Goal: Information Seeking & Learning: Find specific fact

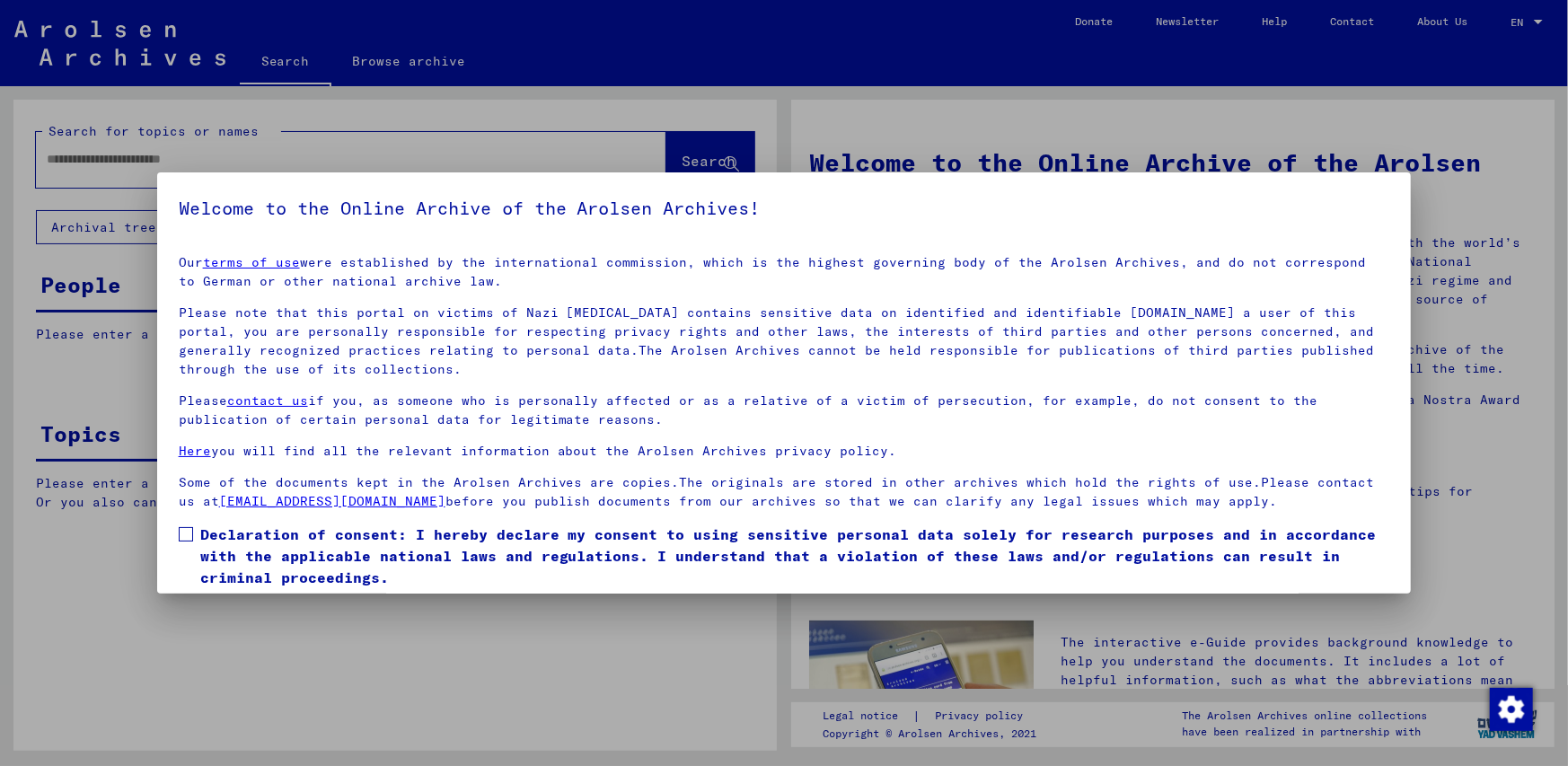
click at [189, 532] on span at bounding box center [186, 534] width 15 height 15
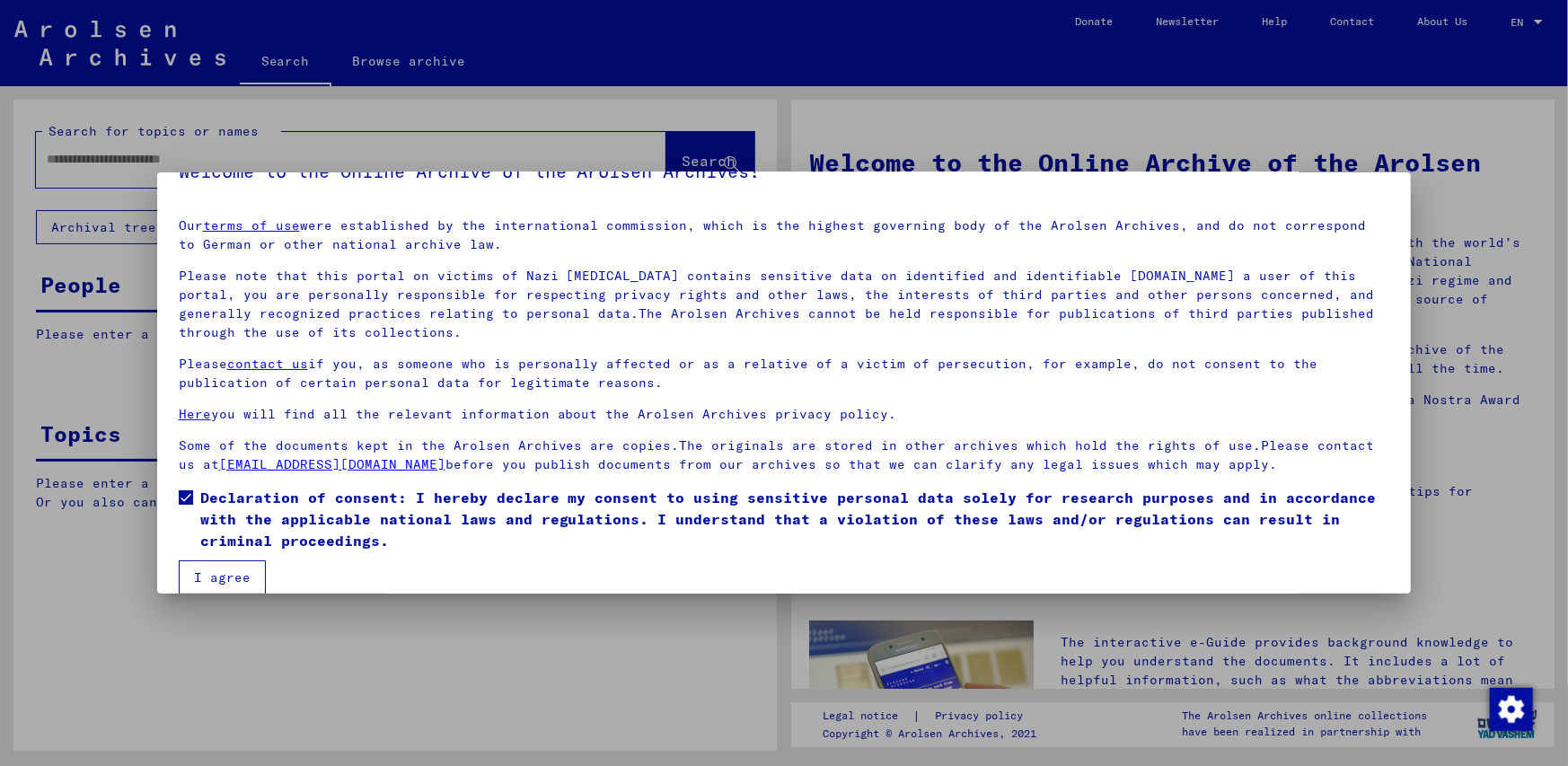
scroll to position [58, 0]
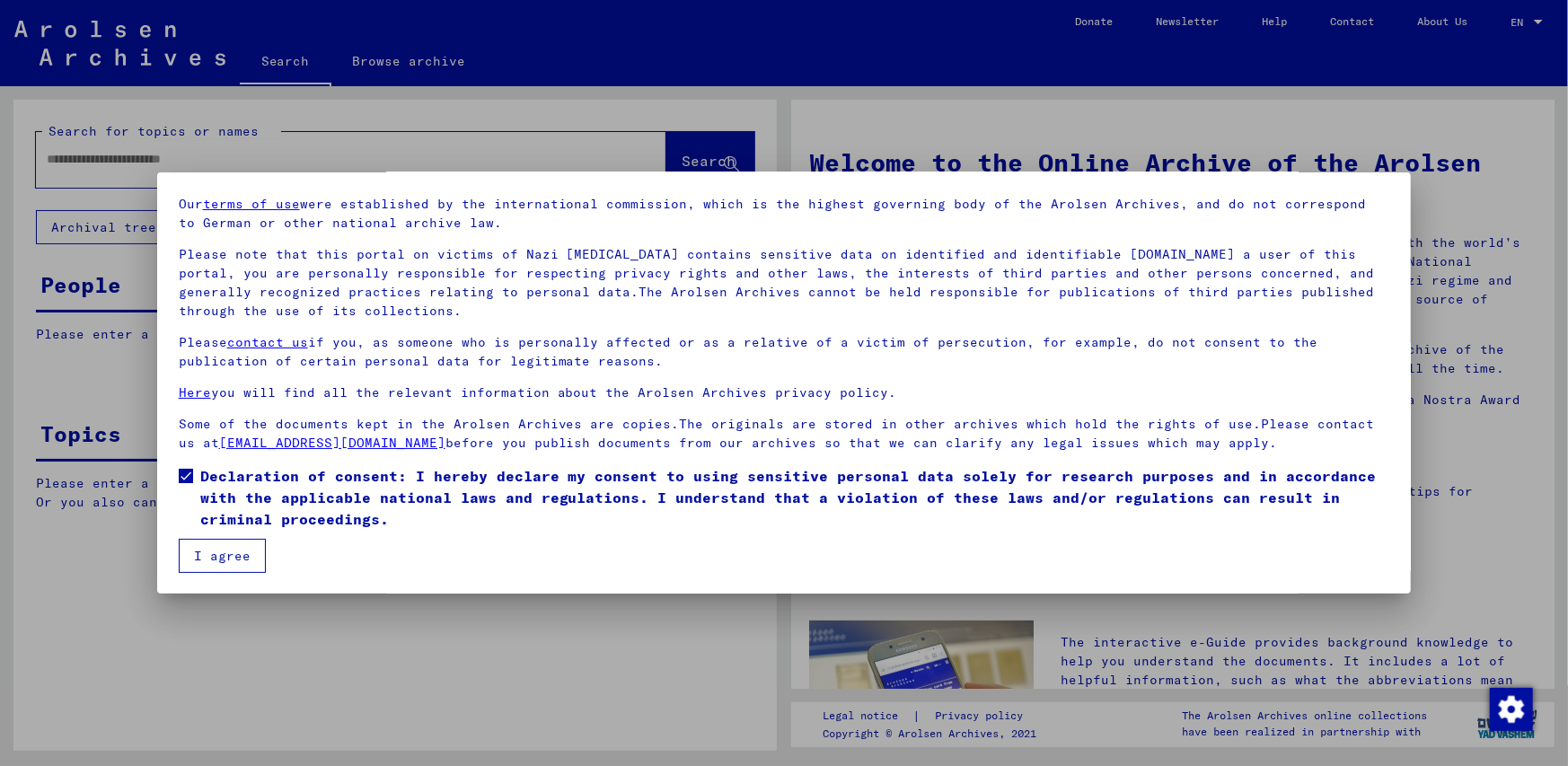
click at [197, 556] on button "I agree" at bounding box center [222, 555] width 88 height 34
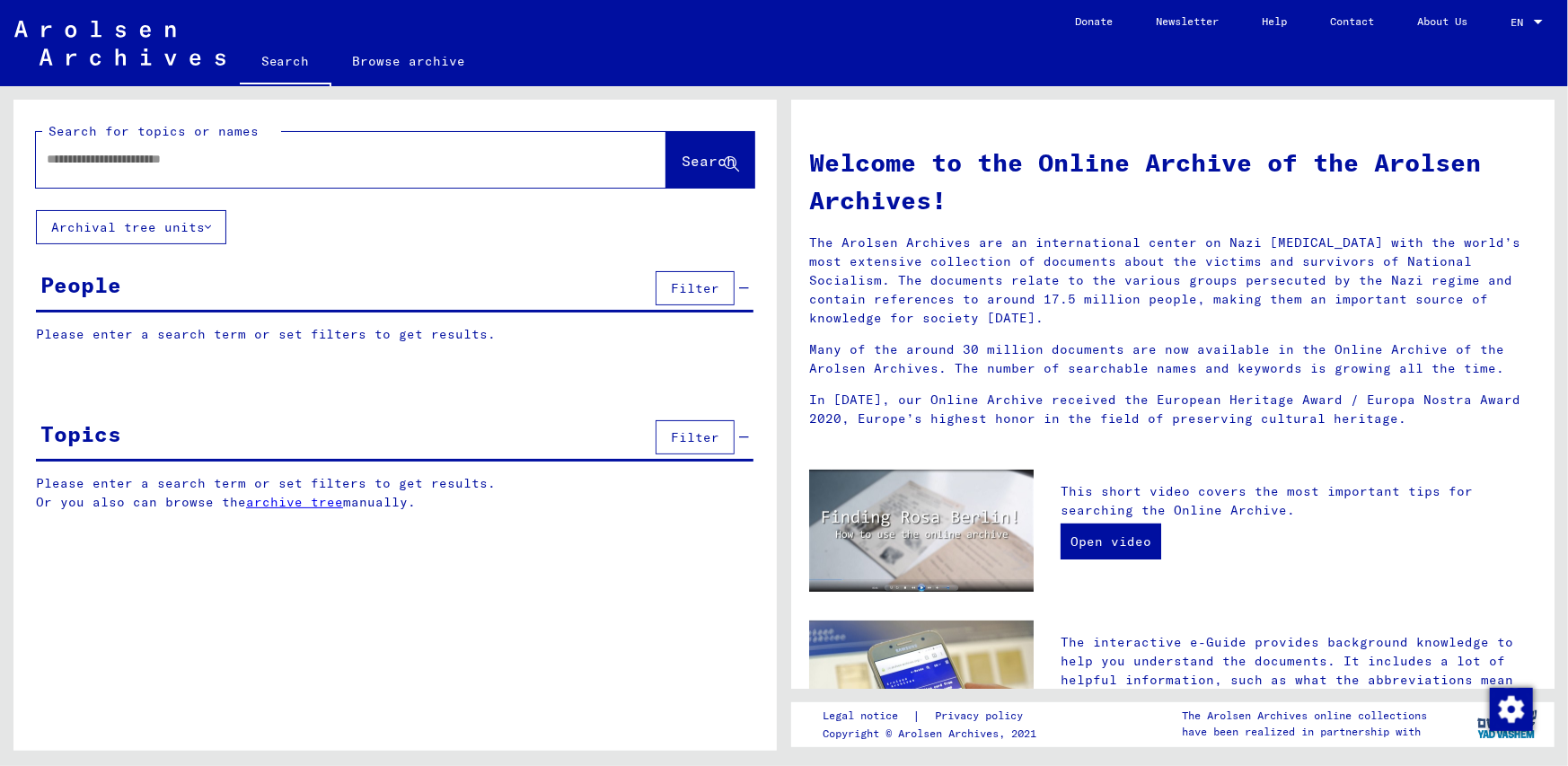
click at [98, 156] on input "text" at bounding box center [329, 160] width 566 height 19
click at [682, 155] on span "Search" at bounding box center [708, 161] width 54 height 18
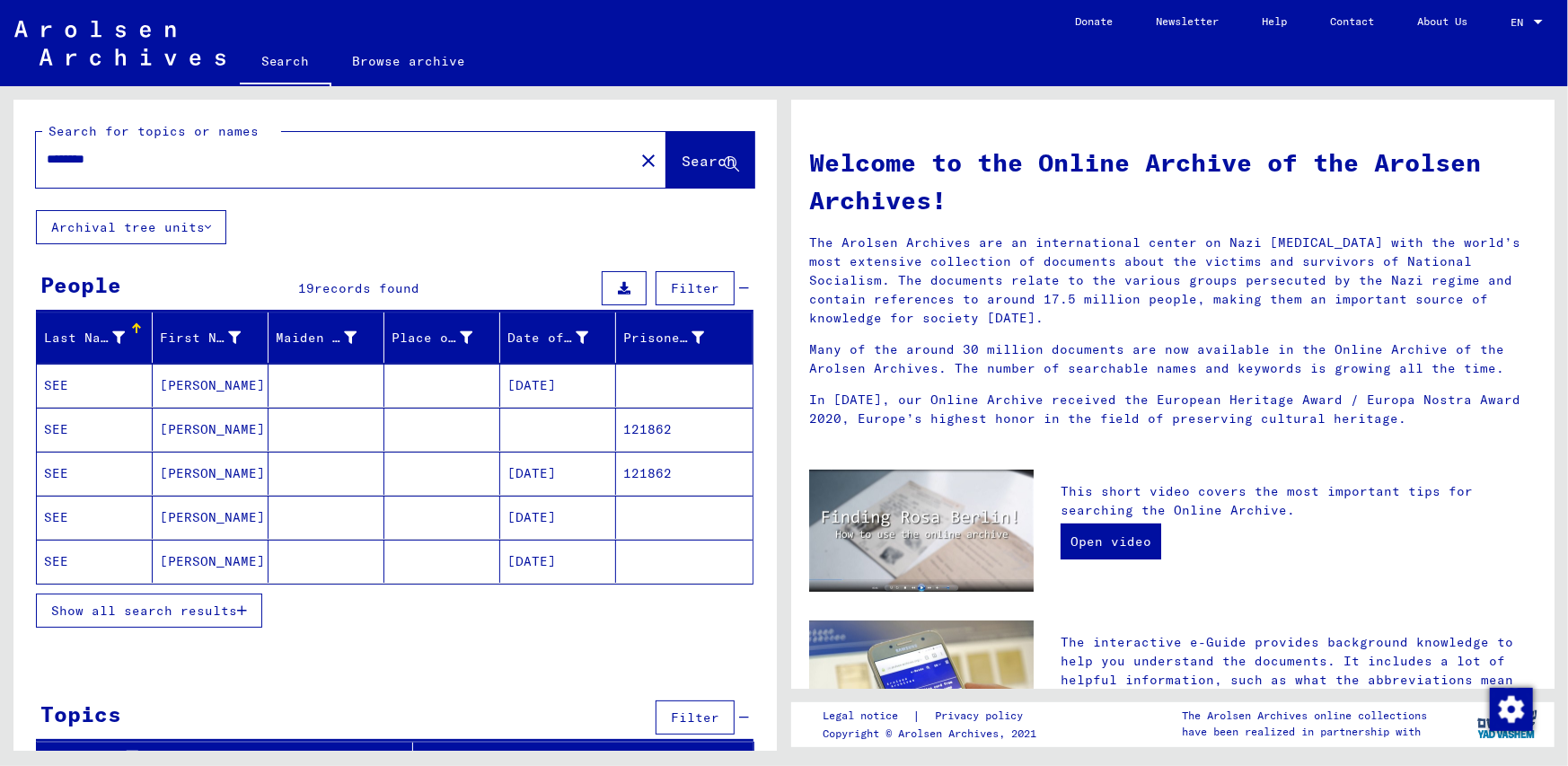
click at [169, 610] on span "Show all search results" at bounding box center [144, 611] width 186 height 16
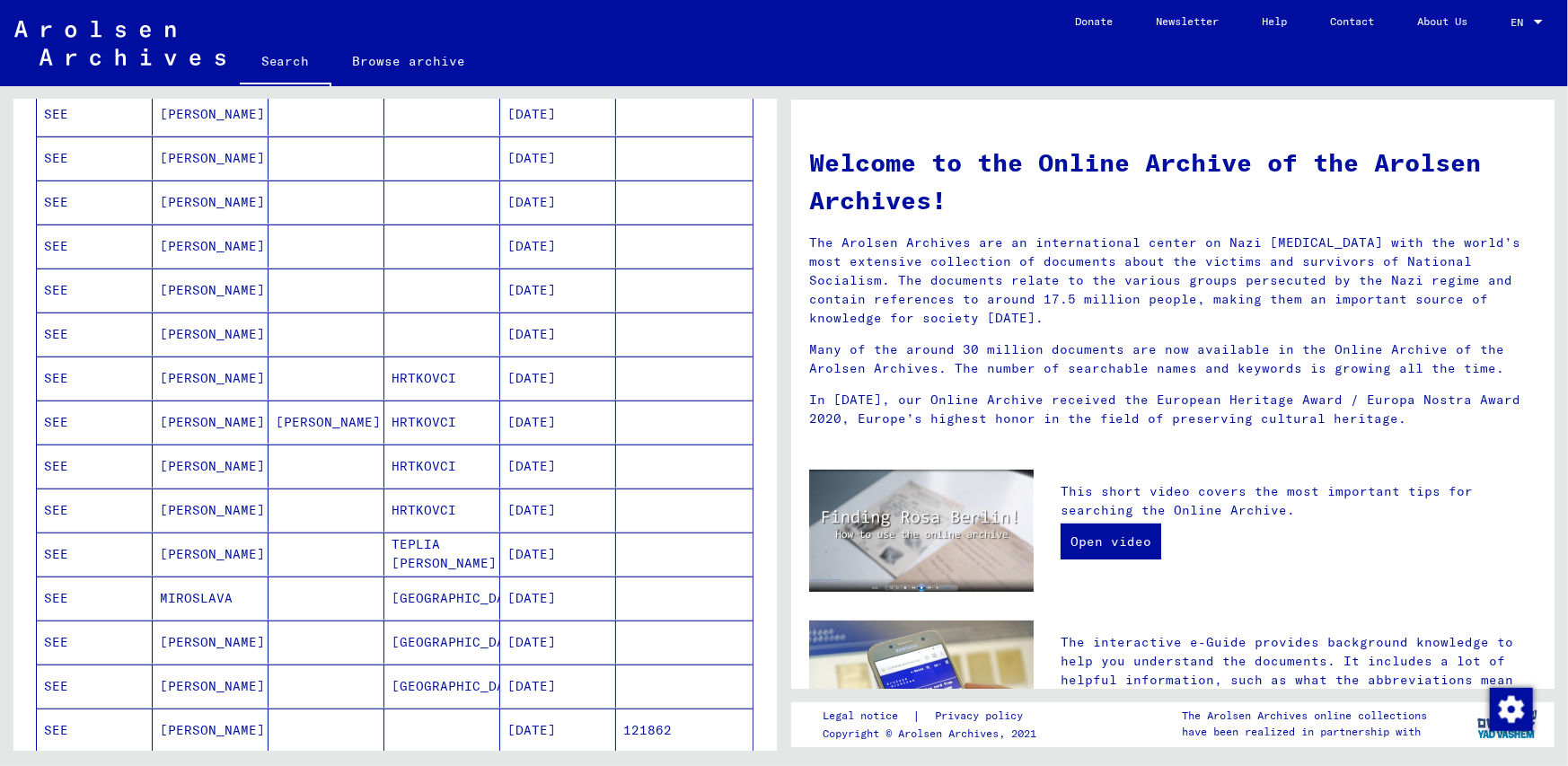
scroll to position [359, 0]
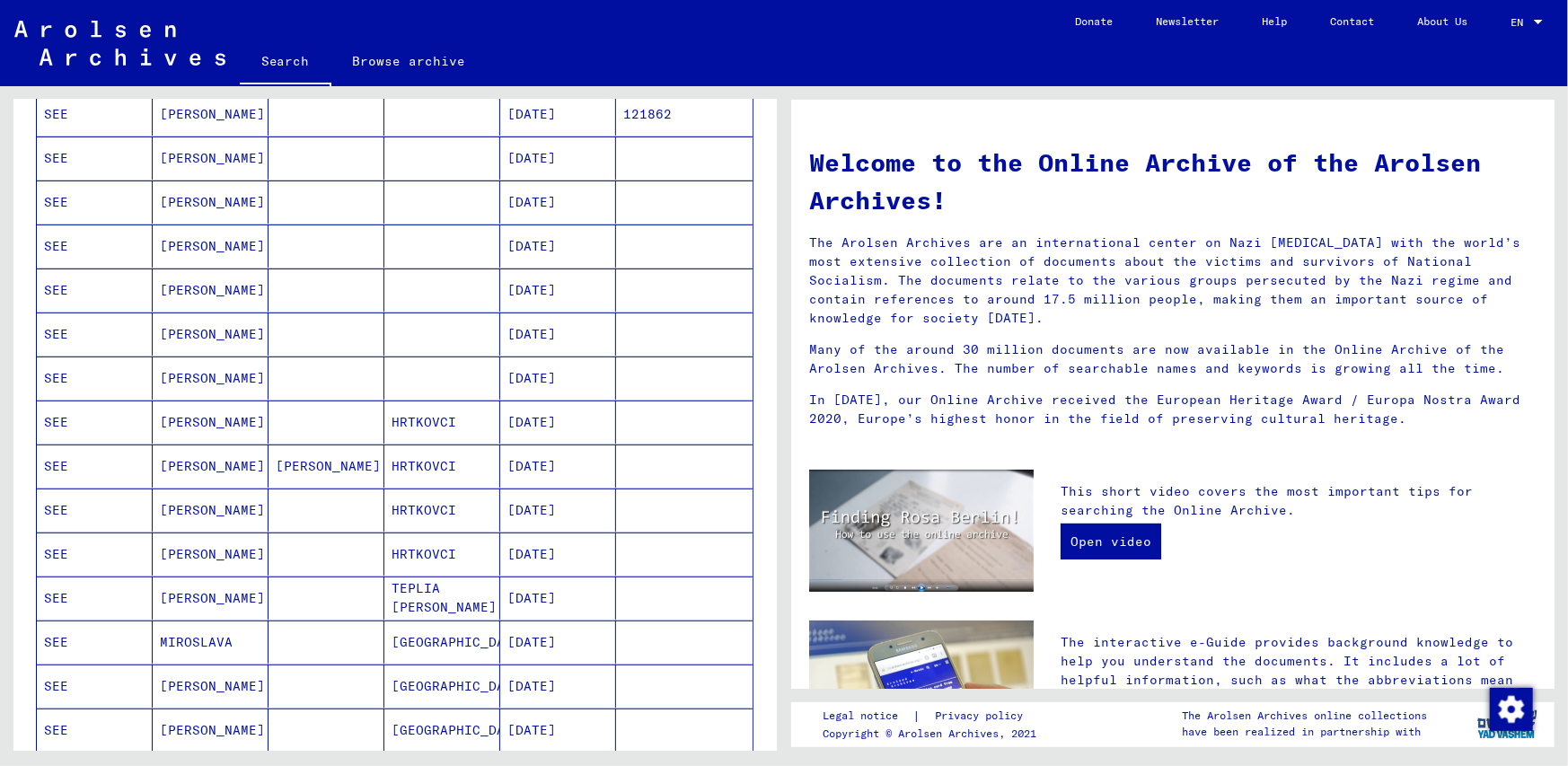
click at [58, 372] on mat-cell "SEE" at bounding box center [94, 378] width 116 height 43
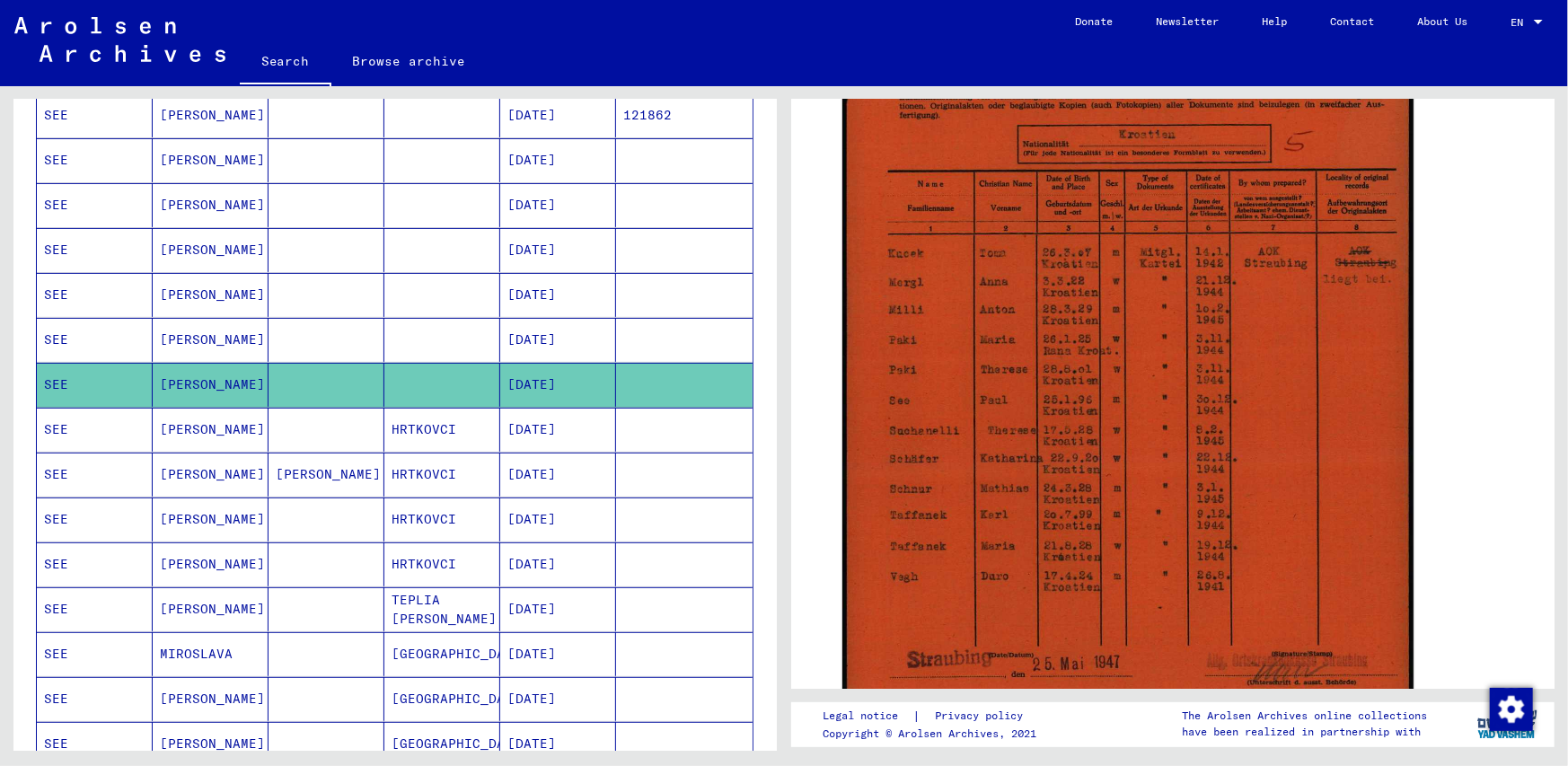
scroll to position [450, 0]
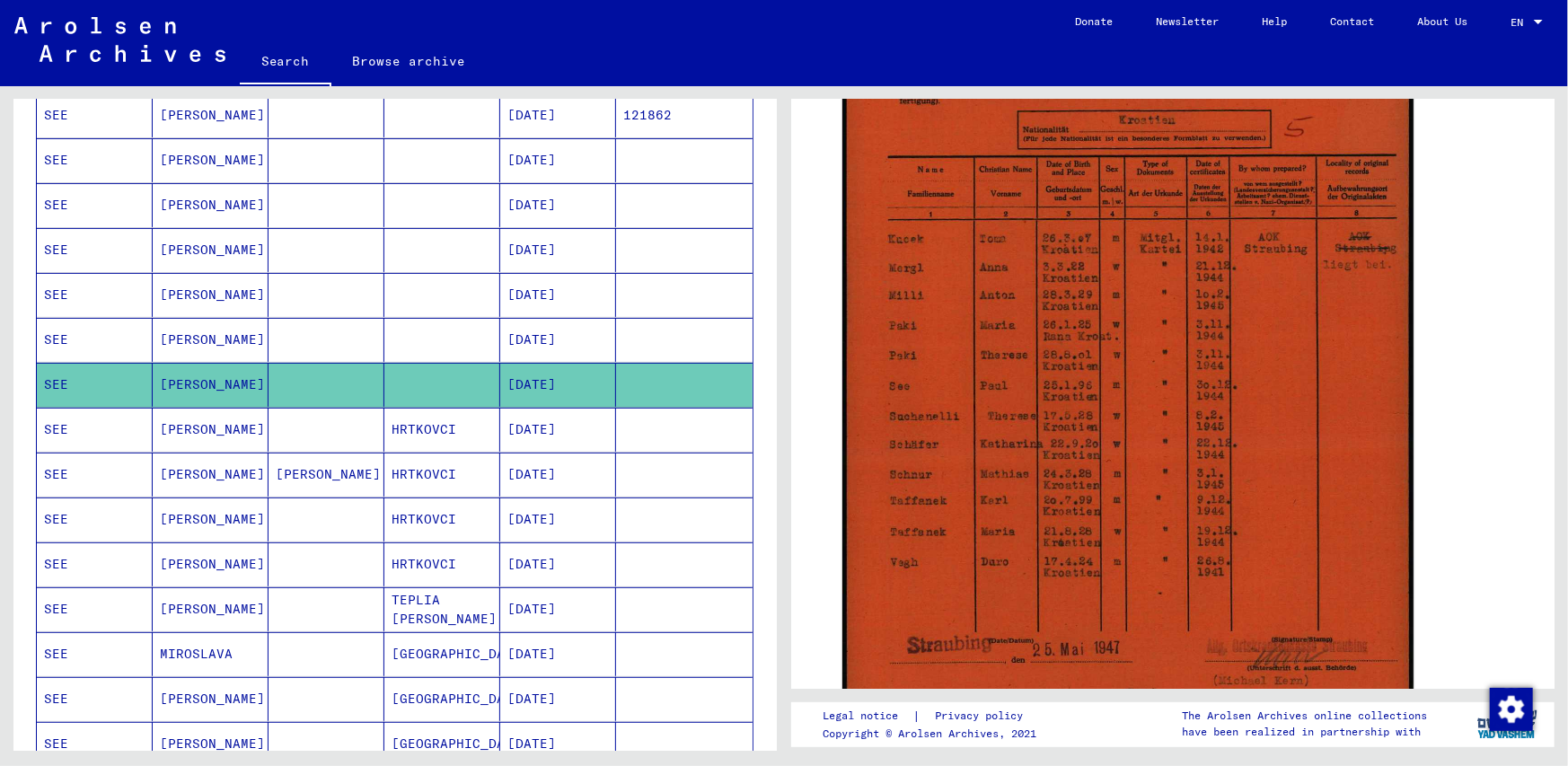
click at [543, 201] on mat-cell "[DATE]" at bounding box center [558, 205] width 116 height 44
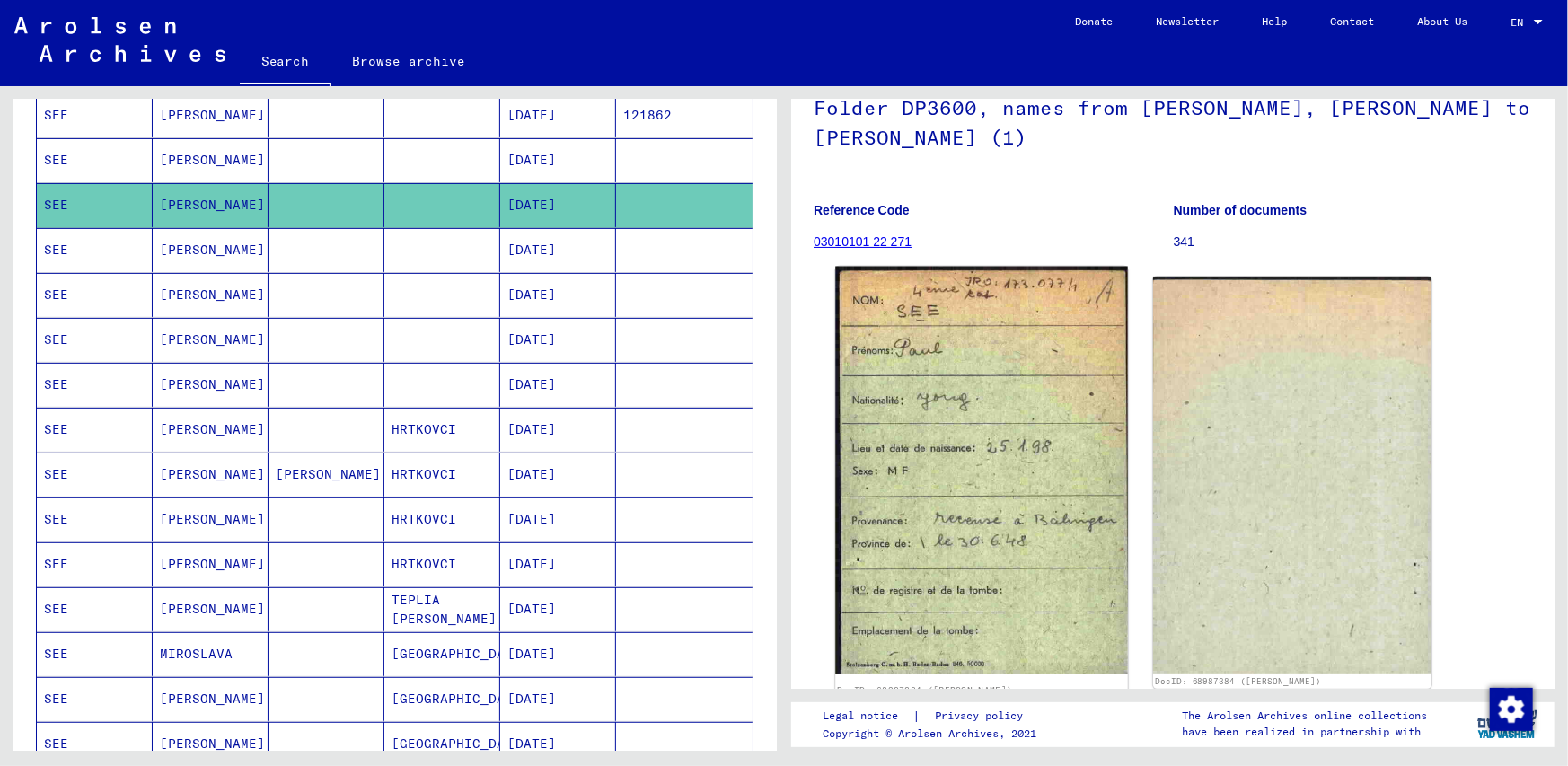
scroll to position [270, 0]
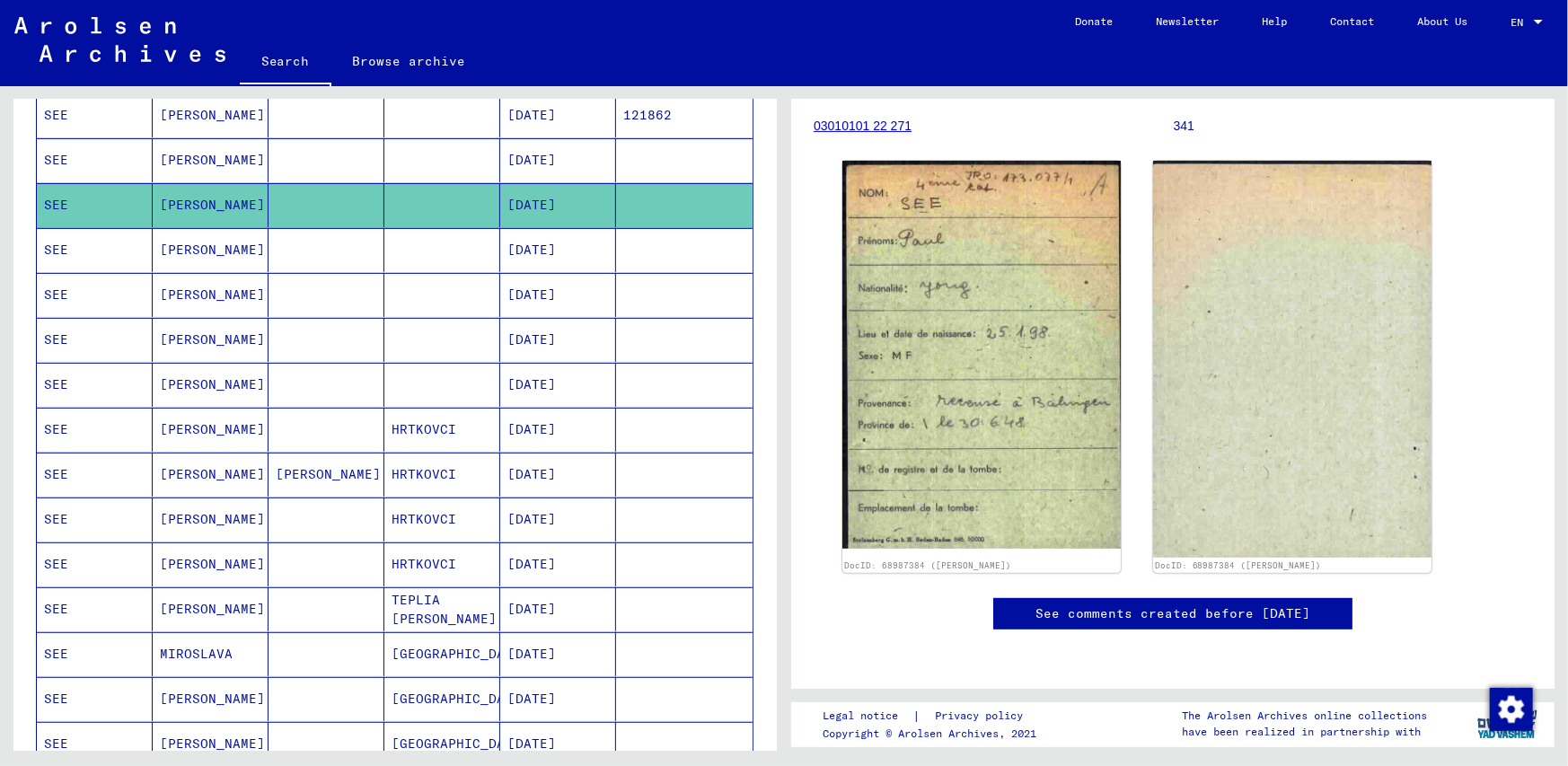
click at [170, 467] on mat-cell "[PERSON_NAME]" at bounding box center [210, 475] width 116 height 44
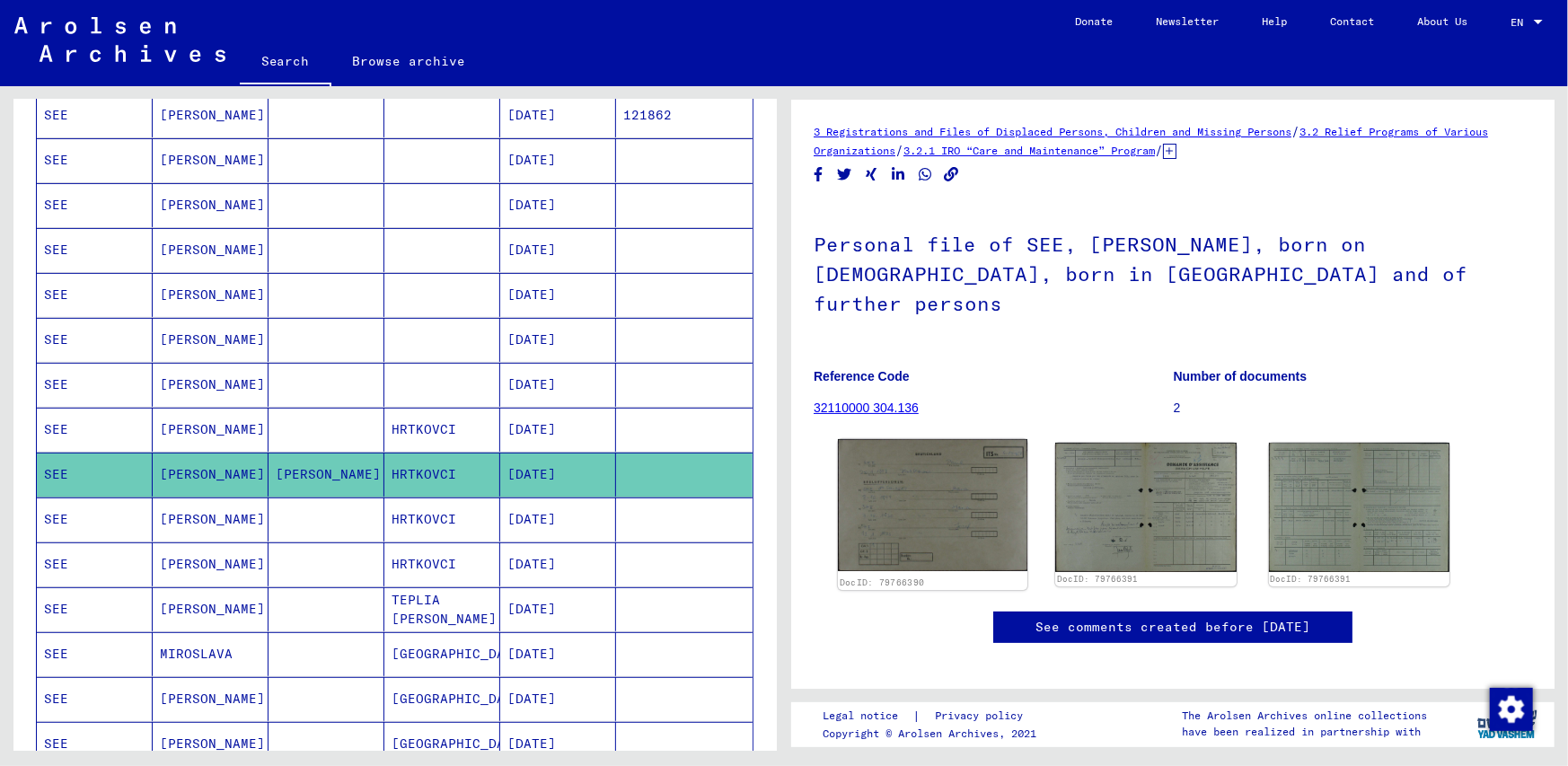
click at [895, 477] on img at bounding box center [933, 505] width 190 height 132
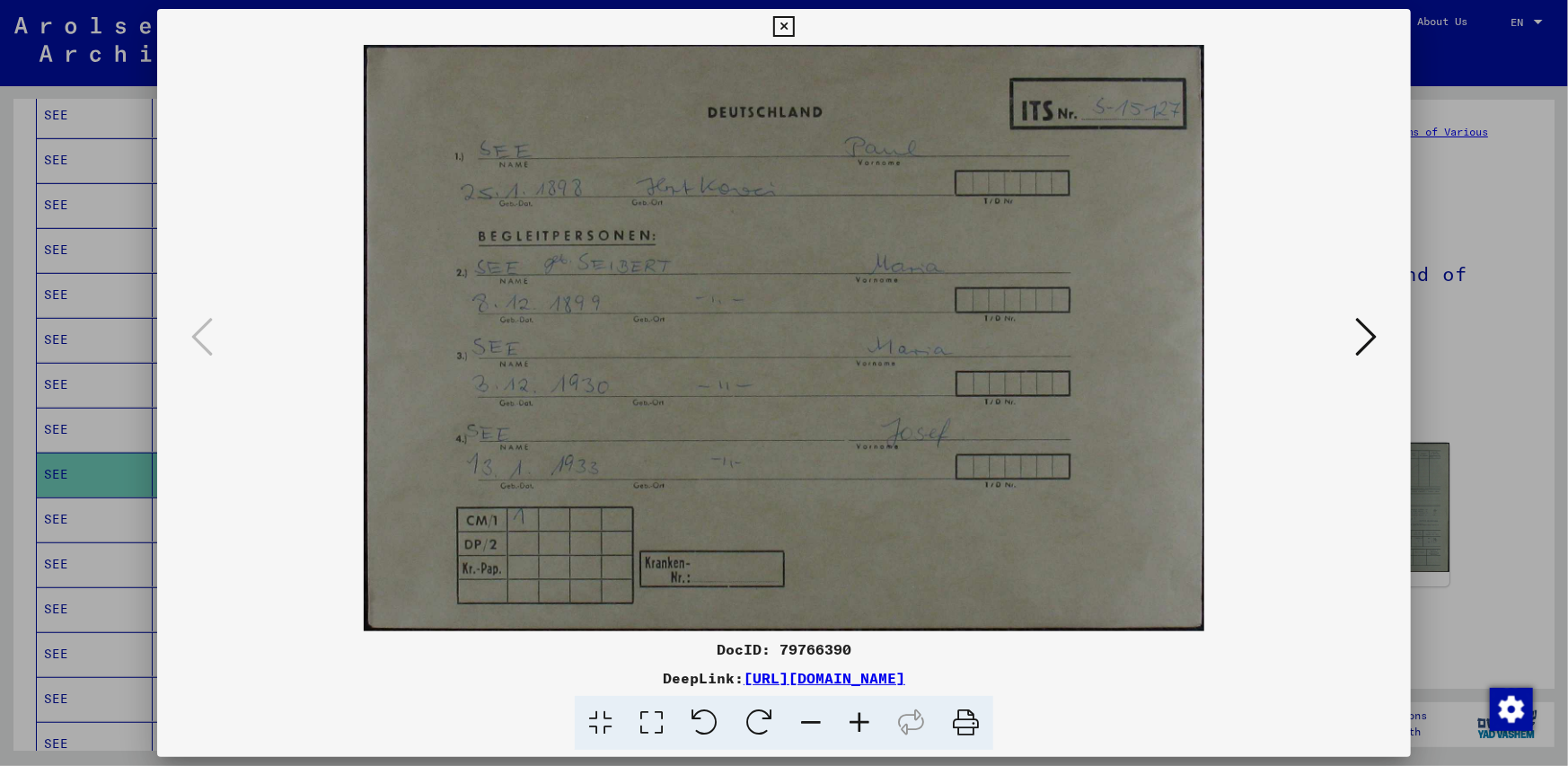
click at [1371, 331] on icon at bounding box center [1367, 336] width 22 height 43
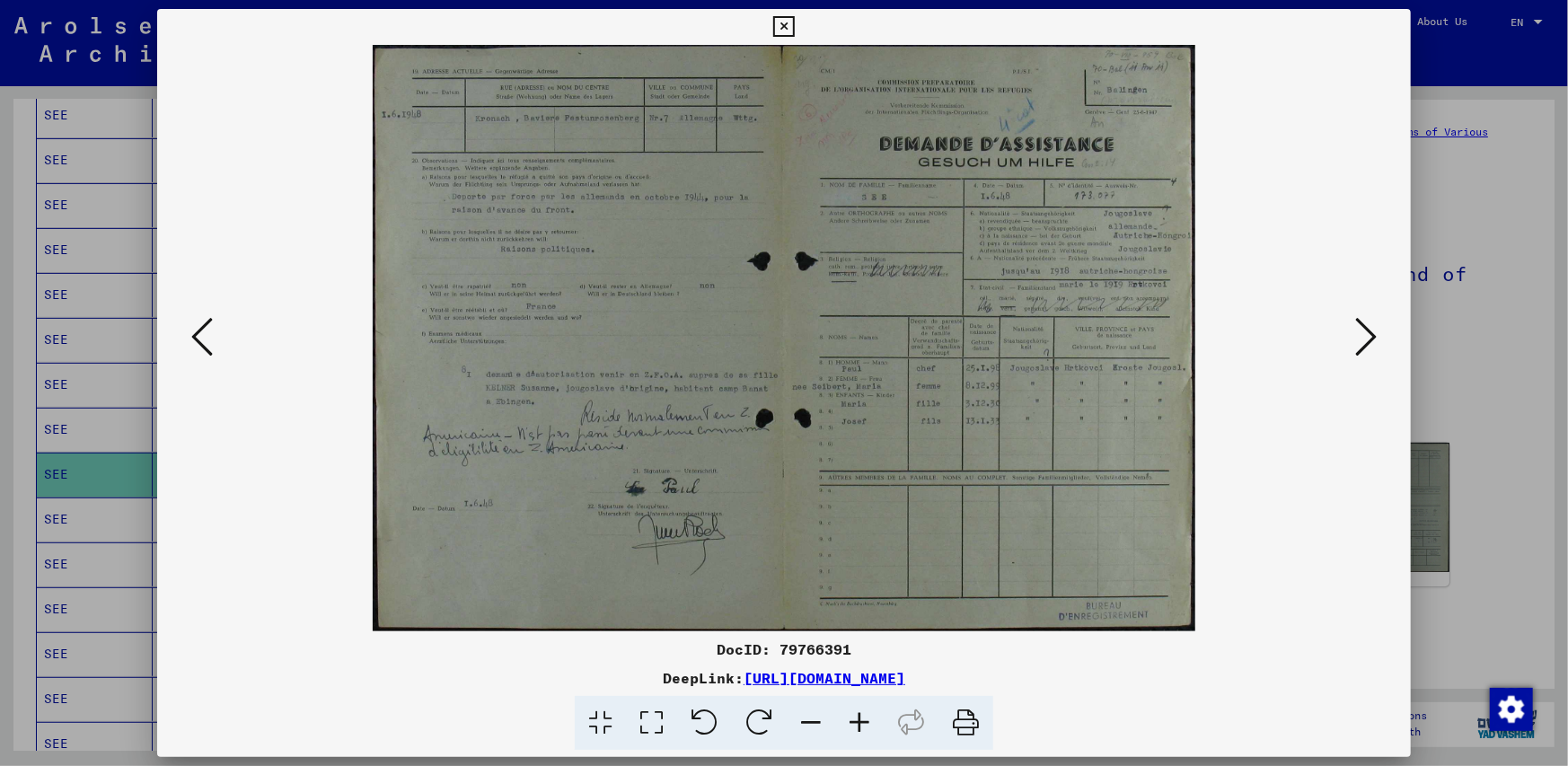
click at [854, 716] on icon at bounding box center [859, 724] width 48 height 55
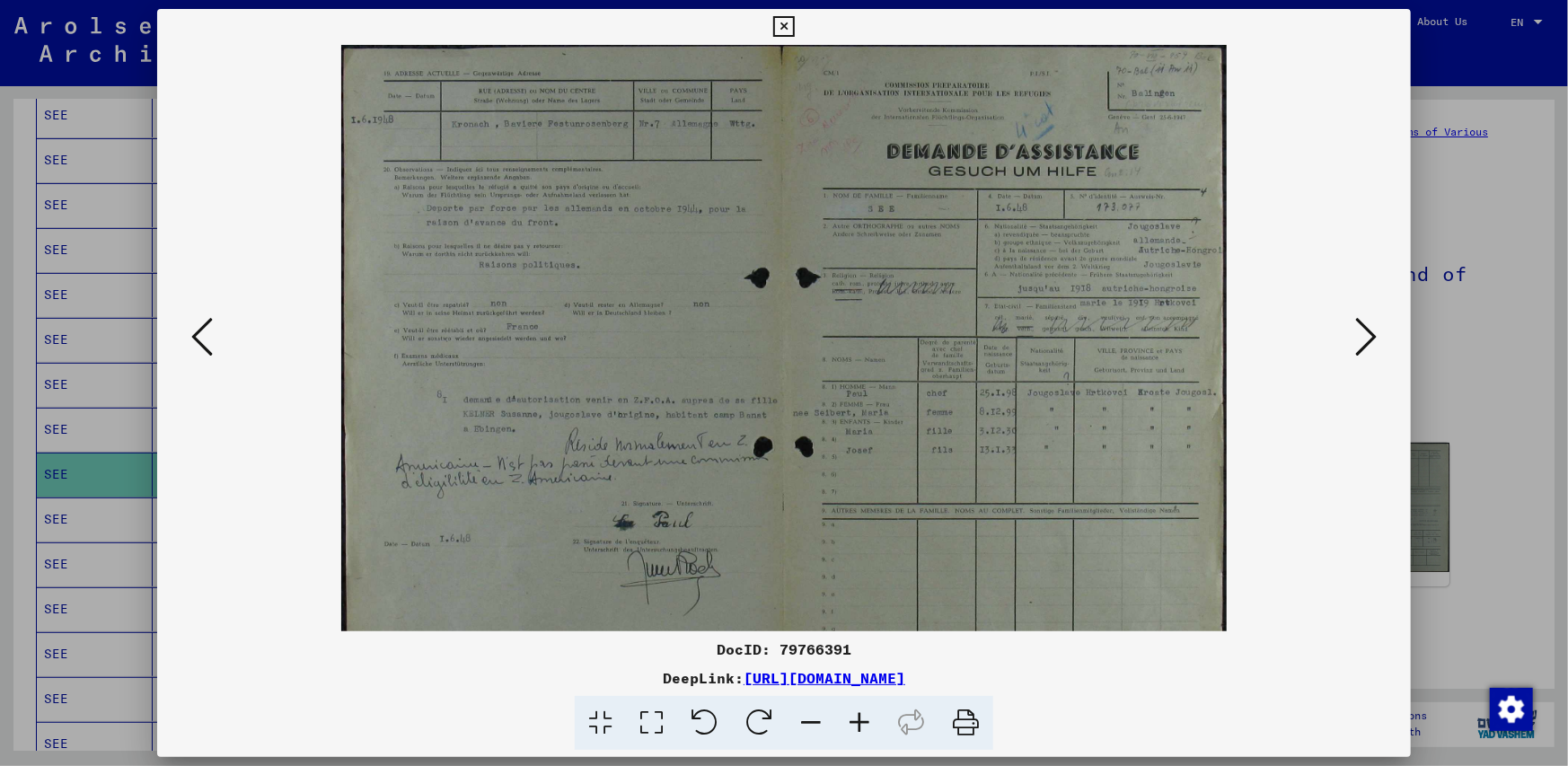
click at [854, 716] on icon at bounding box center [859, 724] width 48 height 55
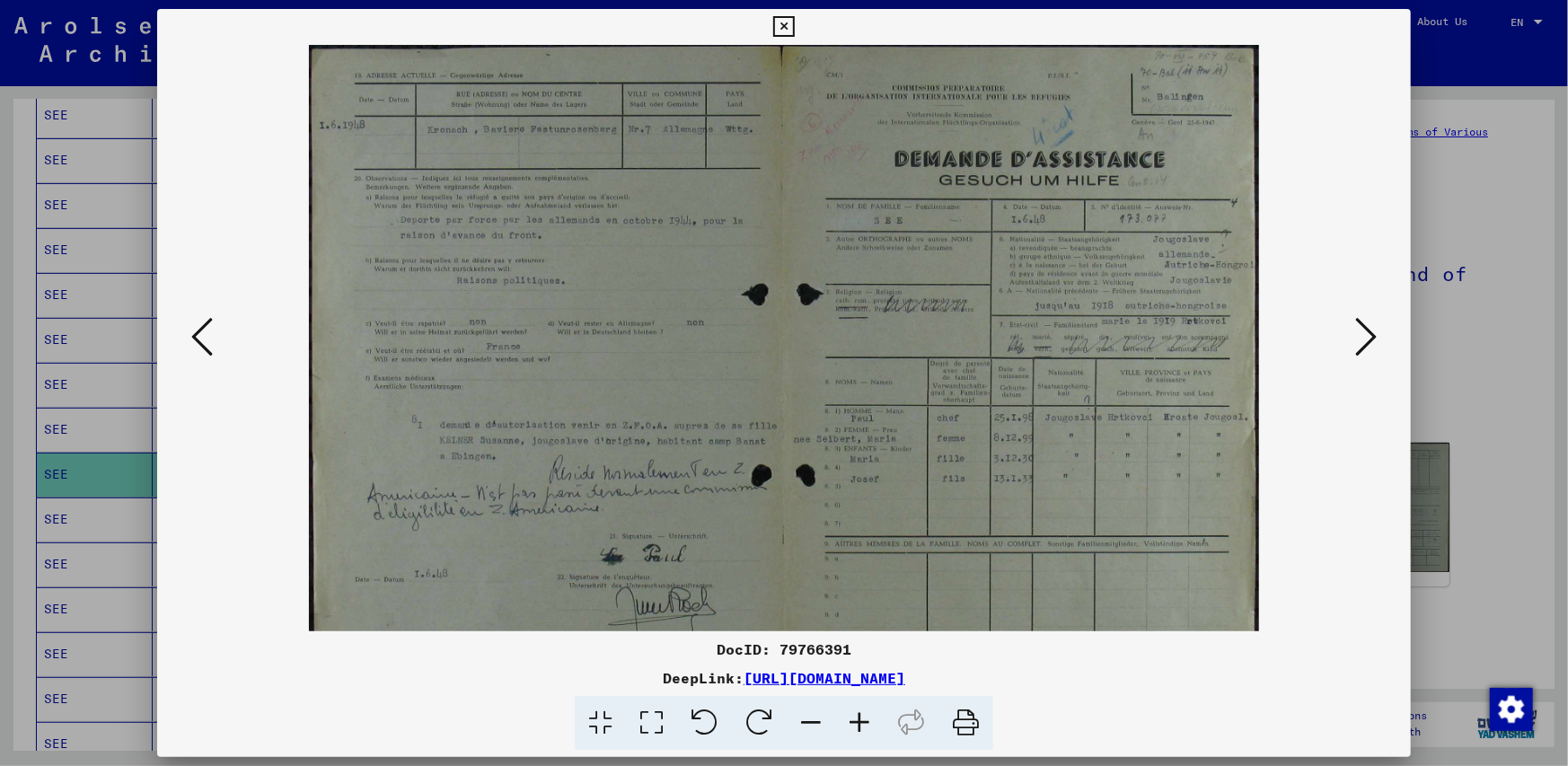
click at [854, 716] on icon at bounding box center [859, 724] width 48 height 55
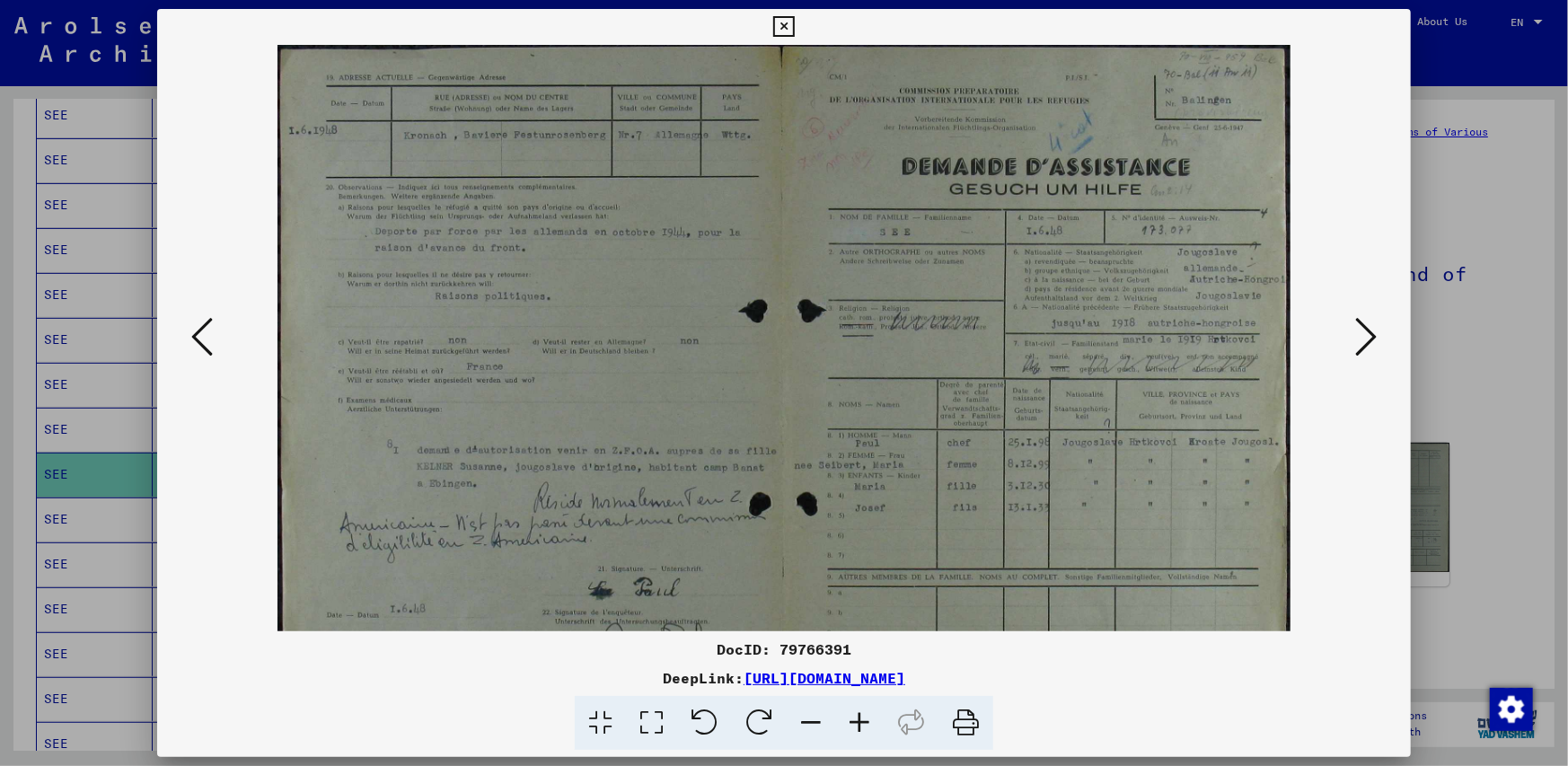
click at [854, 716] on icon at bounding box center [859, 724] width 48 height 55
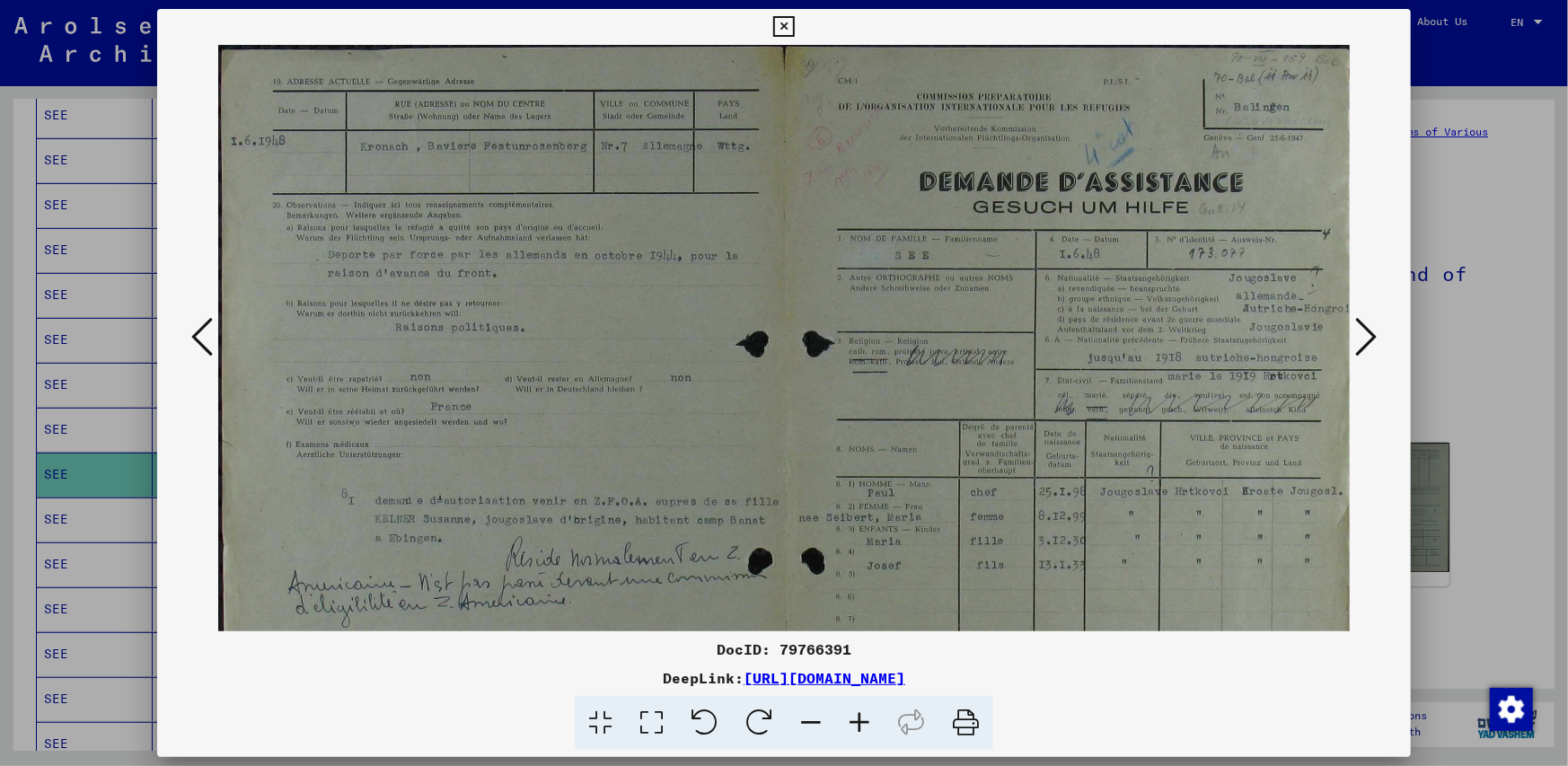
click at [854, 716] on icon at bounding box center [859, 724] width 48 height 55
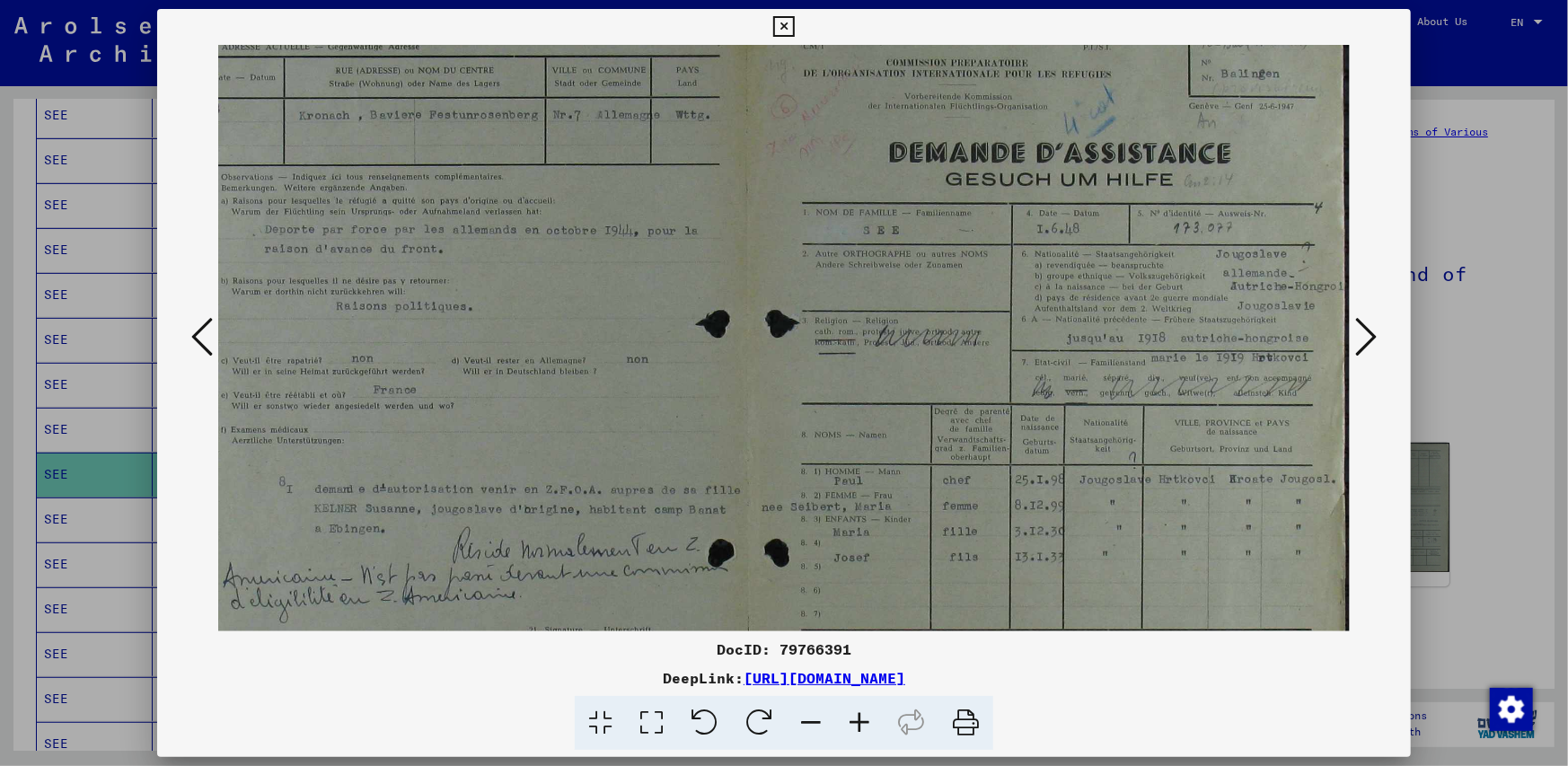
scroll to position [47, 69]
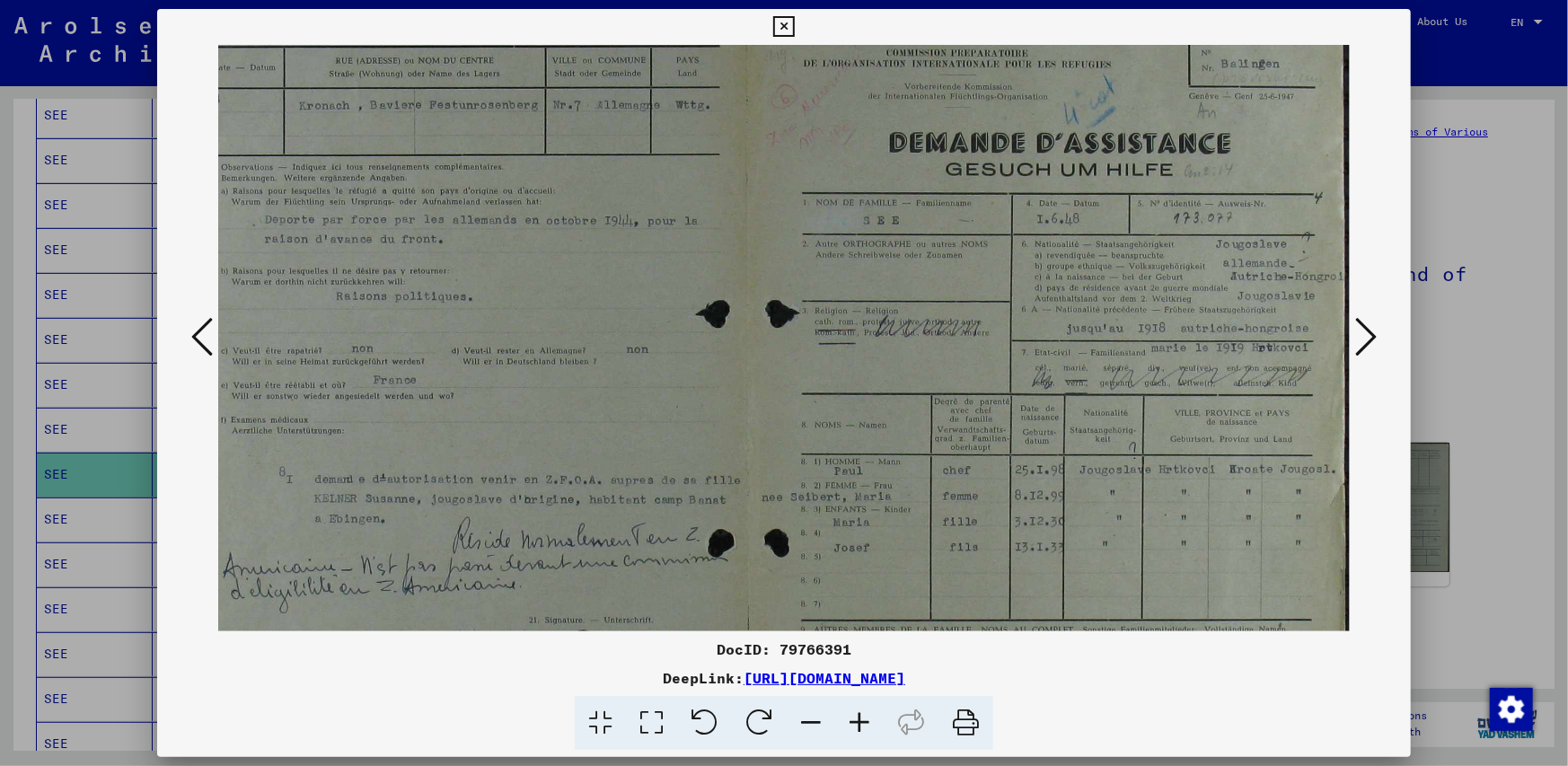
drag, startPoint x: 955, startPoint y: 430, endPoint x: 841, endPoint y: 379, distance: 124.9
click at [841, 379] on img at bounding box center [750, 426] width 1202 height 856
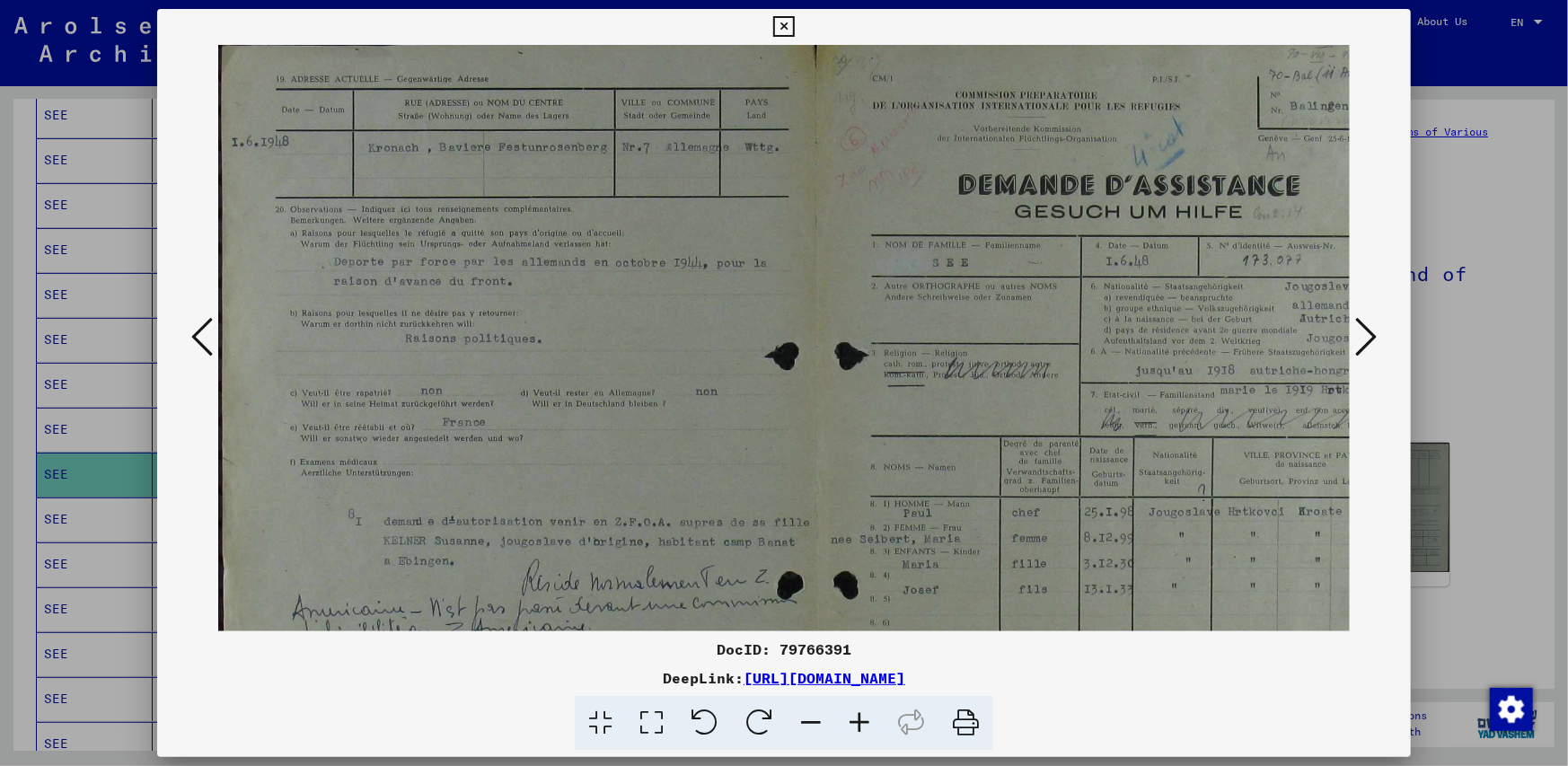
scroll to position [0, 0]
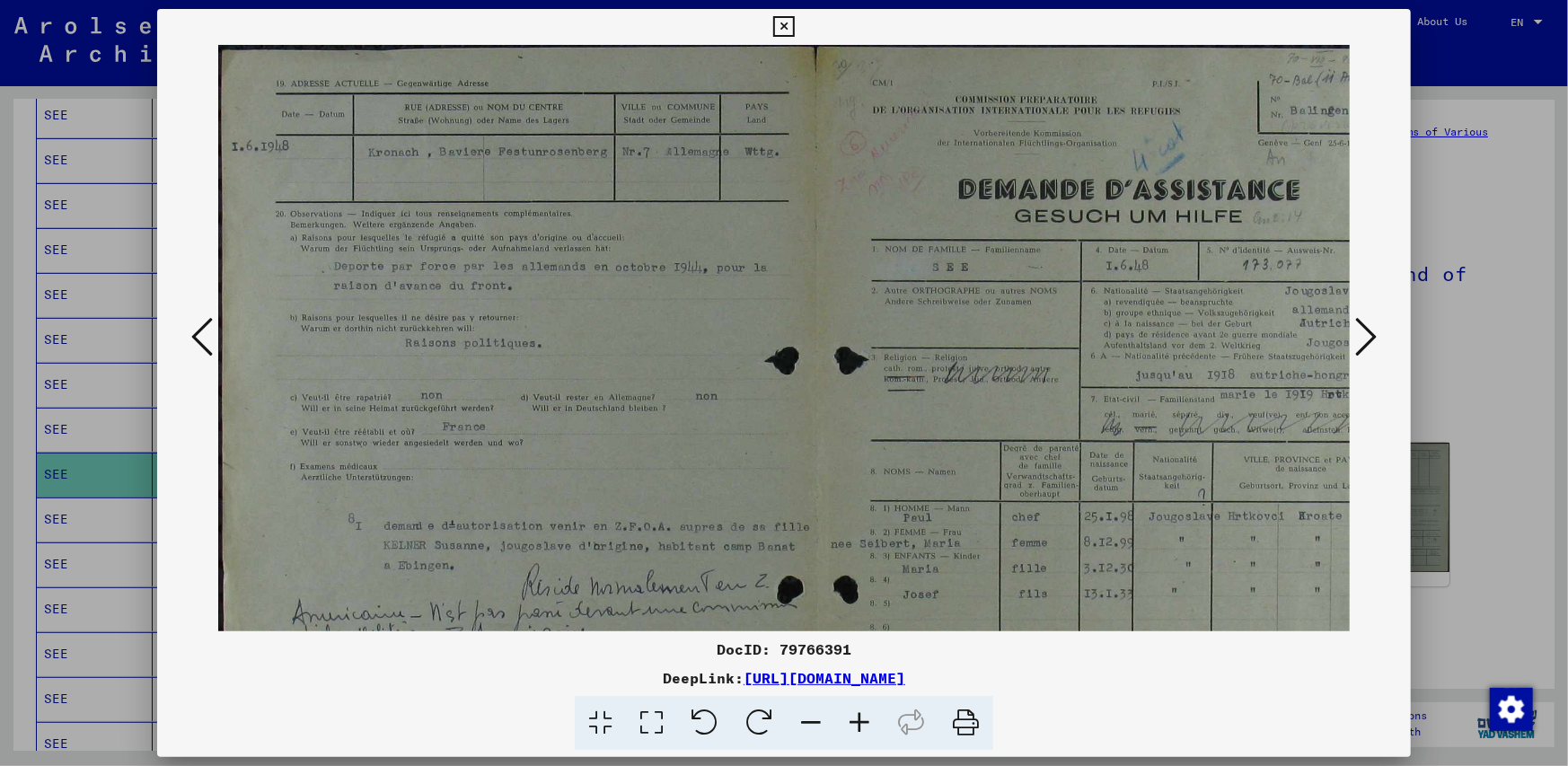
drag, startPoint x: 557, startPoint y: 420, endPoint x: 665, endPoint y: 480, distance: 123.5
click at [665, 480] on img at bounding box center [819, 472] width 1202 height 856
click at [783, 24] on icon at bounding box center [783, 27] width 21 height 22
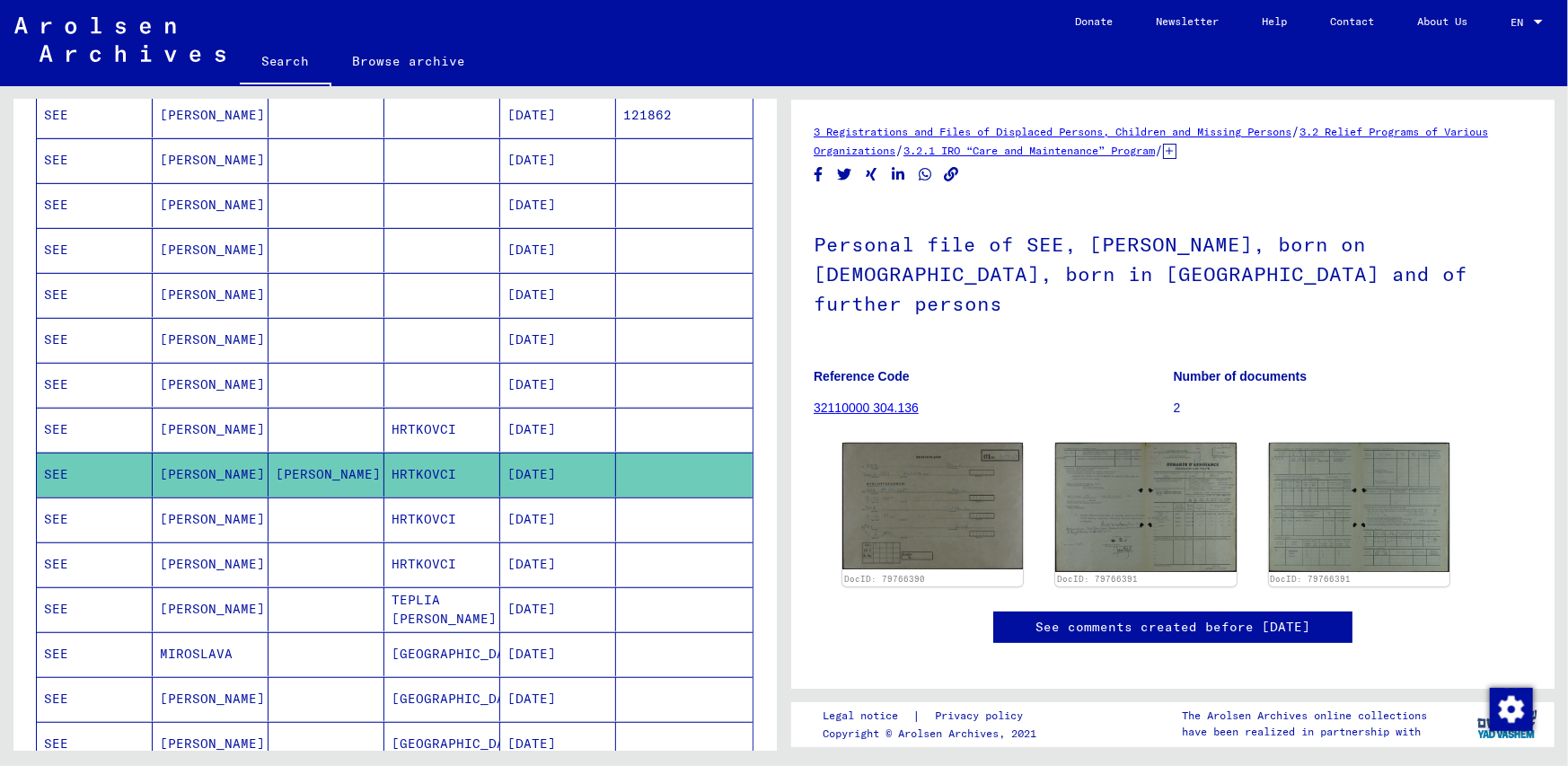
click at [170, 526] on mat-cell "[PERSON_NAME]" at bounding box center [210, 520] width 116 height 44
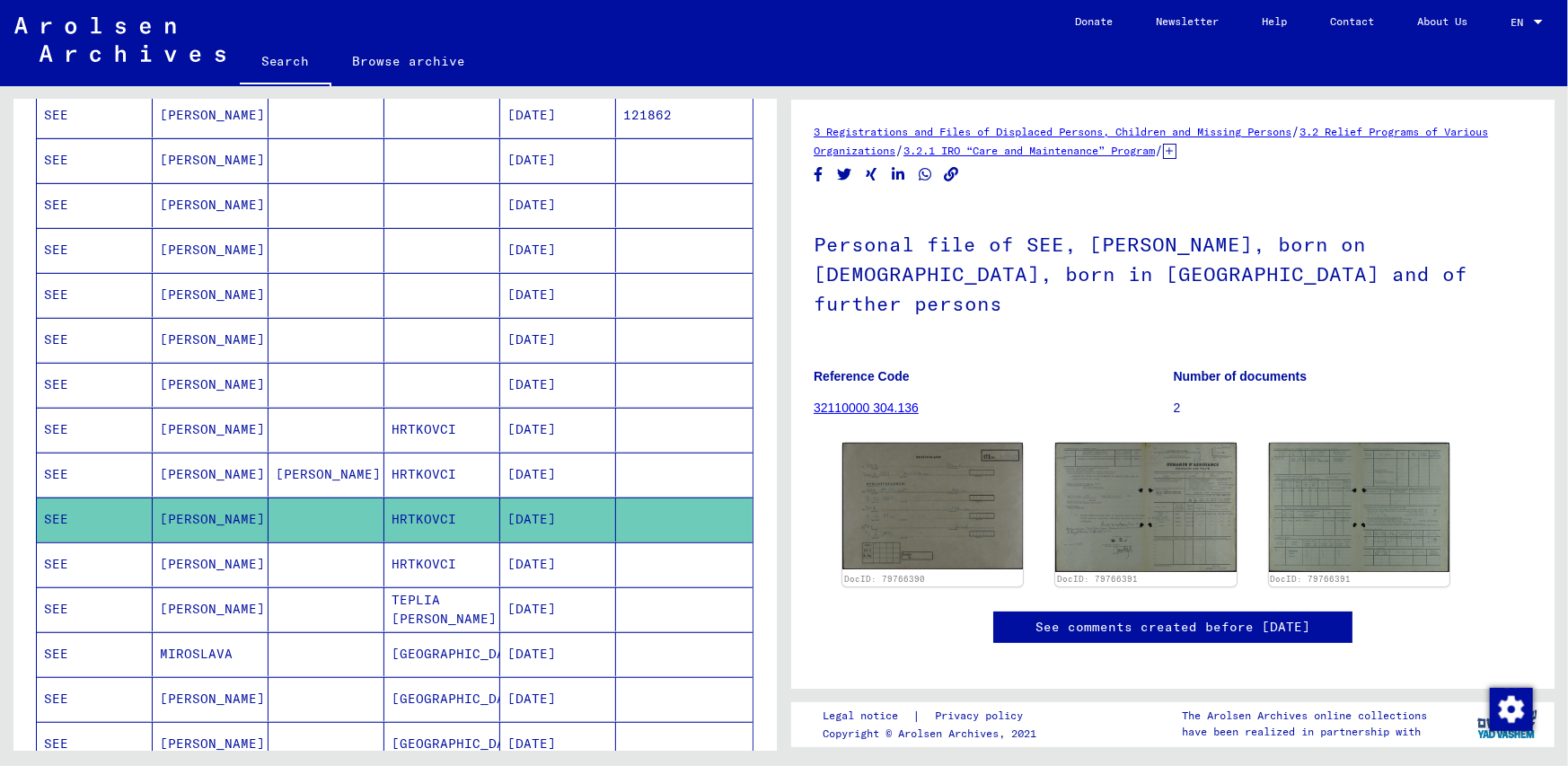
click at [175, 510] on mat-cell "[PERSON_NAME]" at bounding box center [210, 520] width 116 height 44
click at [909, 476] on img at bounding box center [933, 505] width 190 height 132
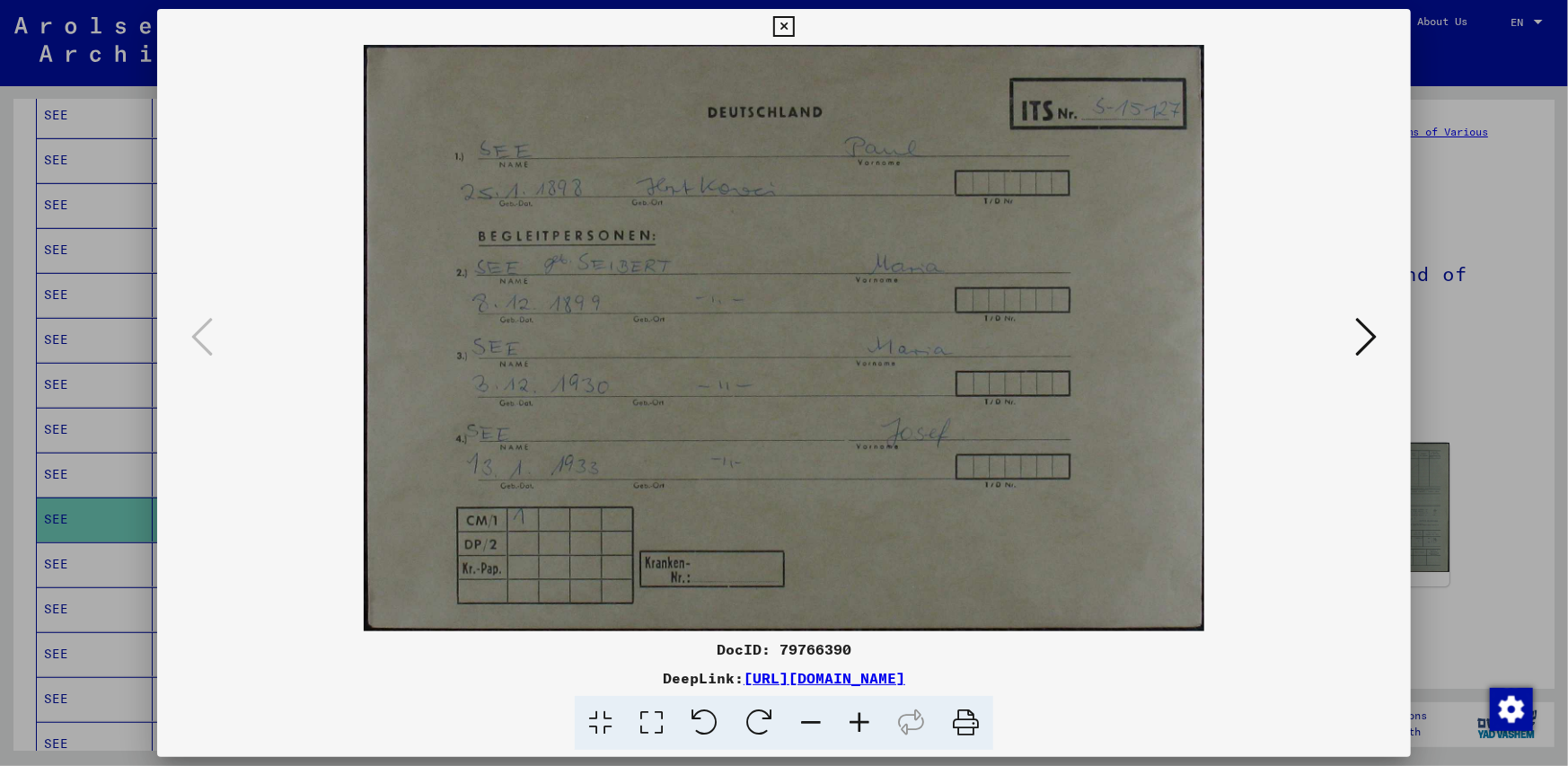
click at [1375, 333] on icon at bounding box center [1367, 336] width 22 height 43
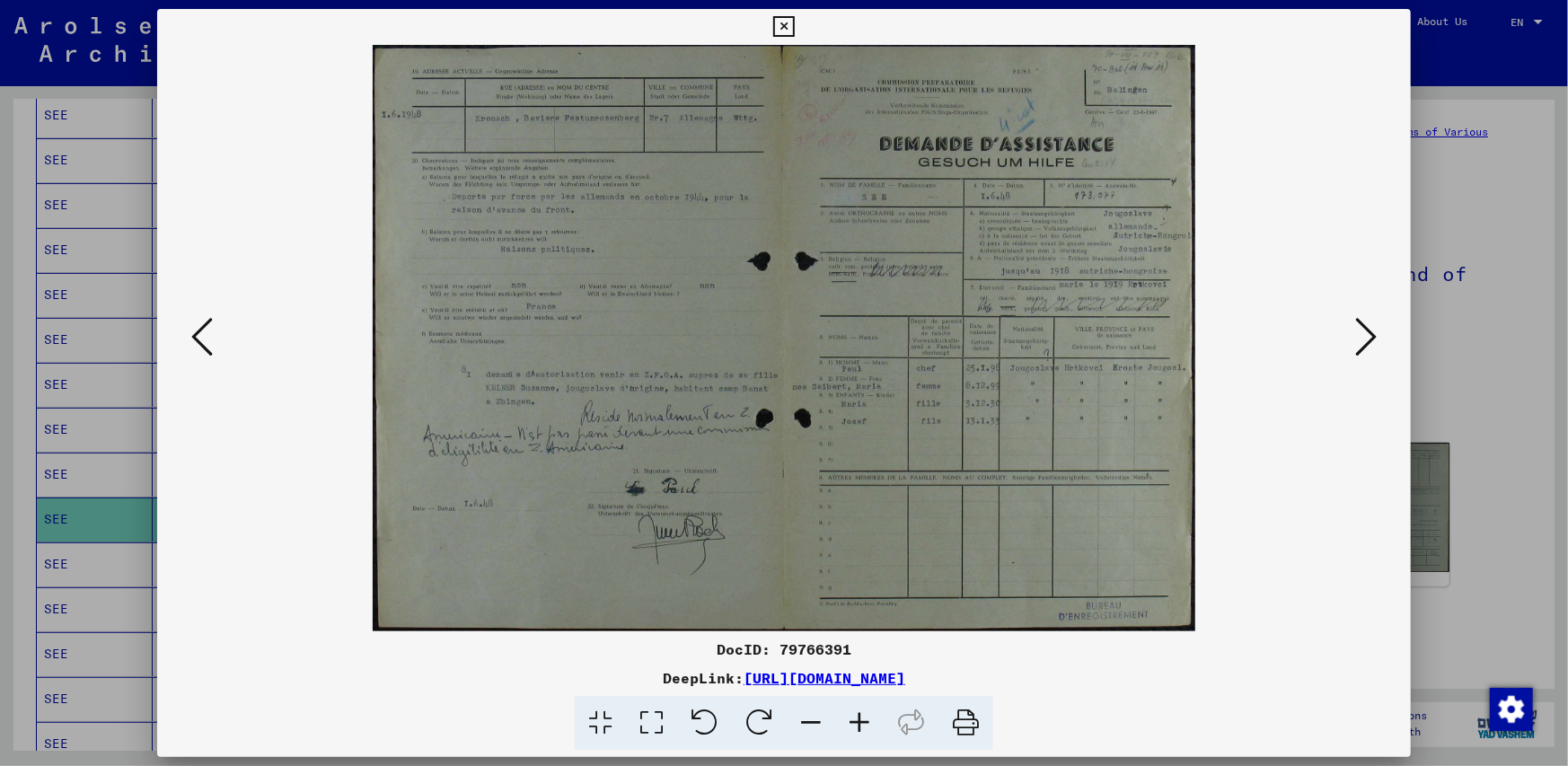
click at [1375, 333] on icon at bounding box center [1367, 336] width 22 height 43
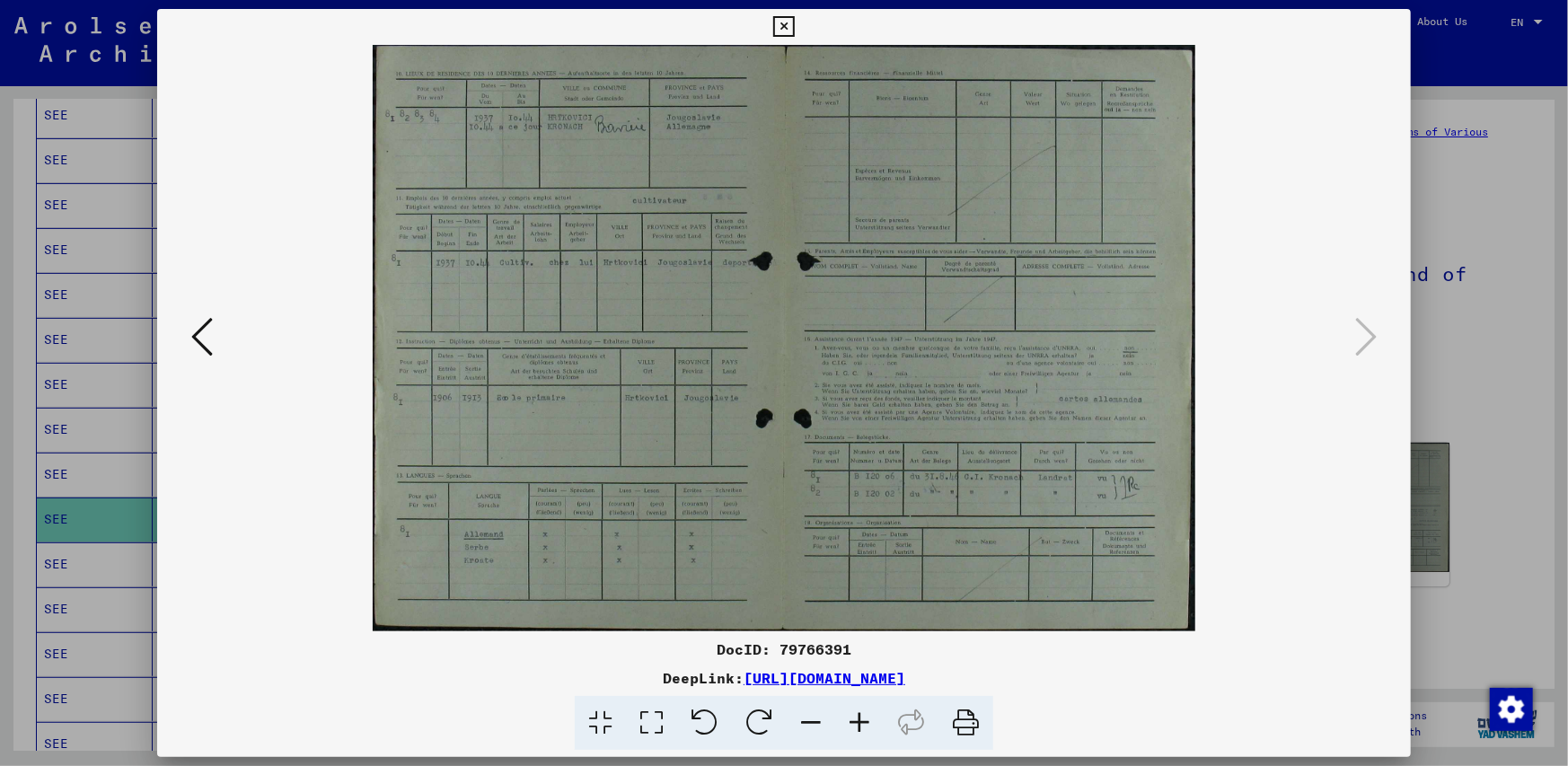
click at [779, 17] on icon at bounding box center [783, 27] width 21 height 22
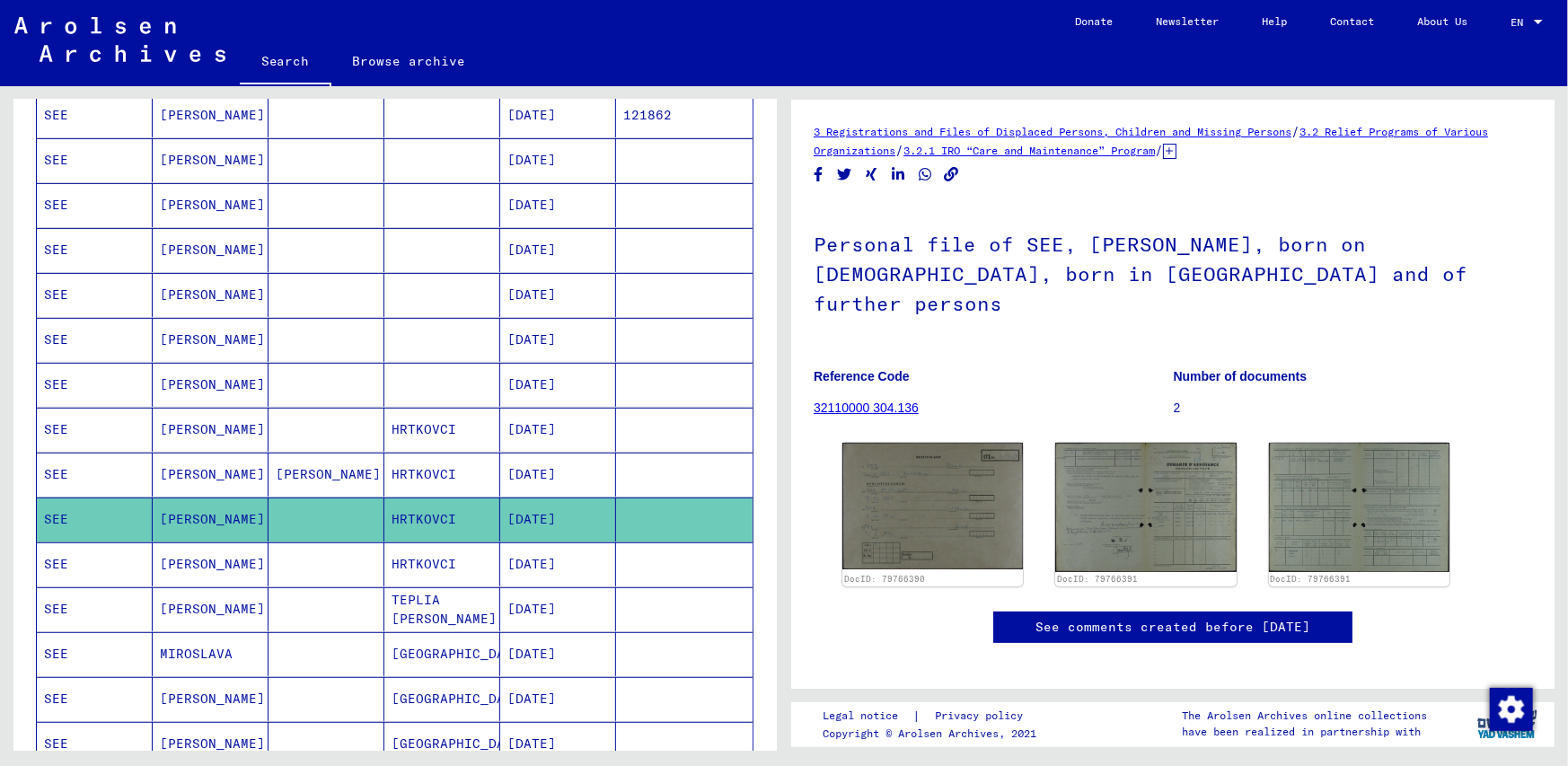
click at [175, 564] on mat-cell "[PERSON_NAME]" at bounding box center [210, 564] width 116 height 44
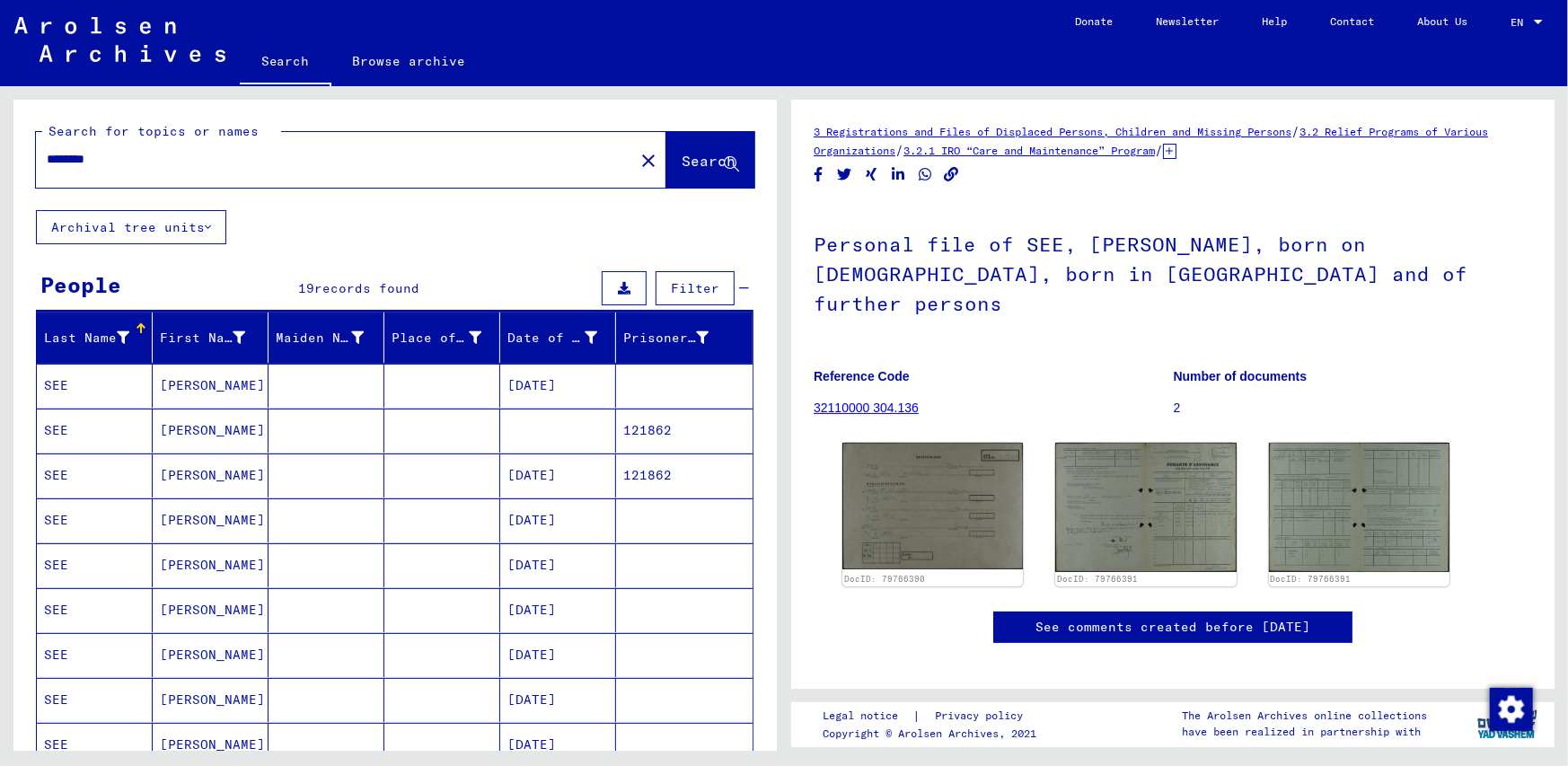
click at [63, 383] on mat-cell "SEE" at bounding box center [94, 386] width 116 height 44
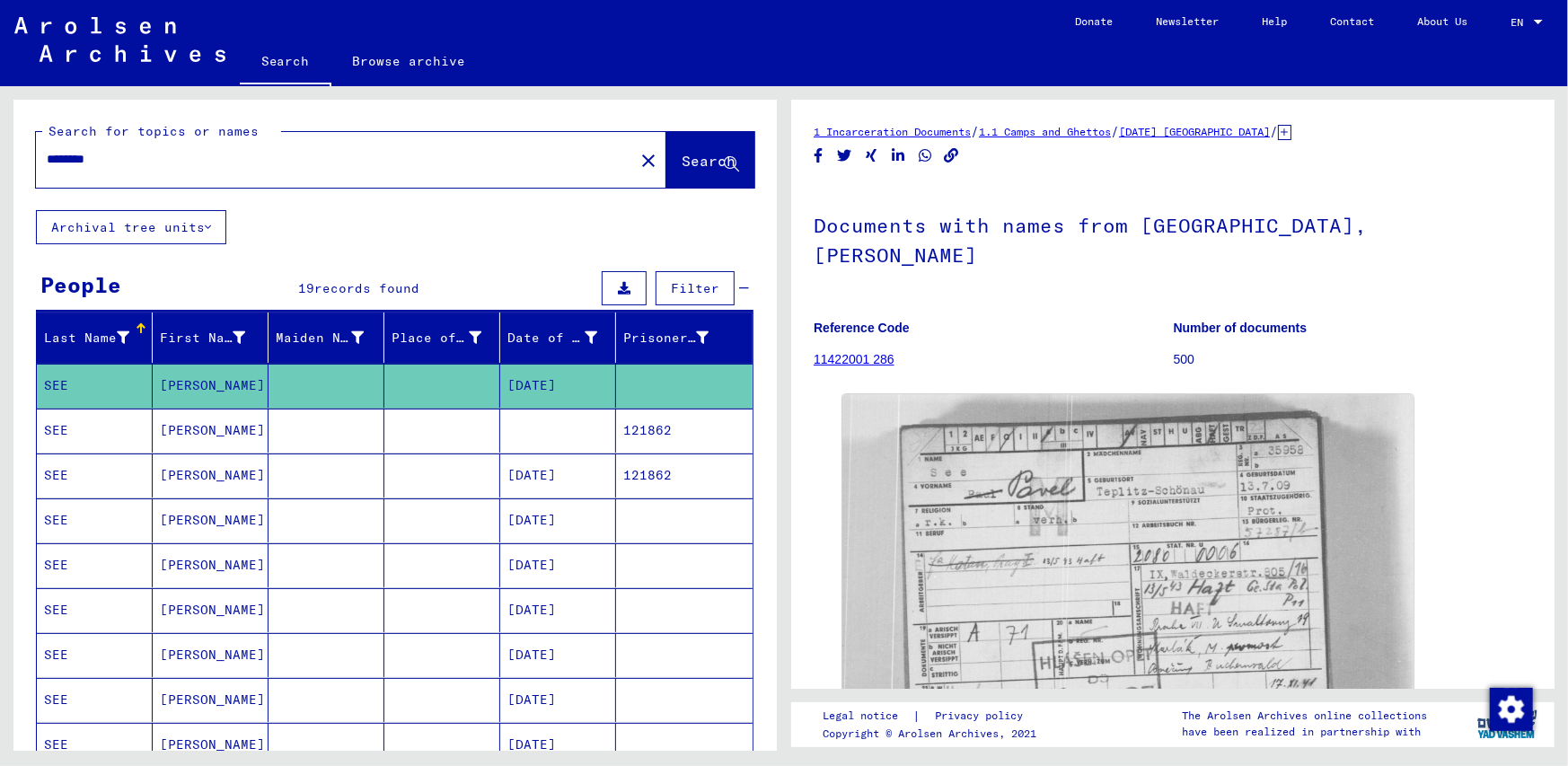
click at [113, 159] on input "********" at bounding box center [335, 160] width 577 height 19
type input "*"
click at [682, 157] on span "Search" at bounding box center [708, 161] width 54 height 18
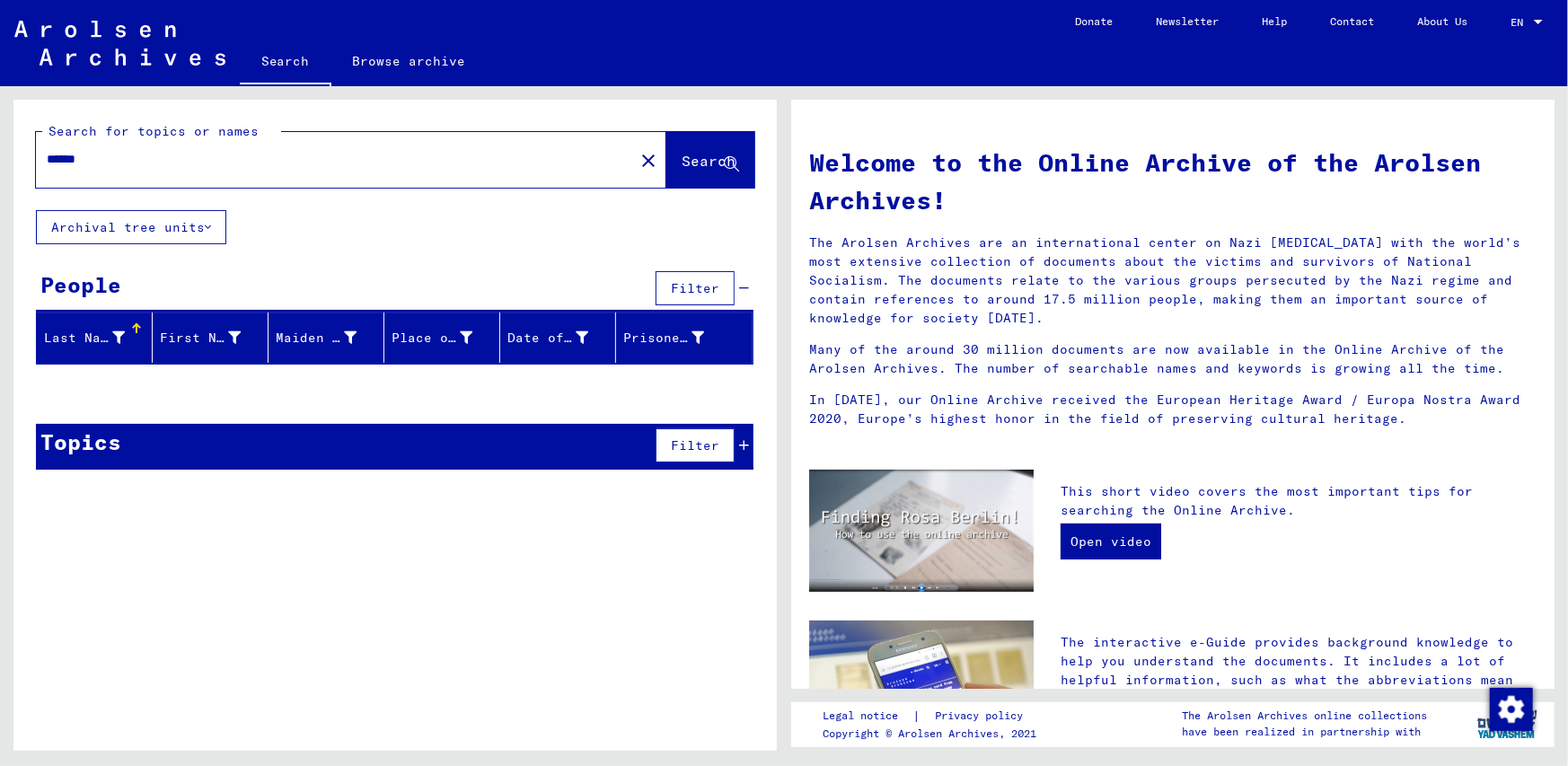
click at [101, 157] on input "******" at bounding box center [329, 160] width 566 height 19
click at [682, 162] on span "Search" at bounding box center [708, 161] width 54 height 18
click at [135, 153] on input "*********" at bounding box center [329, 160] width 566 height 19
click at [691, 155] on span "Search" at bounding box center [708, 161] width 54 height 18
click at [68, 158] on input "**********" at bounding box center [329, 160] width 566 height 19
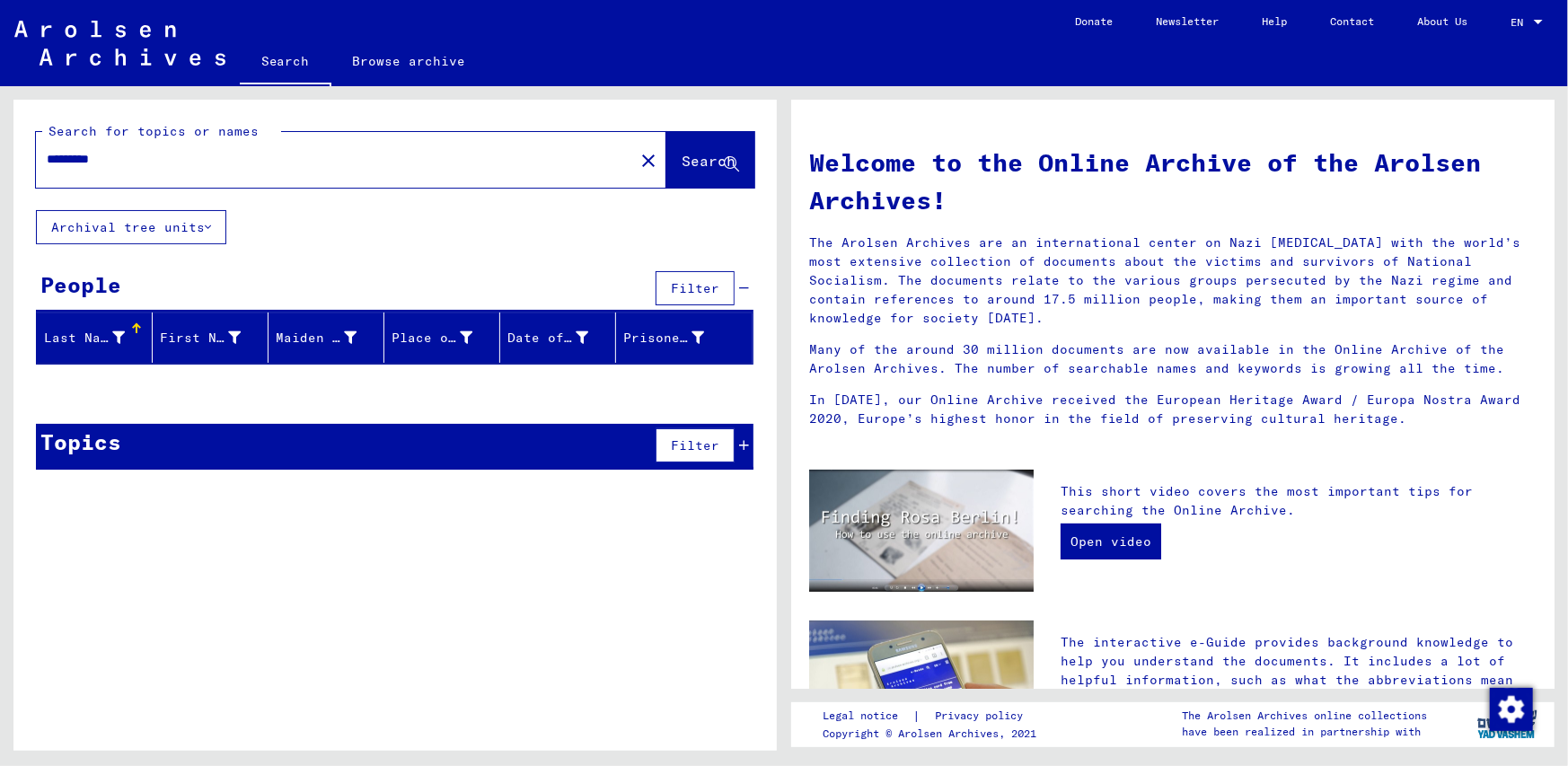
click at [682, 163] on span "Search" at bounding box center [708, 161] width 54 height 18
click at [119, 161] on input "*********" at bounding box center [329, 160] width 566 height 19
type input "*"
type input "****"
click at [682, 155] on span "Search" at bounding box center [708, 161] width 54 height 18
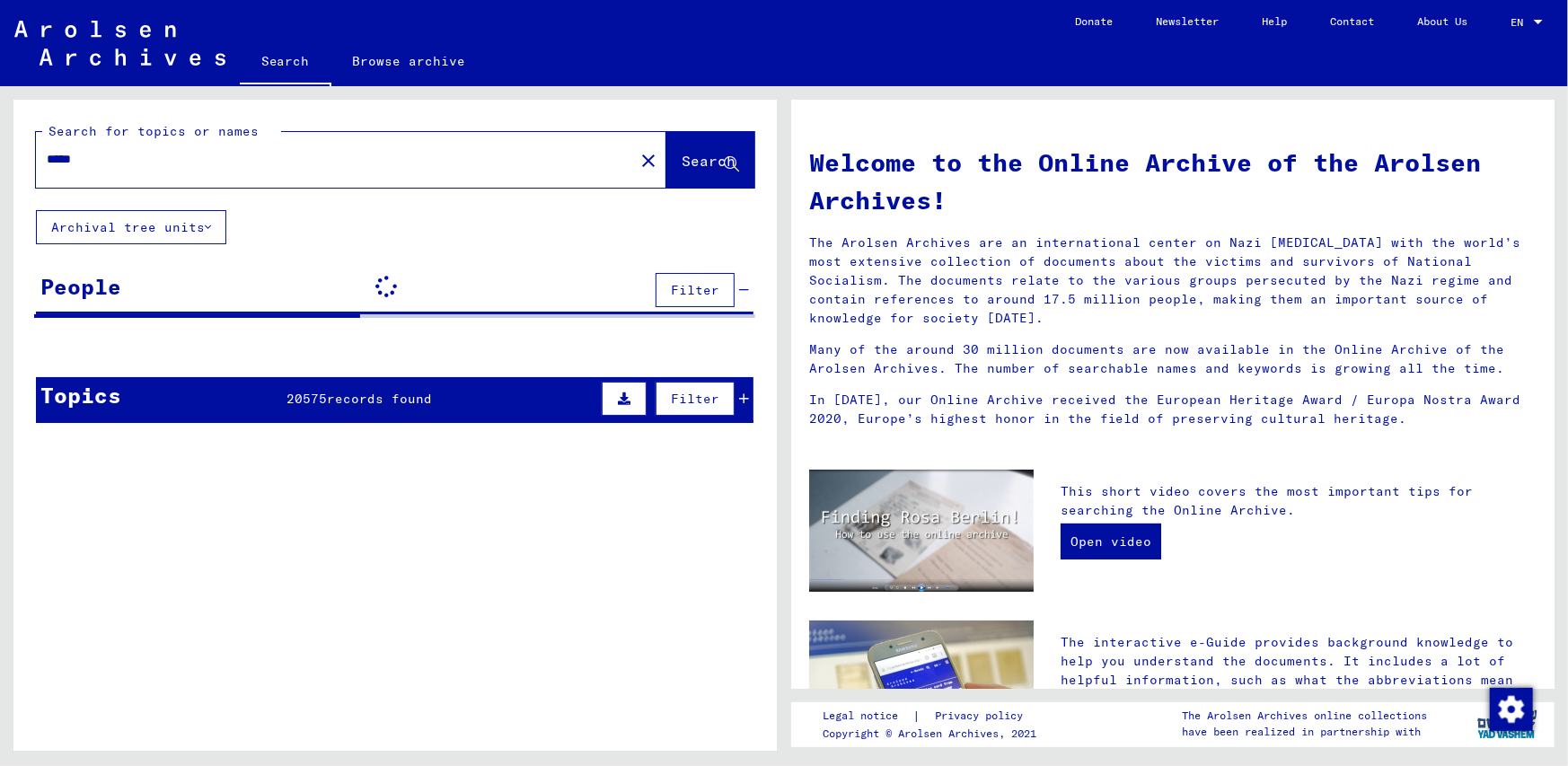
drag, startPoint x: 80, startPoint y: 157, endPoint x: 40, endPoint y: 160, distance: 40.1
click at [40, 160] on div "****" at bounding box center [324, 160] width 577 height 40
drag, startPoint x: 49, startPoint y: 164, endPoint x: 90, endPoint y: 175, distance: 42.4
click at [50, 164] on input "text" at bounding box center [329, 160] width 566 height 19
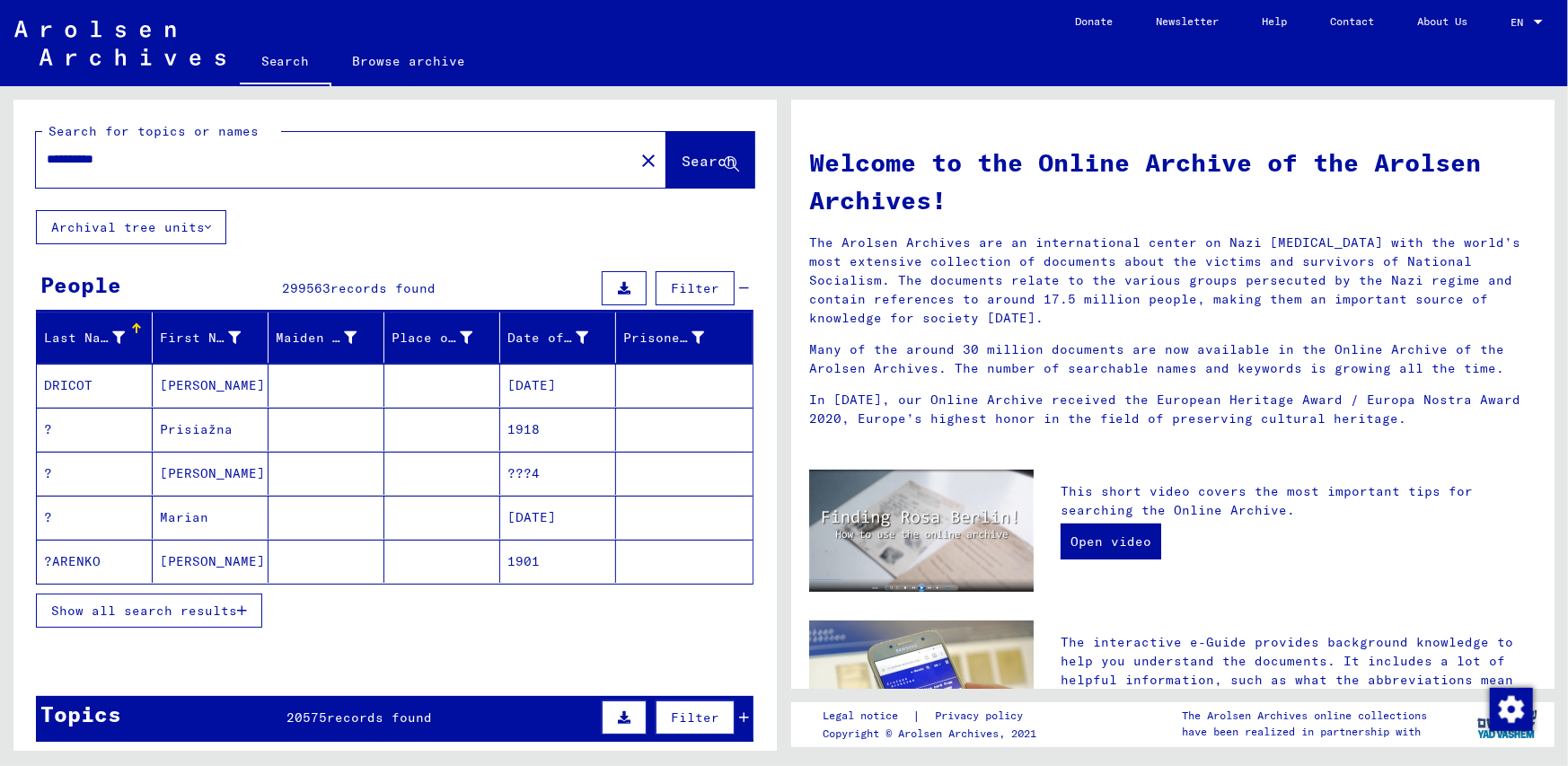
type input "**********"
click at [682, 161] on span "Search" at bounding box center [708, 161] width 54 height 18
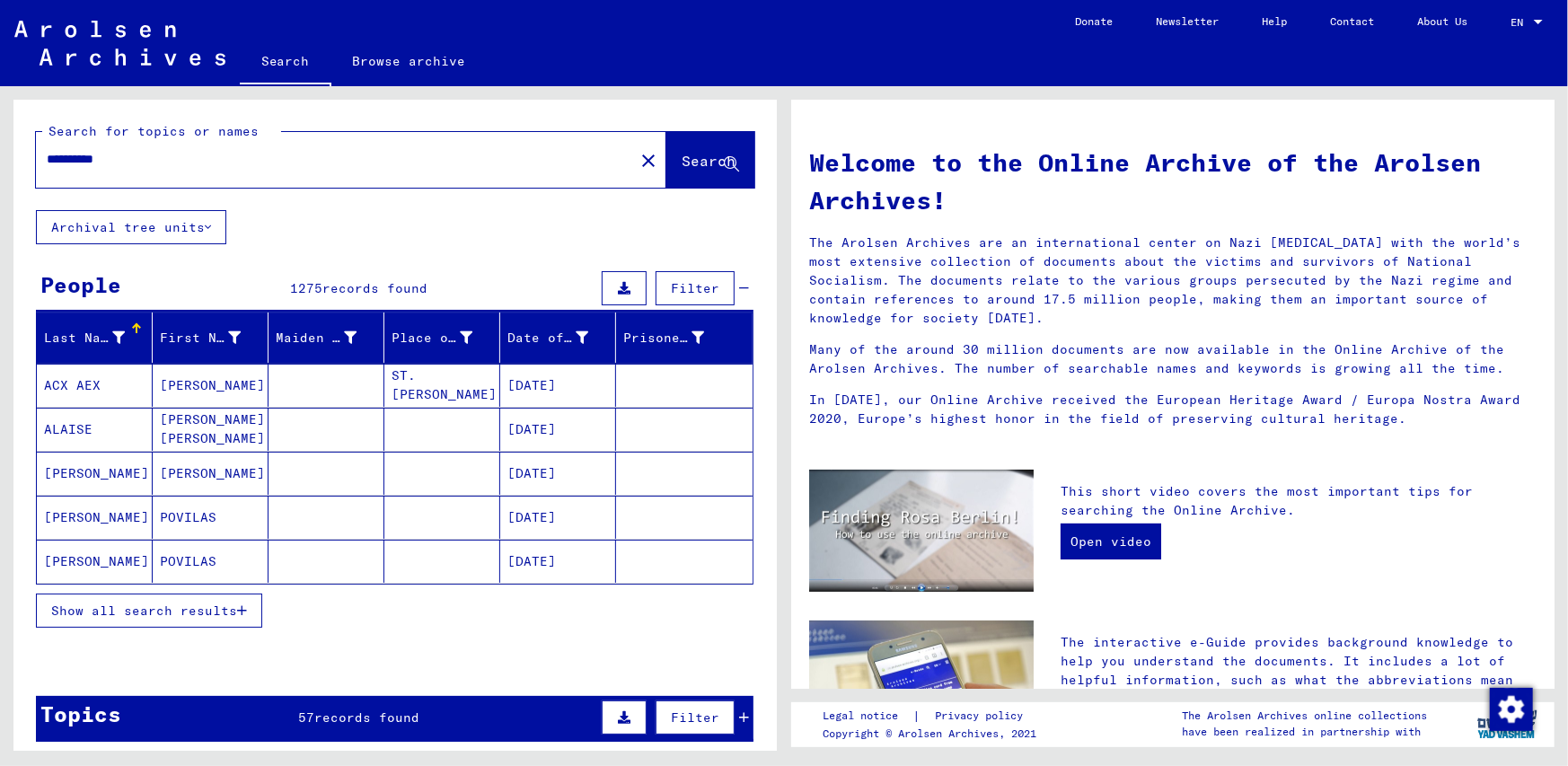
scroll to position [90, 0]
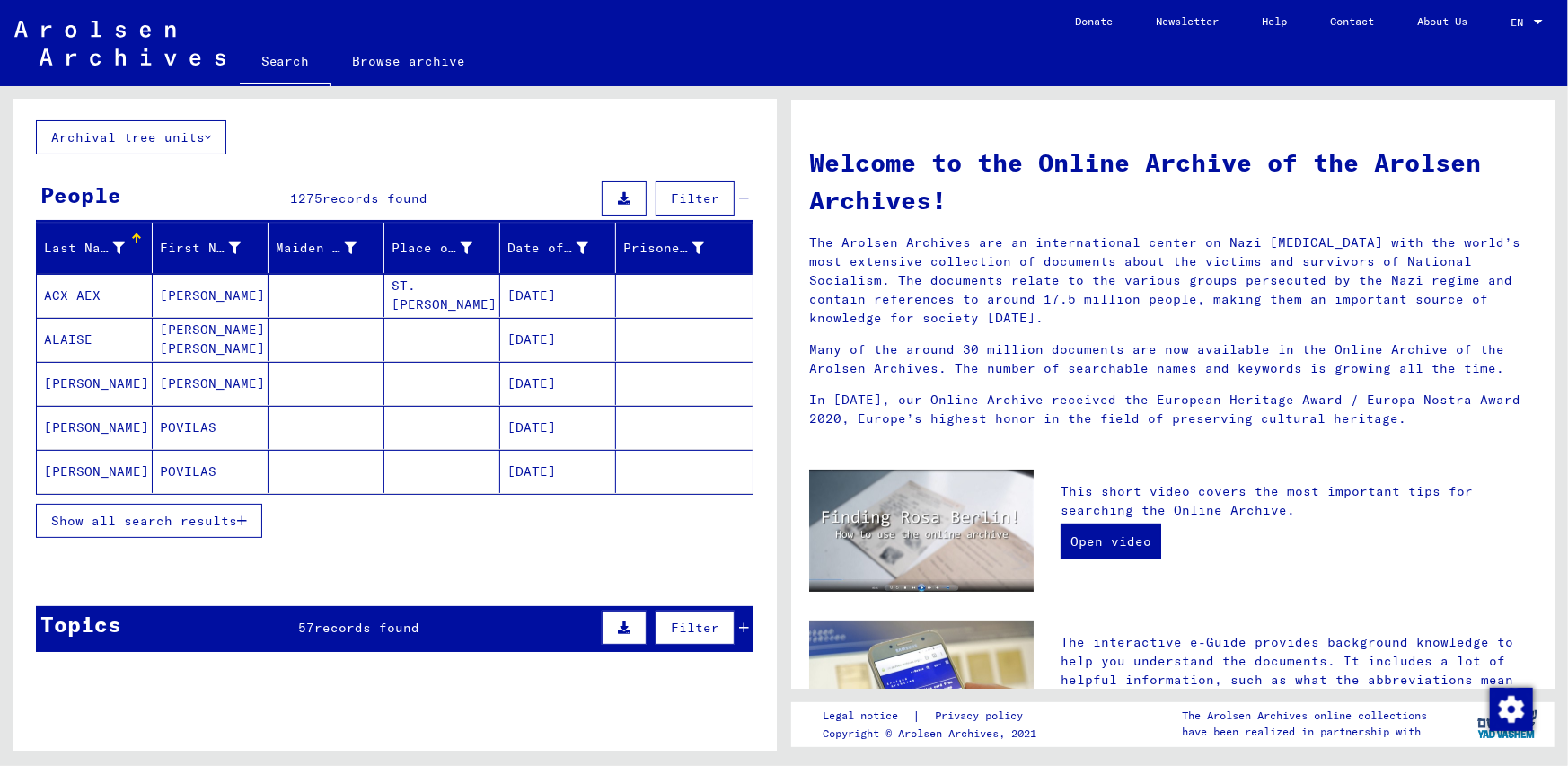
click at [183, 523] on span "Show all search results" at bounding box center [144, 522] width 186 height 16
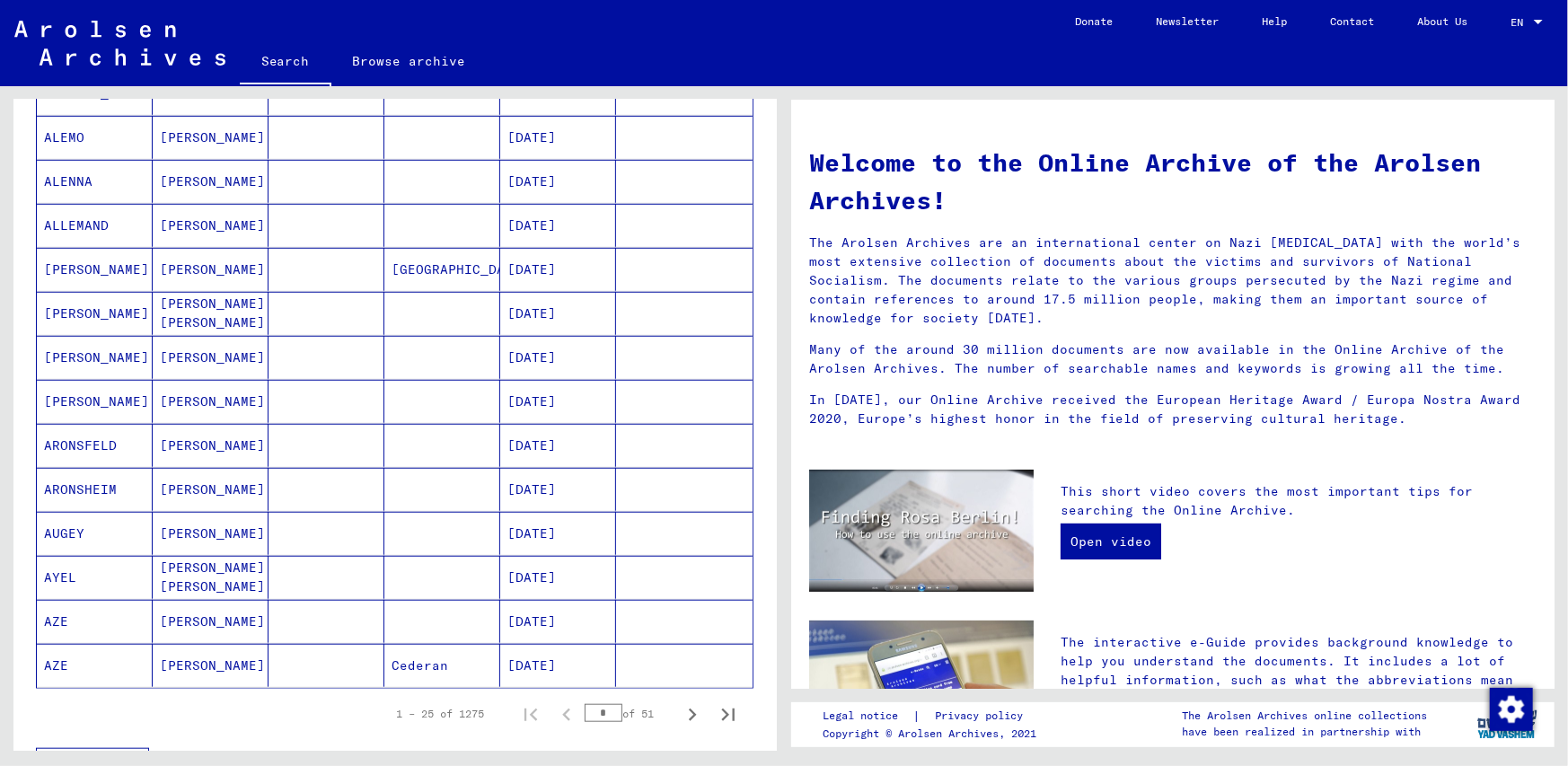
scroll to position [809, 0]
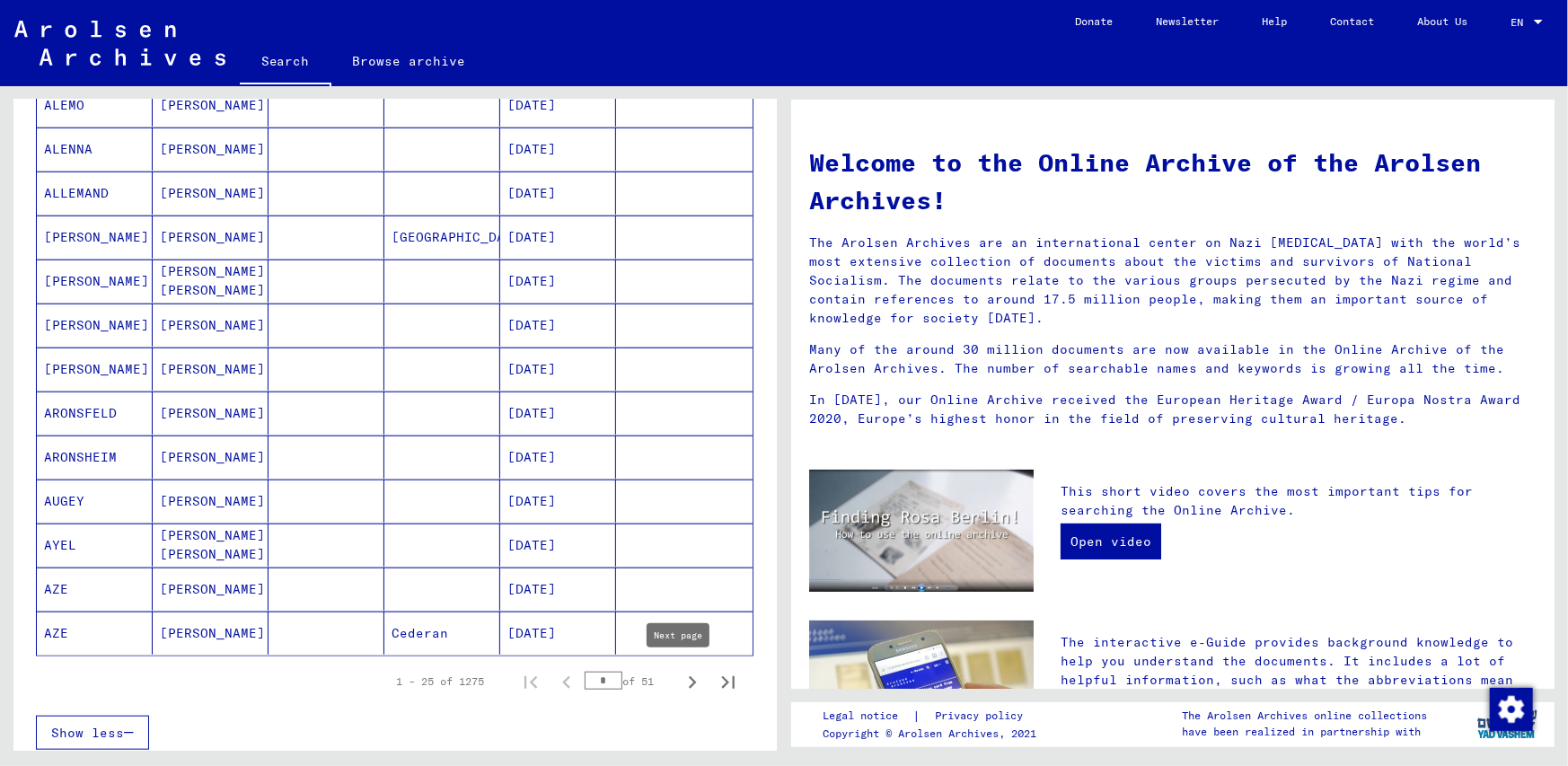
click at [680, 677] on icon "Next page" at bounding box center [693, 683] width 26 height 26
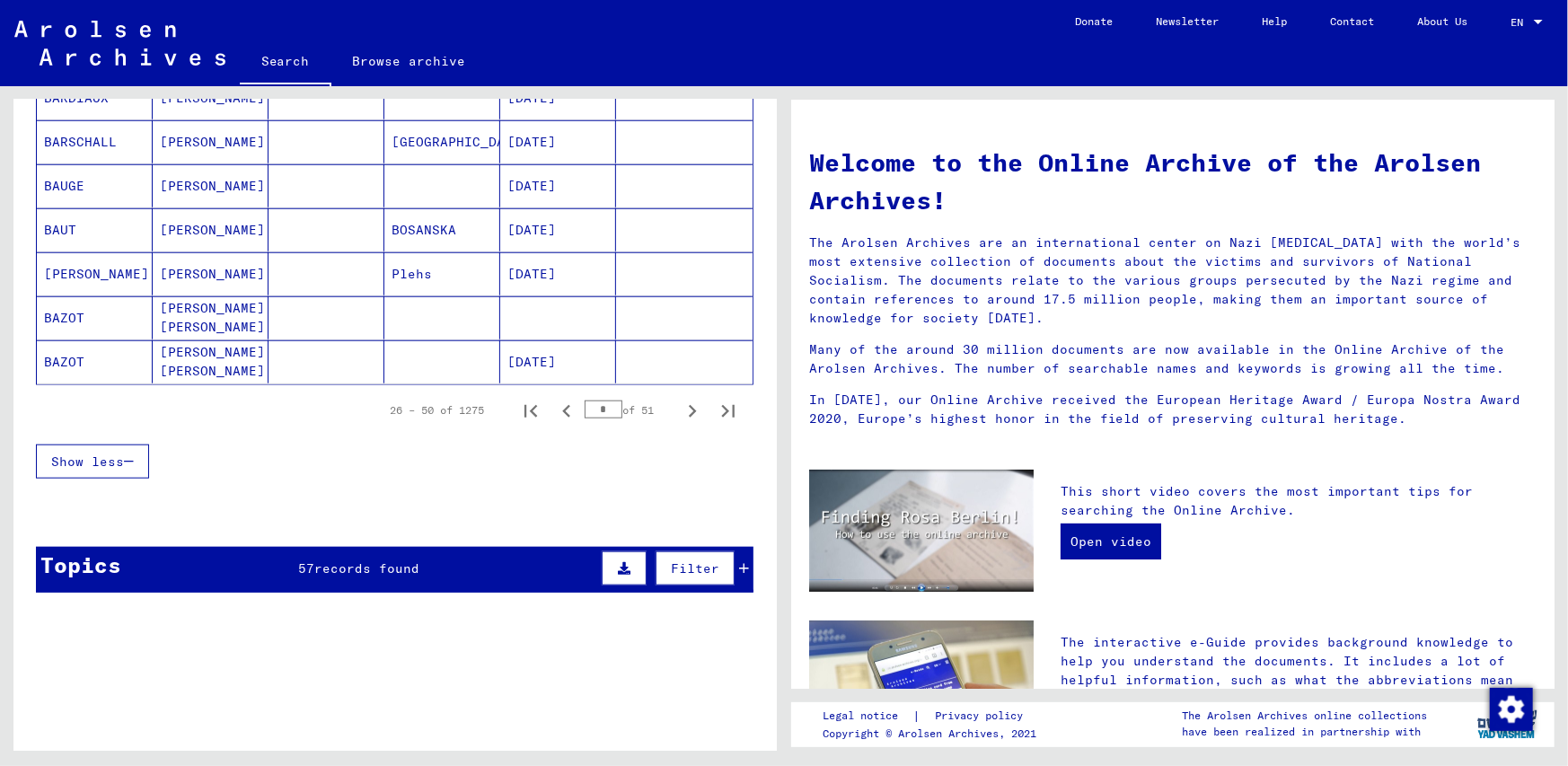
scroll to position [1168, 0]
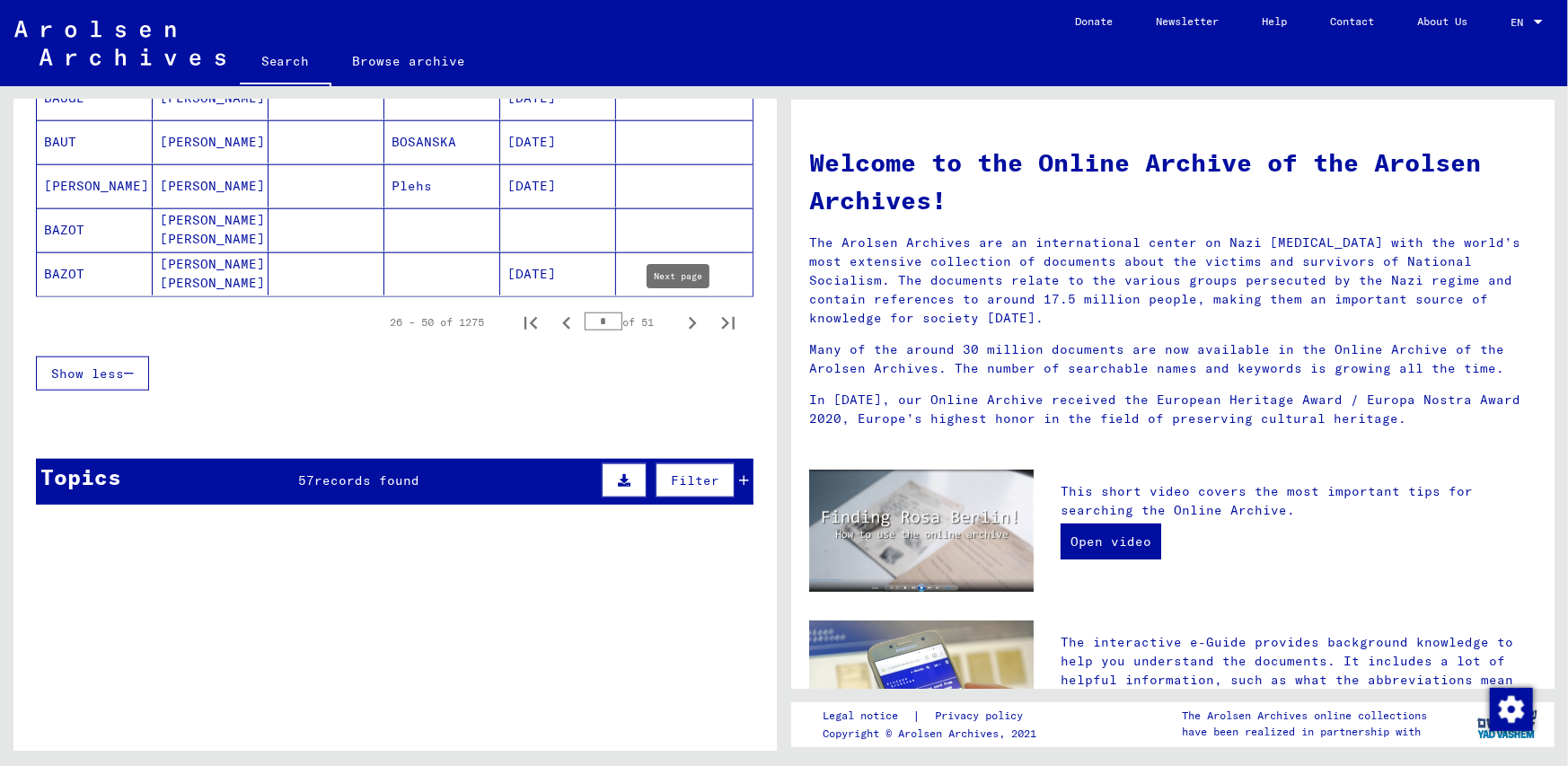
click at [680, 319] on icon "Next page" at bounding box center [693, 324] width 26 height 26
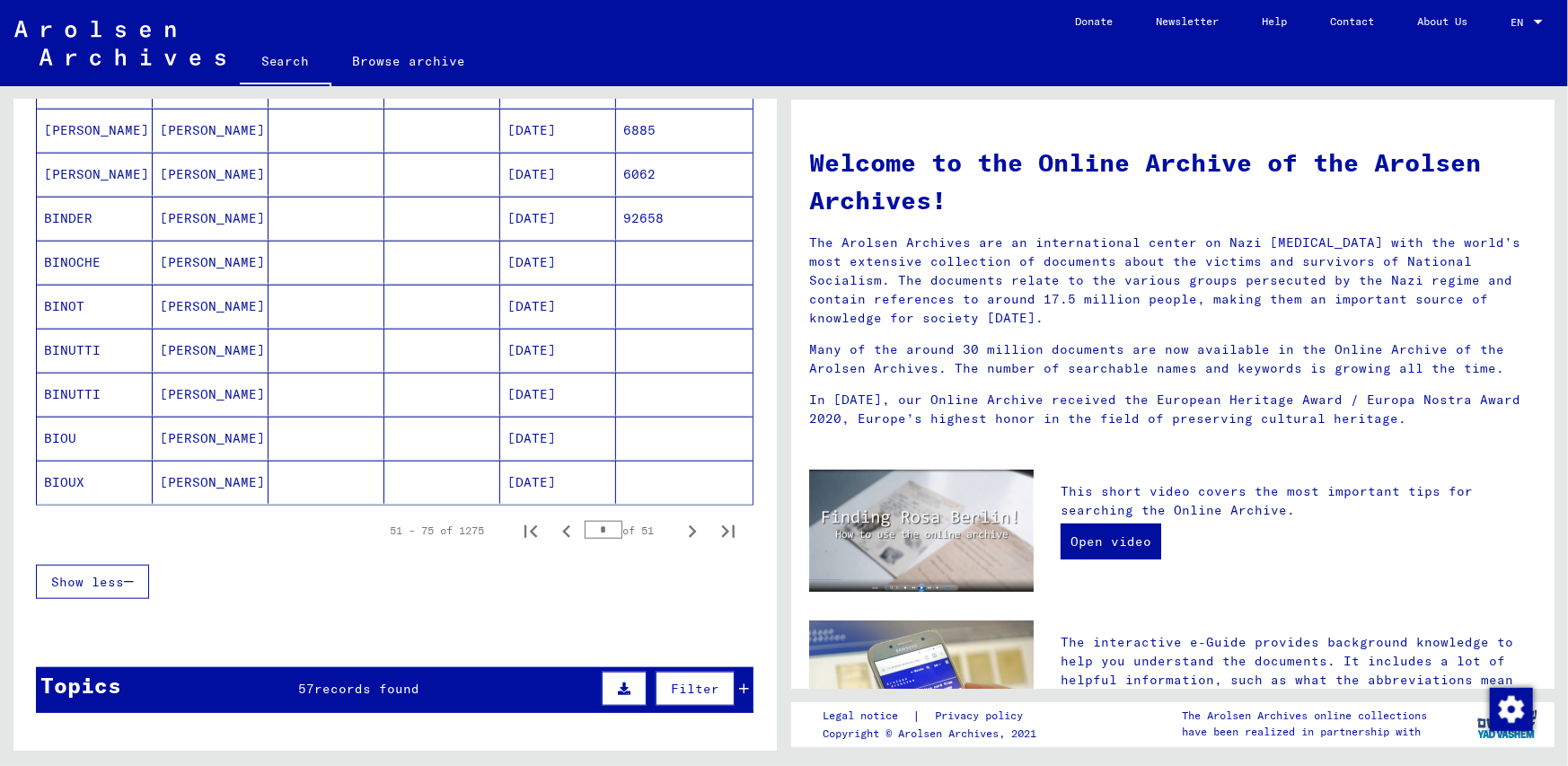
scroll to position [1258, 0]
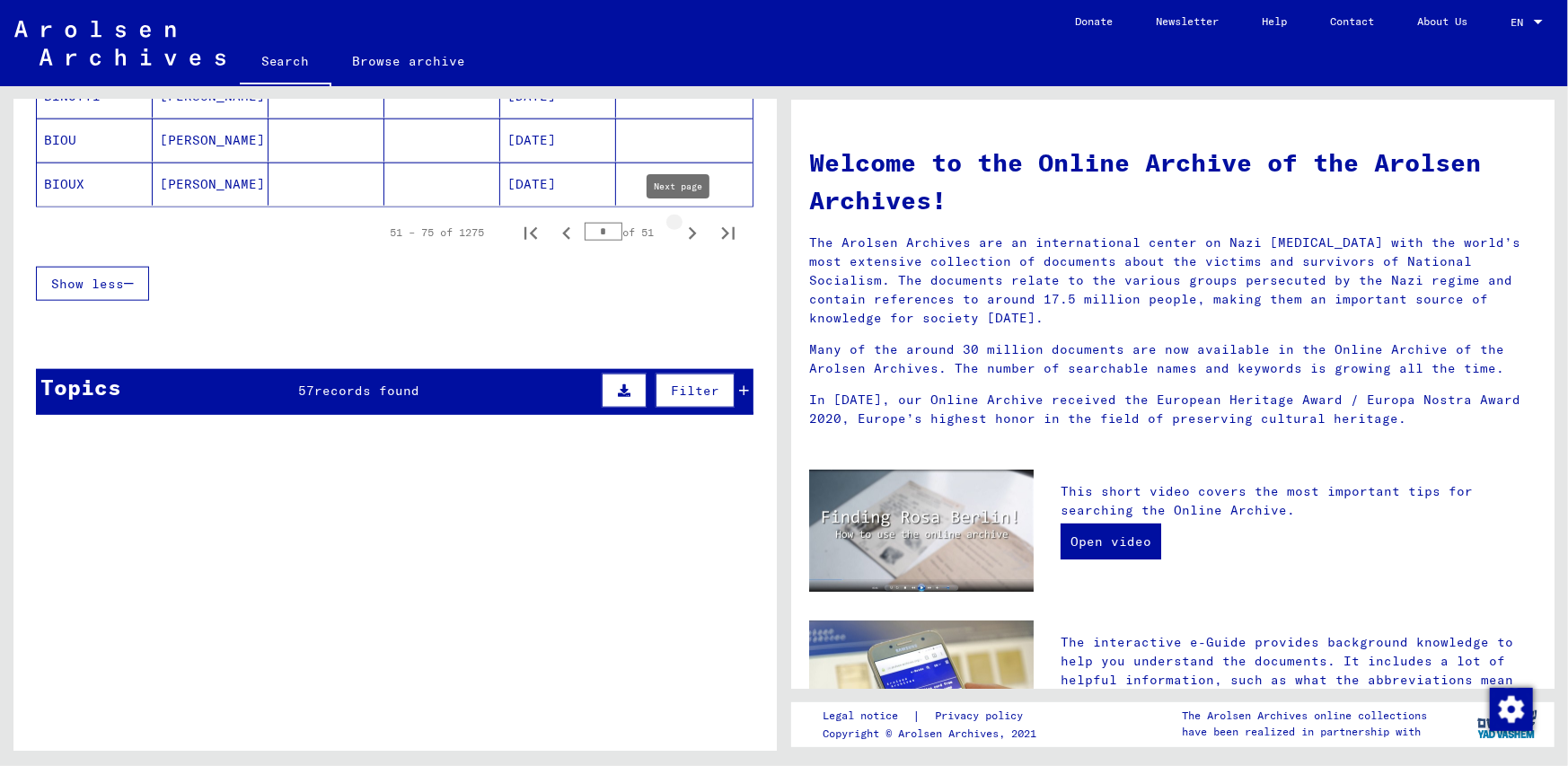
click at [680, 231] on icon "Next page" at bounding box center [693, 233] width 26 height 26
type input "*"
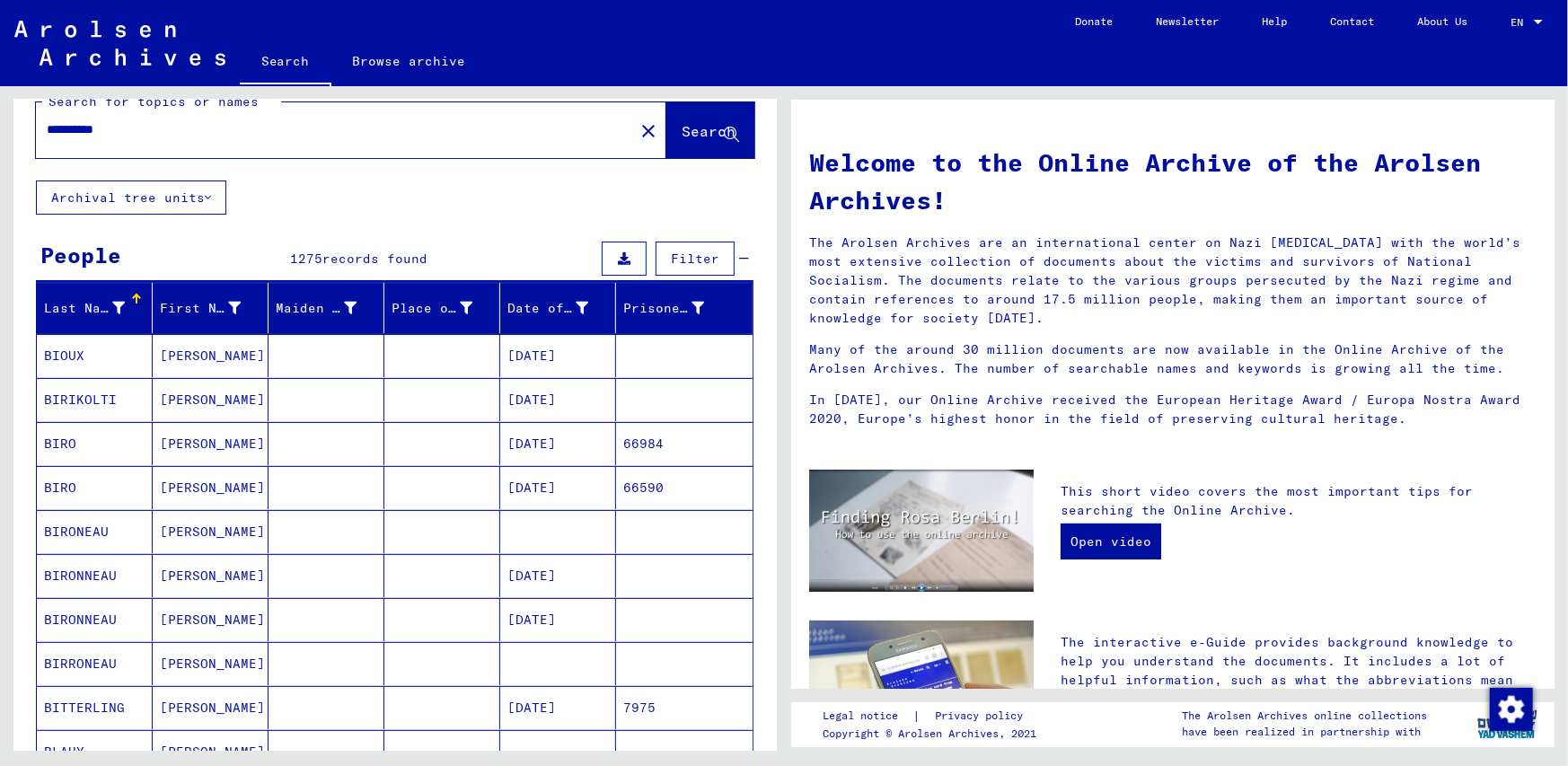
scroll to position [0, 0]
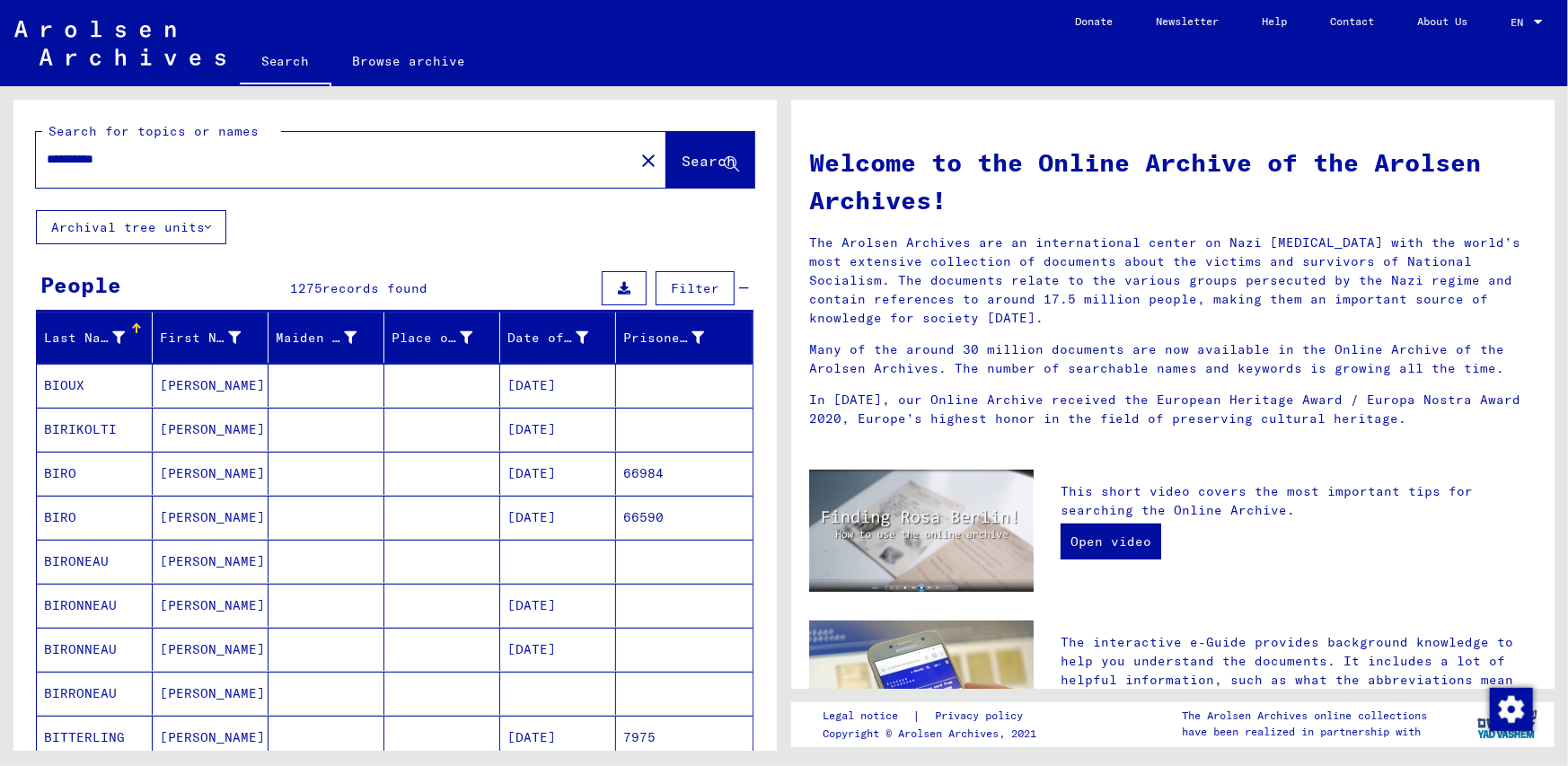
click at [198, 158] on input "**********" at bounding box center [329, 160] width 566 height 19
type input "**********"
click at [682, 166] on span "Search" at bounding box center [708, 161] width 54 height 18
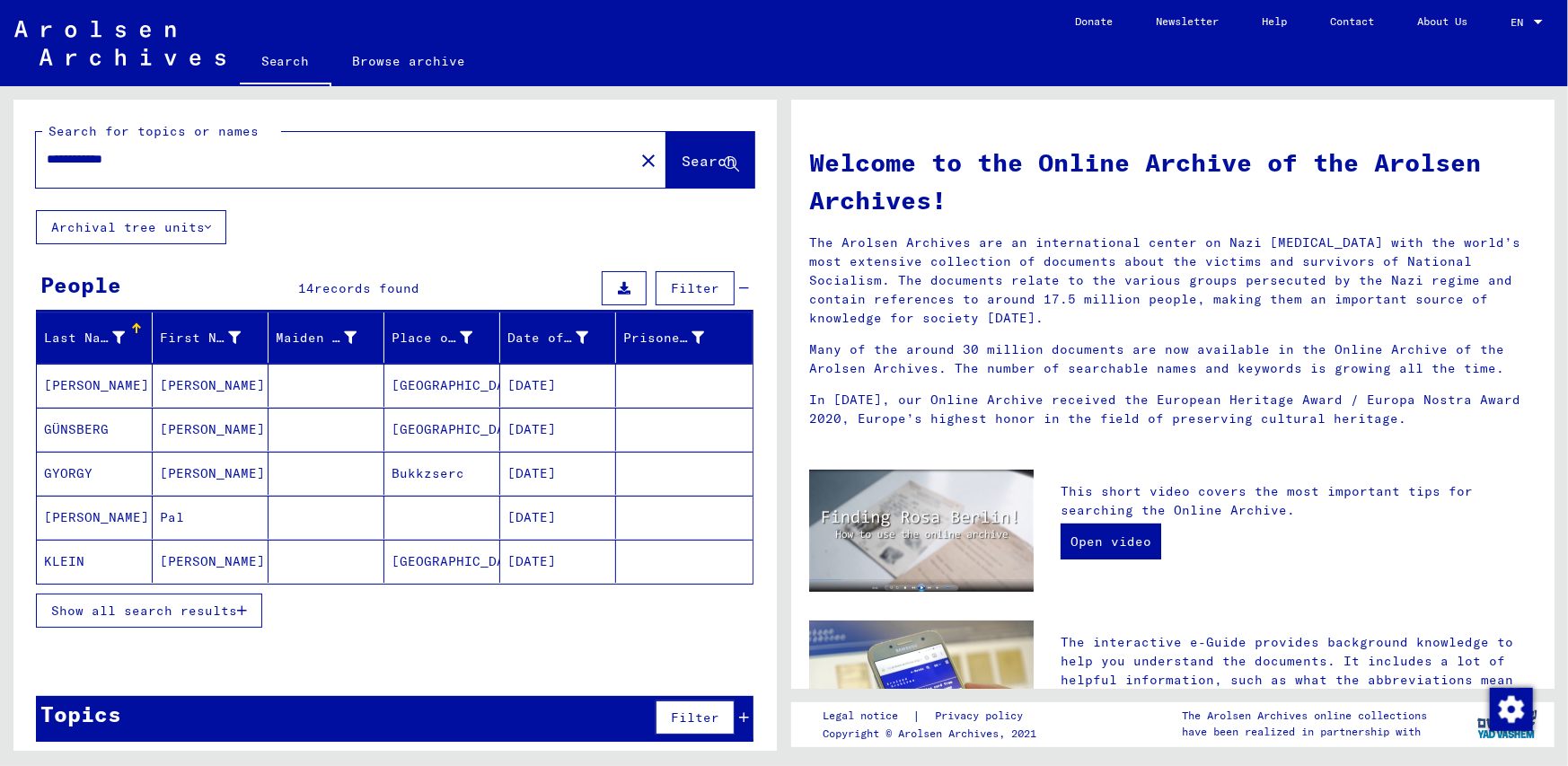
click at [189, 607] on span "Show all search results" at bounding box center [144, 611] width 186 height 16
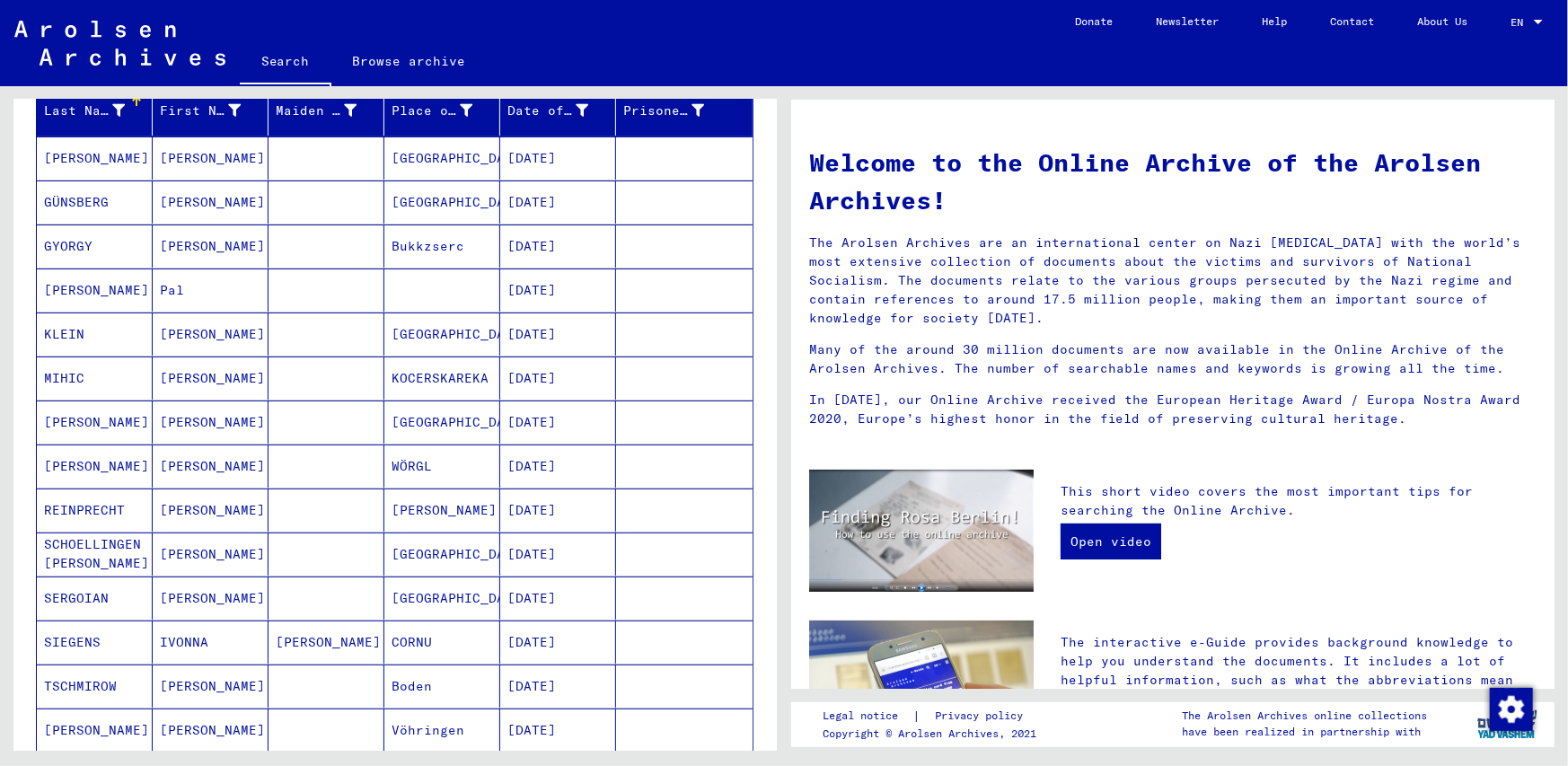
scroll to position [450, 0]
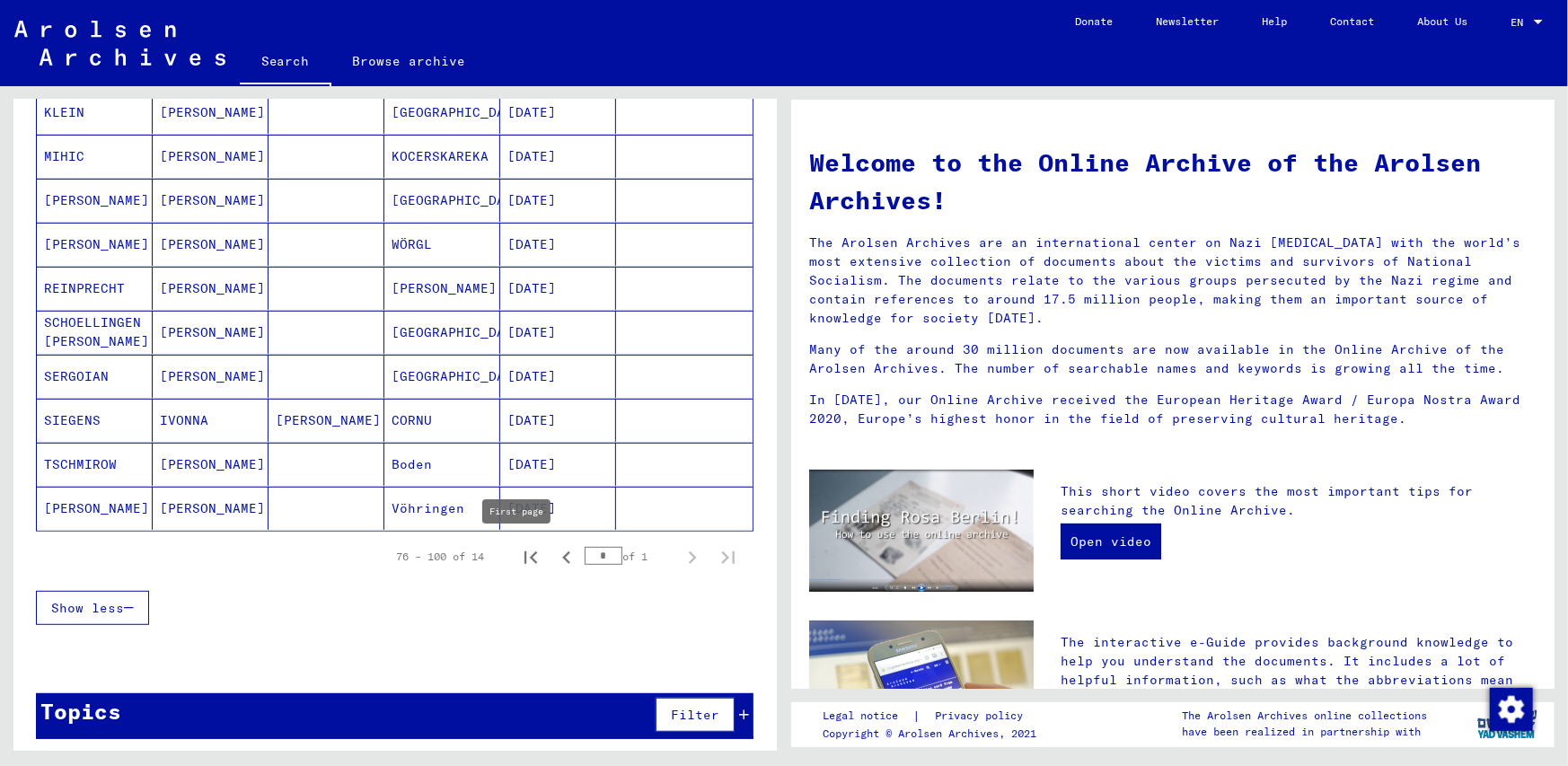
click at [521, 554] on icon "First page" at bounding box center [531, 558] width 26 height 26
type input "*"
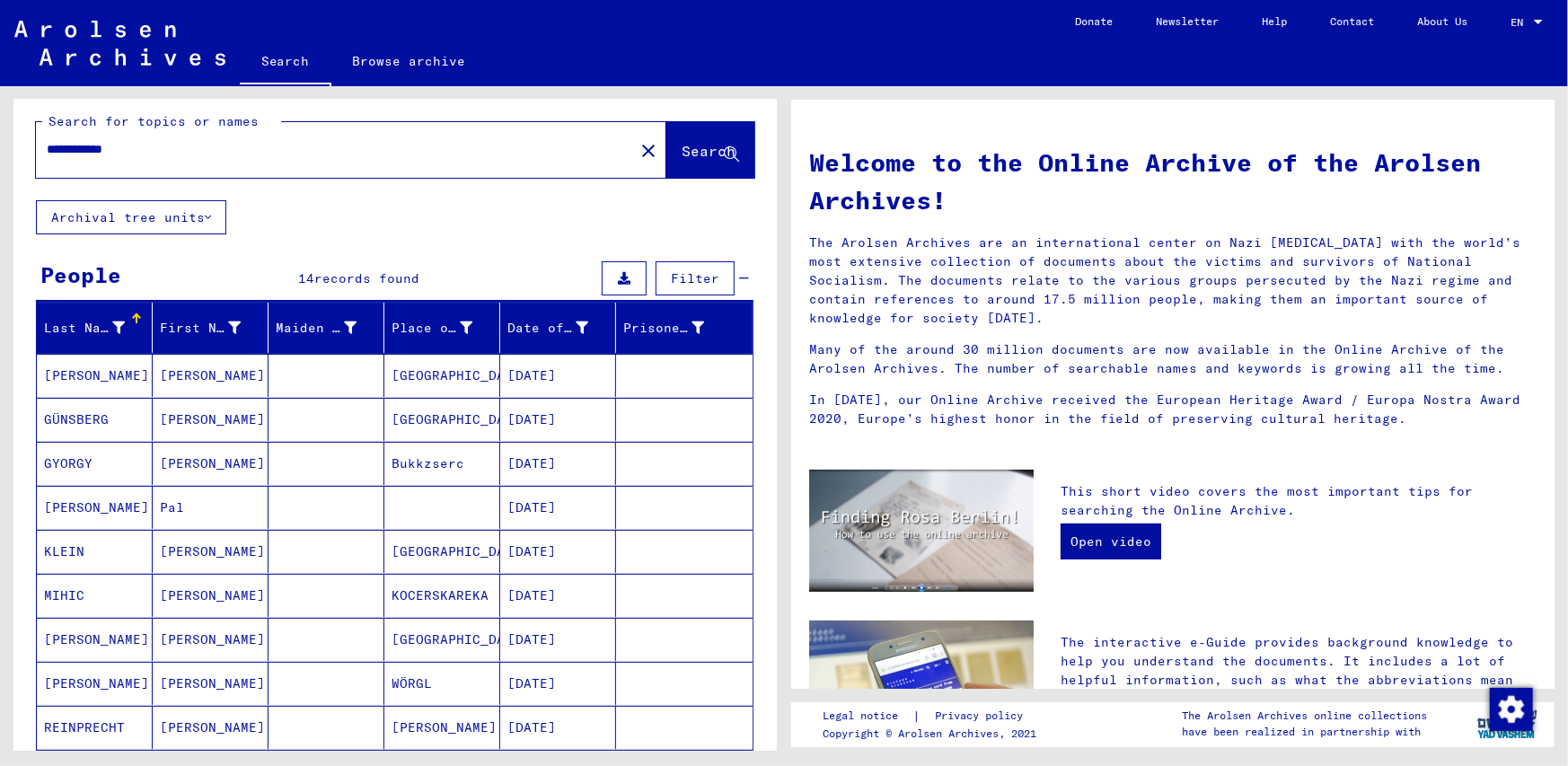
scroll to position [0, 0]
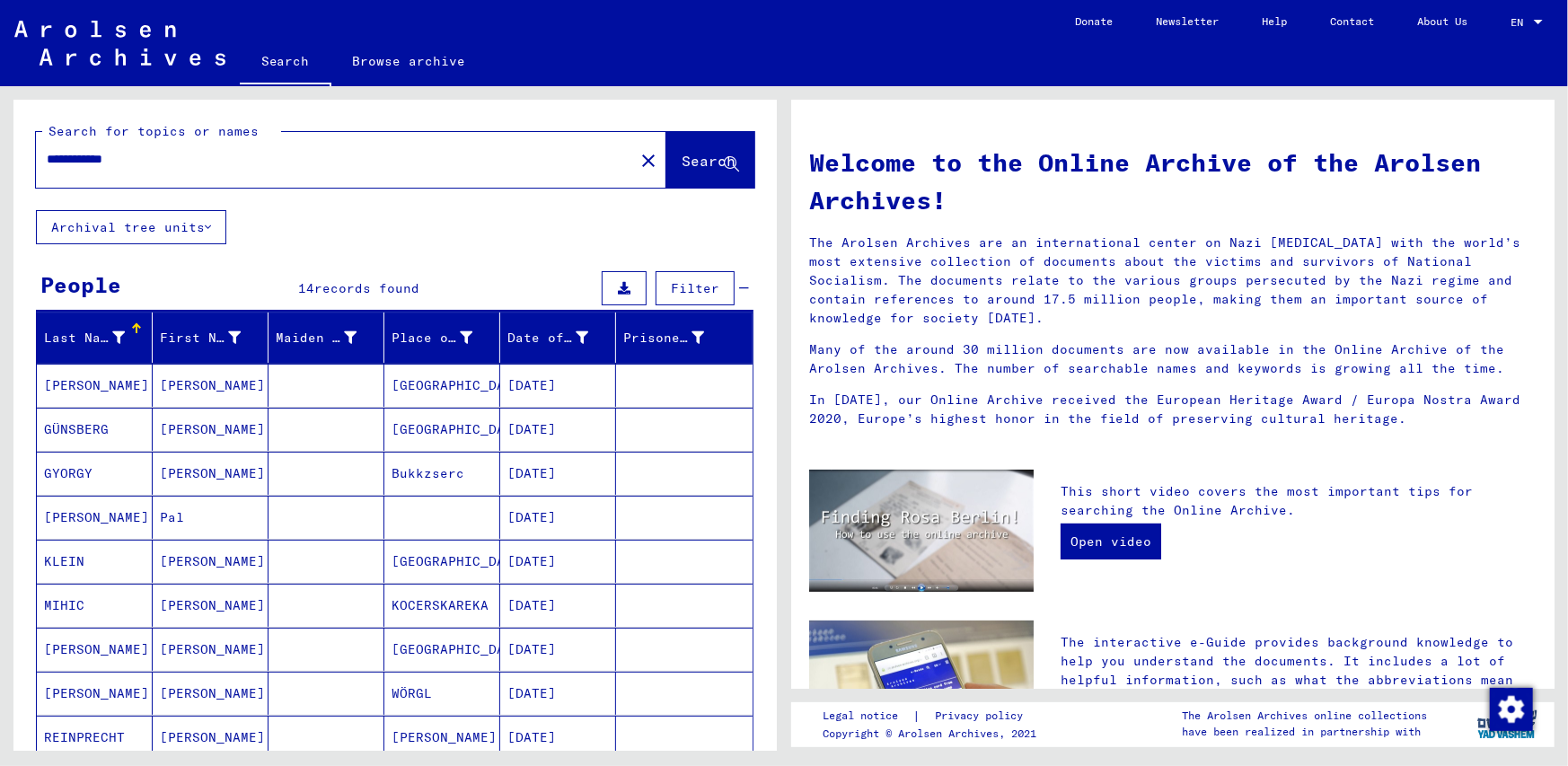
click at [133, 158] on input "**********" at bounding box center [329, 160] width 566 height 19
click at [682, 152] on span "Search" at bounding box center [708, 161] width 54 height 18
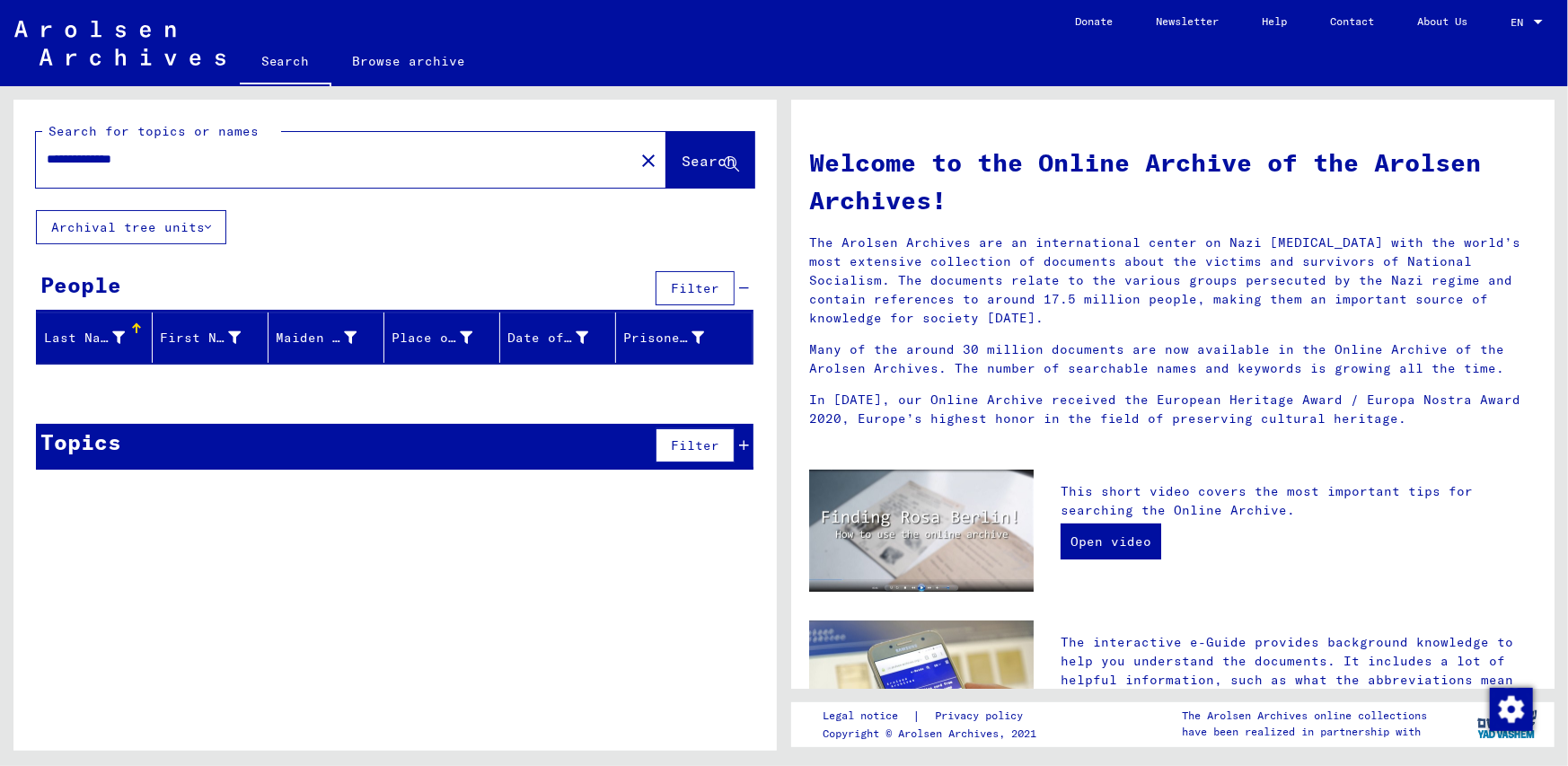
click at [141, 160] on input "**********" at bounding box center [329, 160] width 566 height 19
click at [682, 155] on span "Search" at bounding box center [708, 161] width 54 height 18
click at [165, 154] on input "**********" at bounding box center [329, 160] width 566 height 19
click at [132, 155] on input "**********" at bounding box center [329, 160] width 566 height 19
type input "**********"
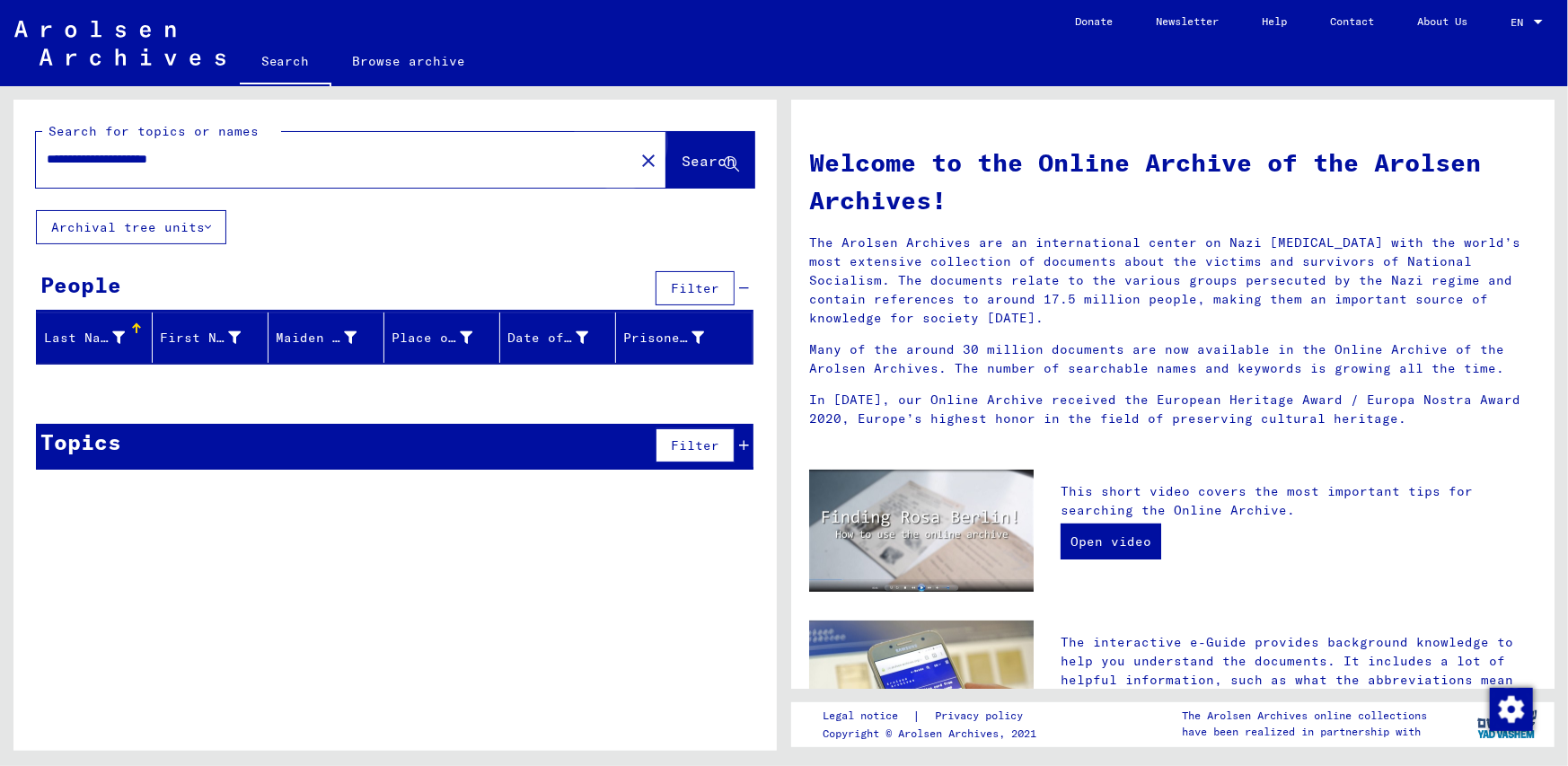
click at [694, 164] on span "Search" at bounding box center [708, 161] width 54 height 18
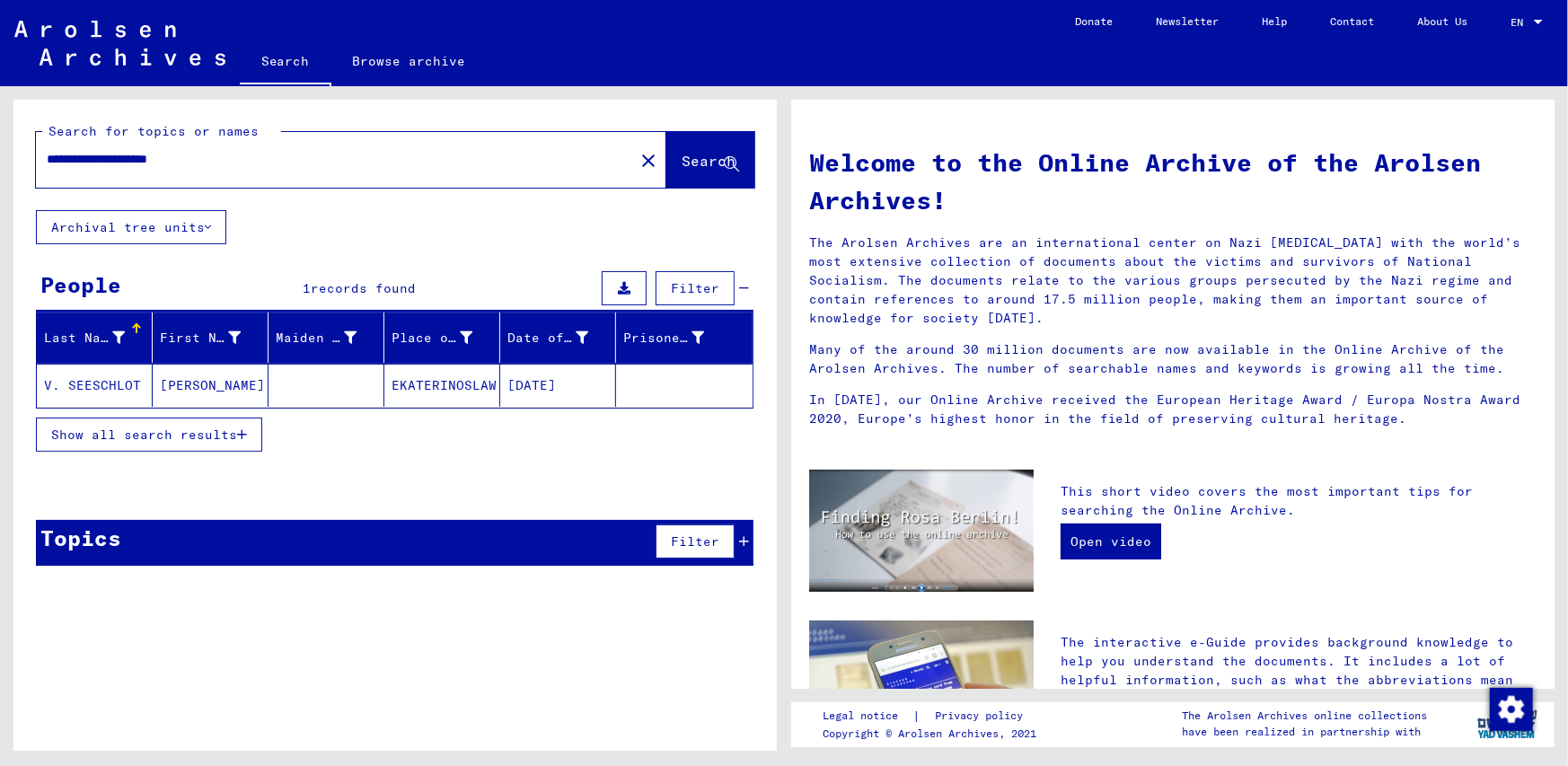
click at [120, 382] on mat-cell "V. SEESCHLOT" at bounding box center [94, 385] width 116 height 43
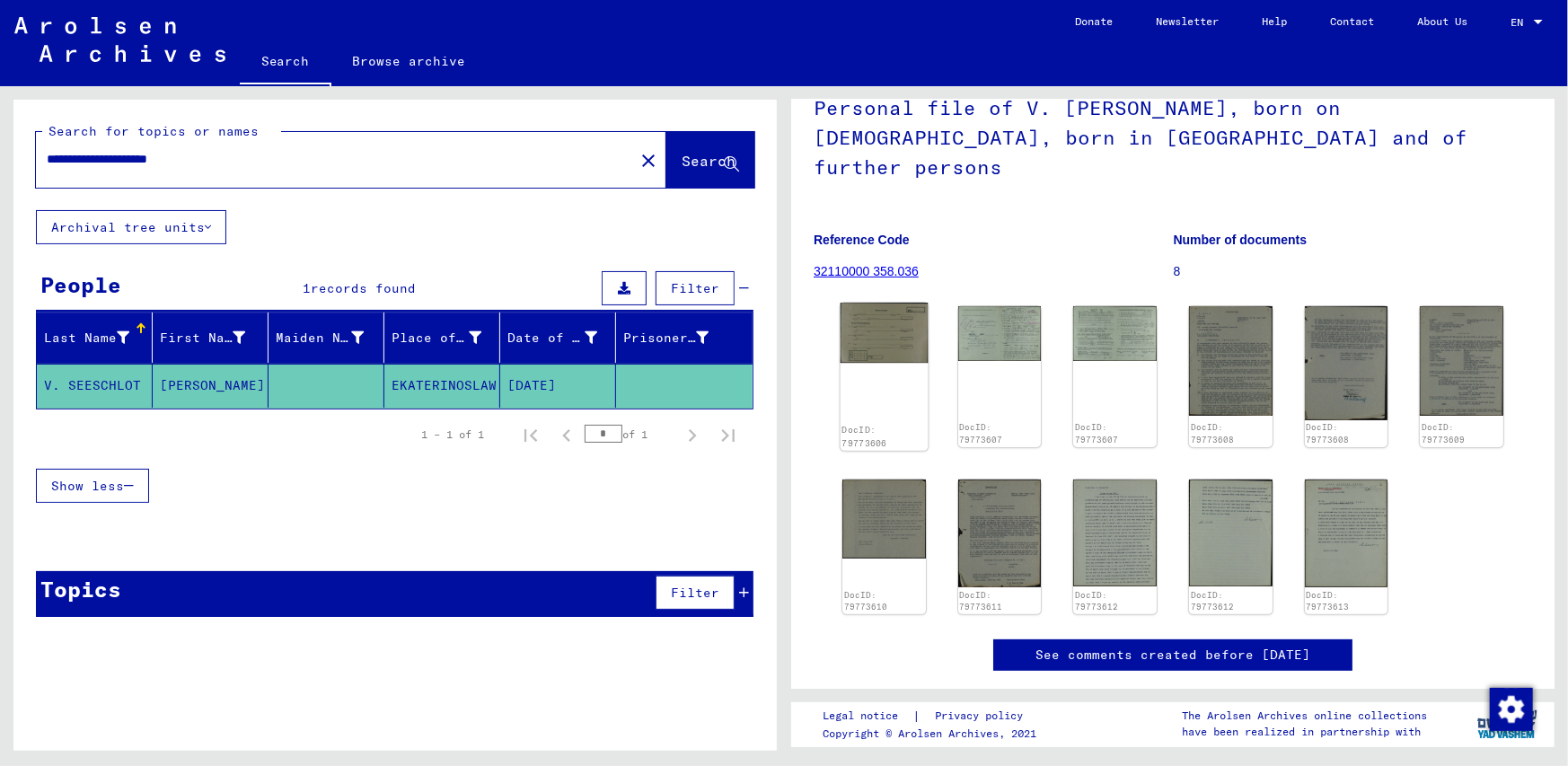
scroll to position [90, 0]
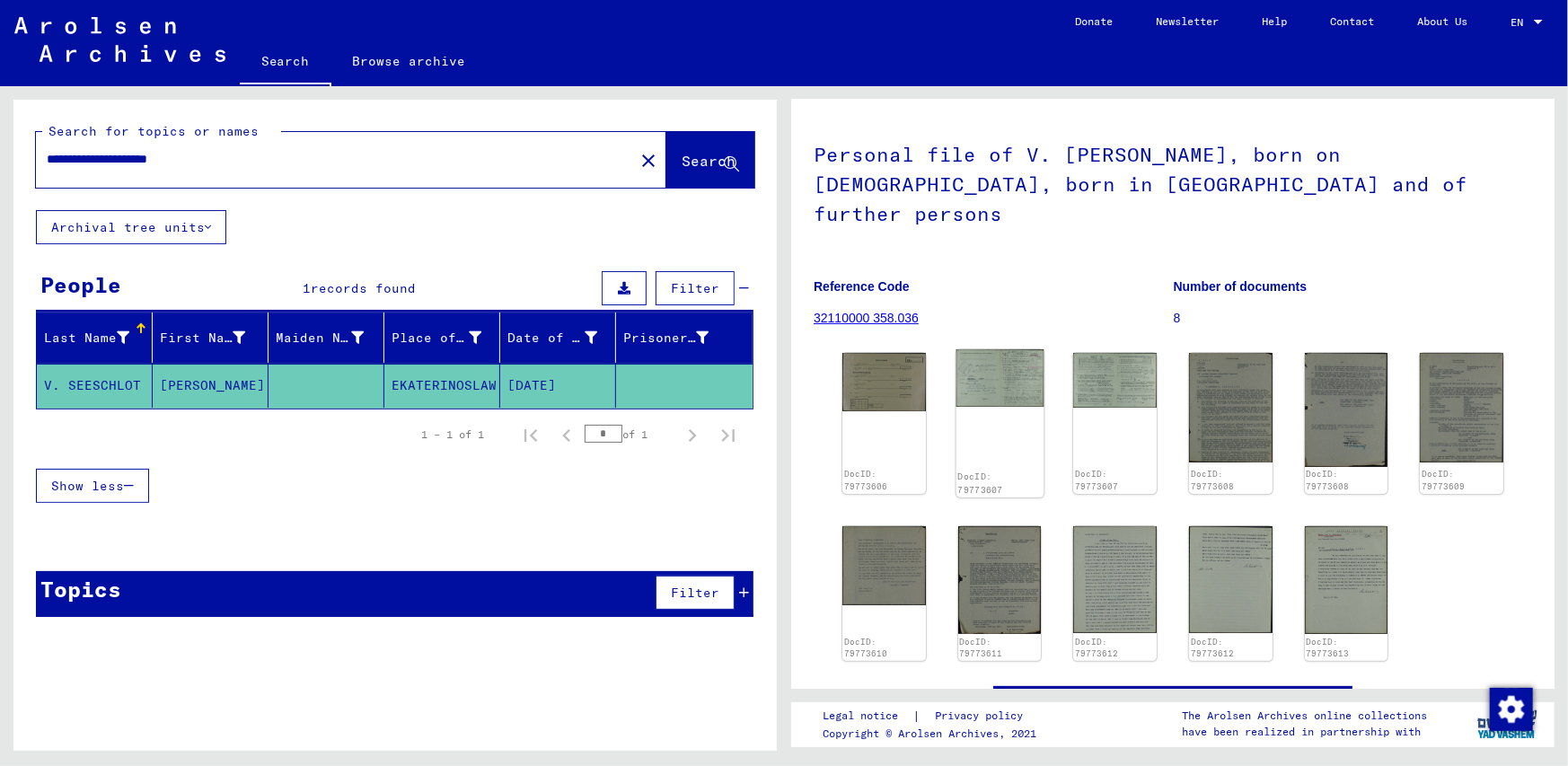
click at [1001, 364] on img at bounding box center [999, 378] width 88 height 57
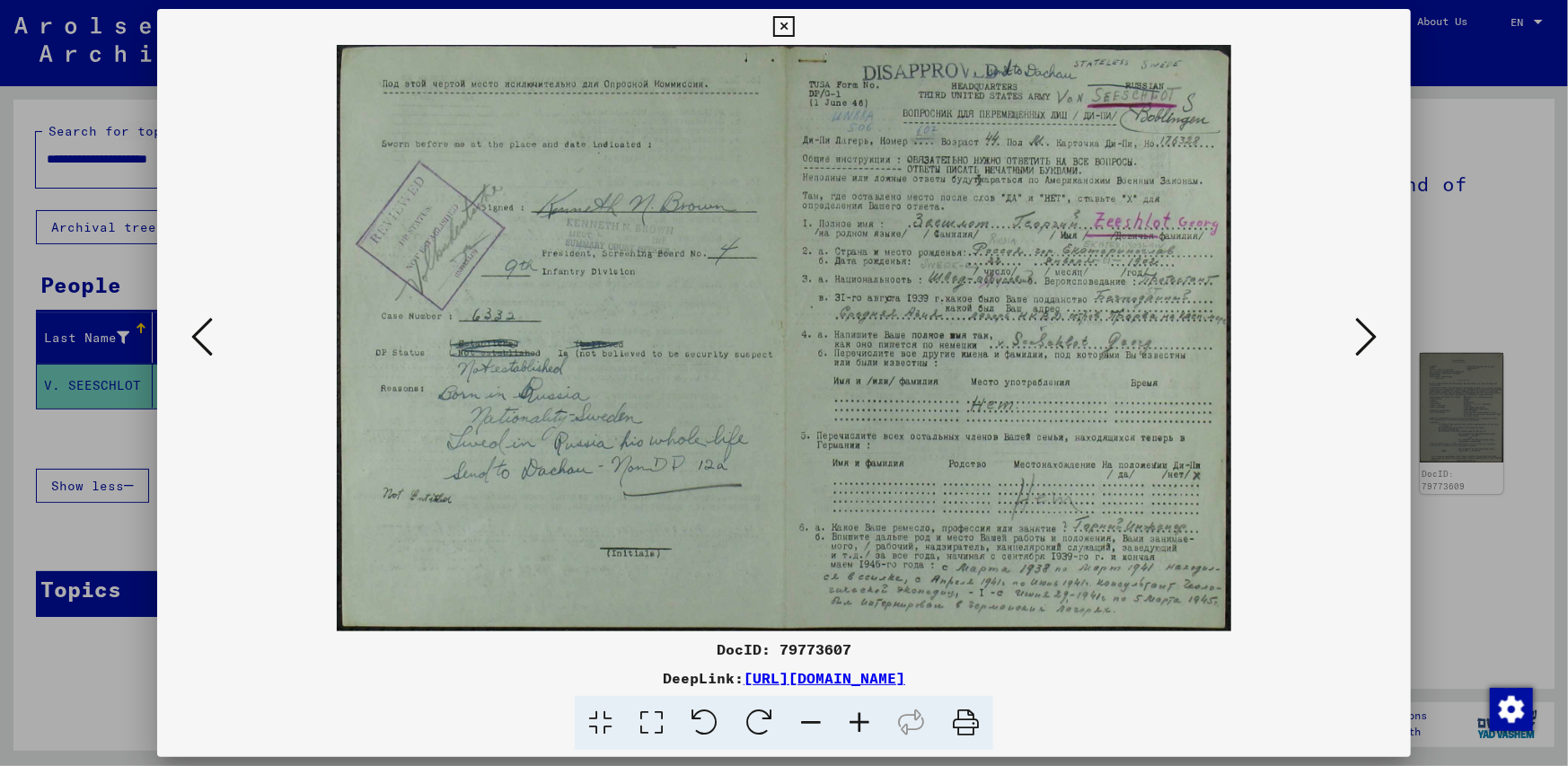
click at [786, 26] on icon at bounding box center [783, 27] width 21 height 22
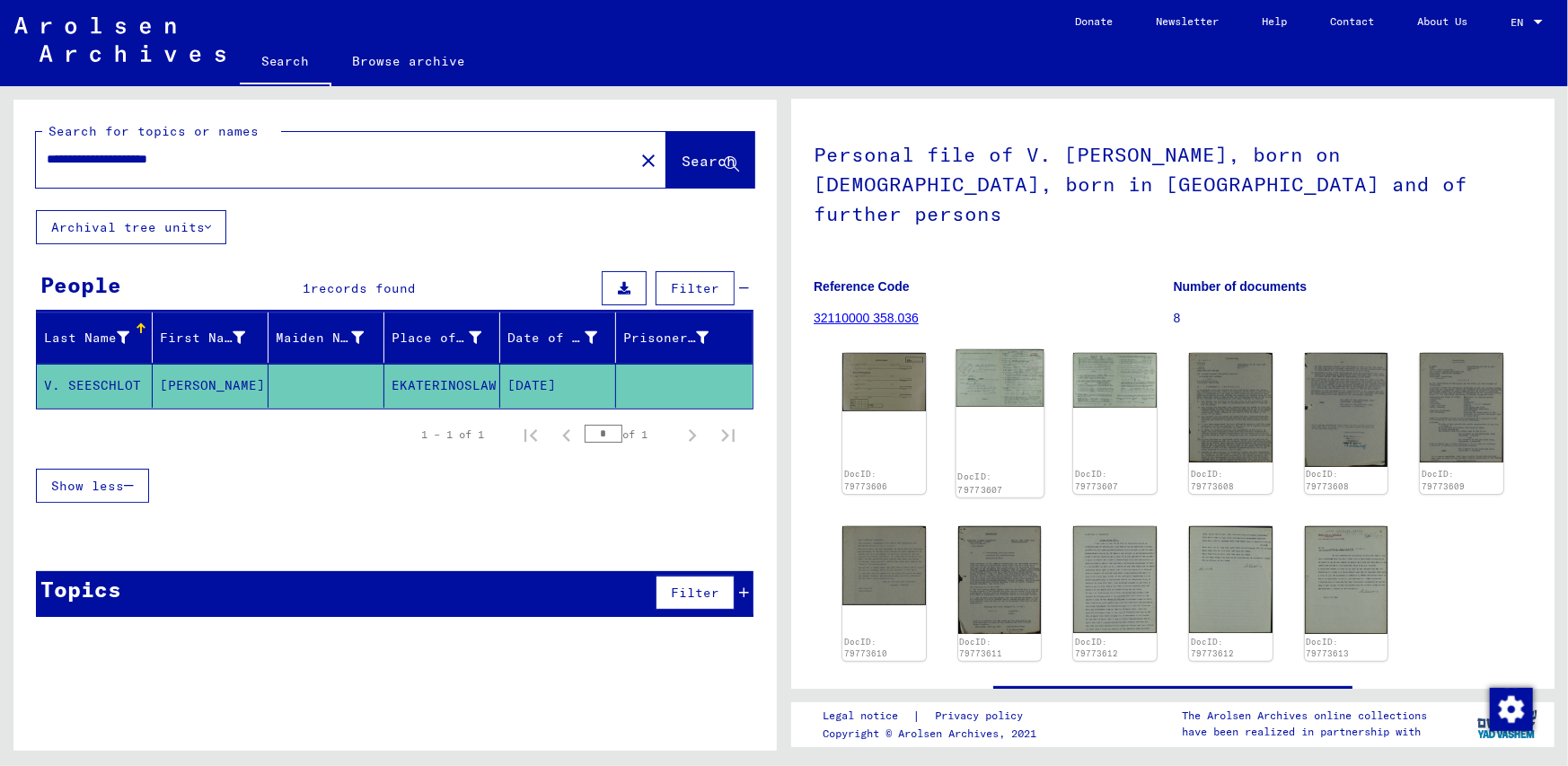
click at [985, 349] on img at bounding box center [999, 378] width 88 height 57
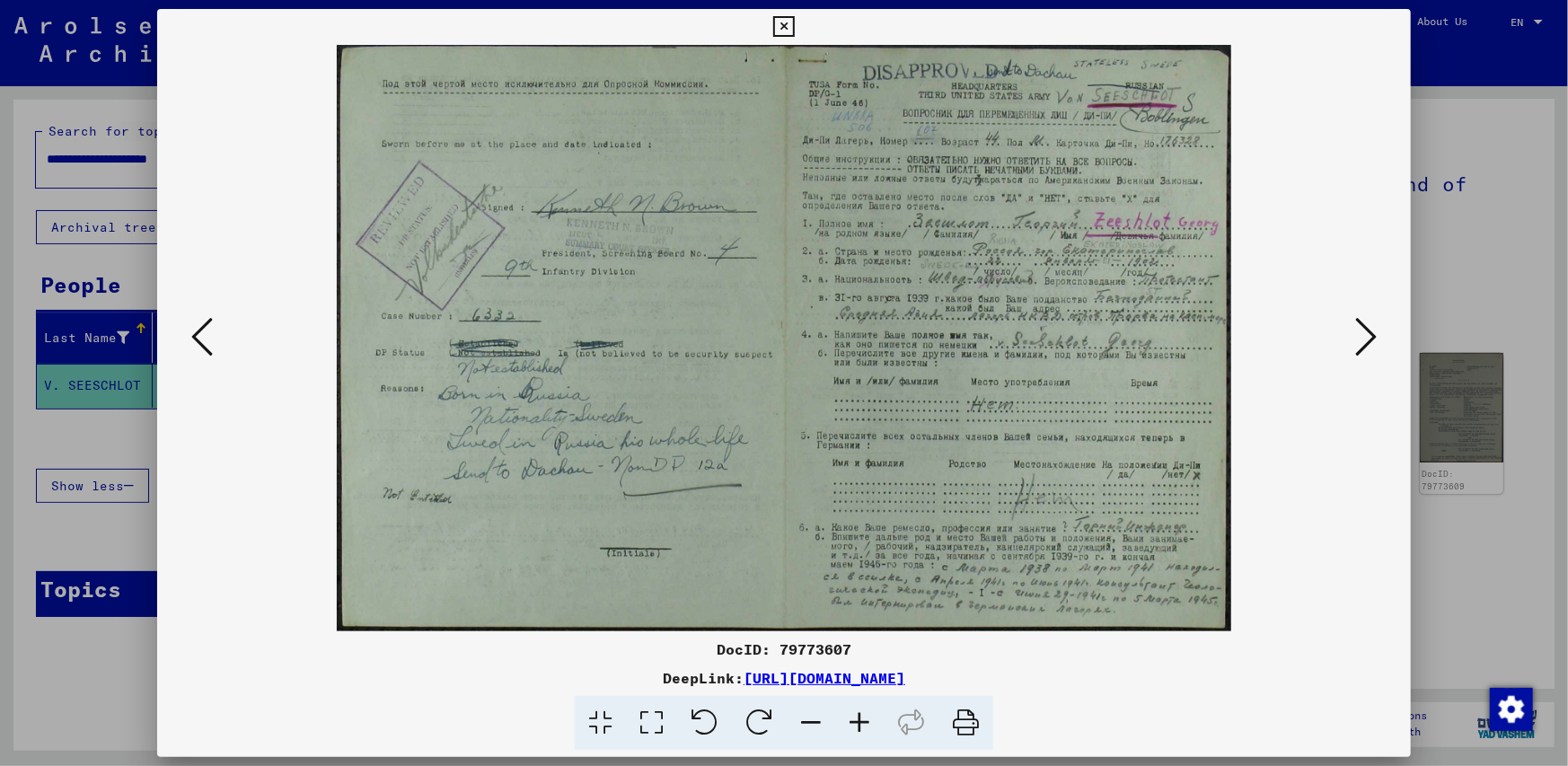
click at [1367, 333] on icon at bounding box center [1367, 336] width 22 height 43
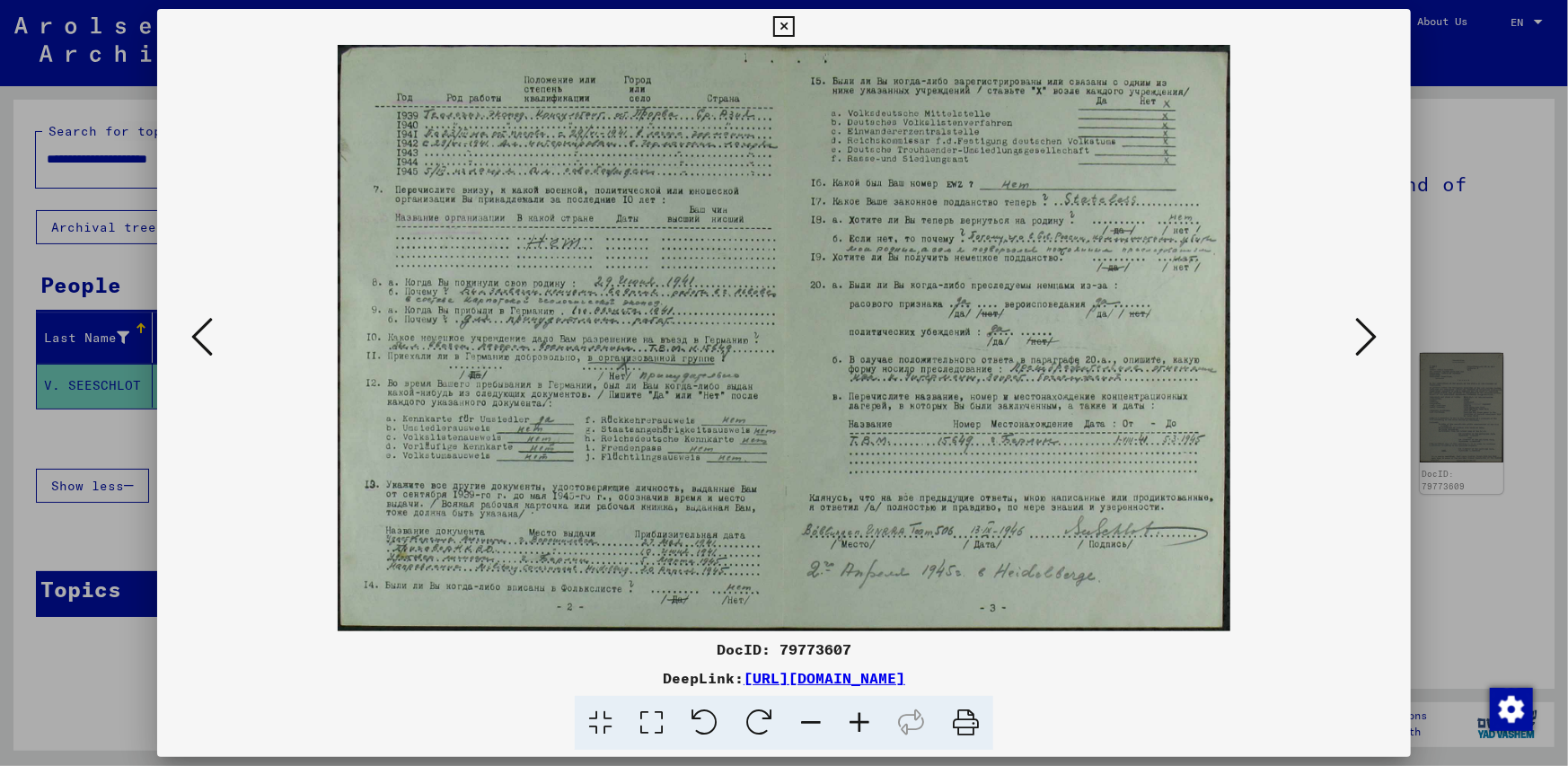
click at [856, 724] on icon at bounding box center [859, 724] width 48 height 55
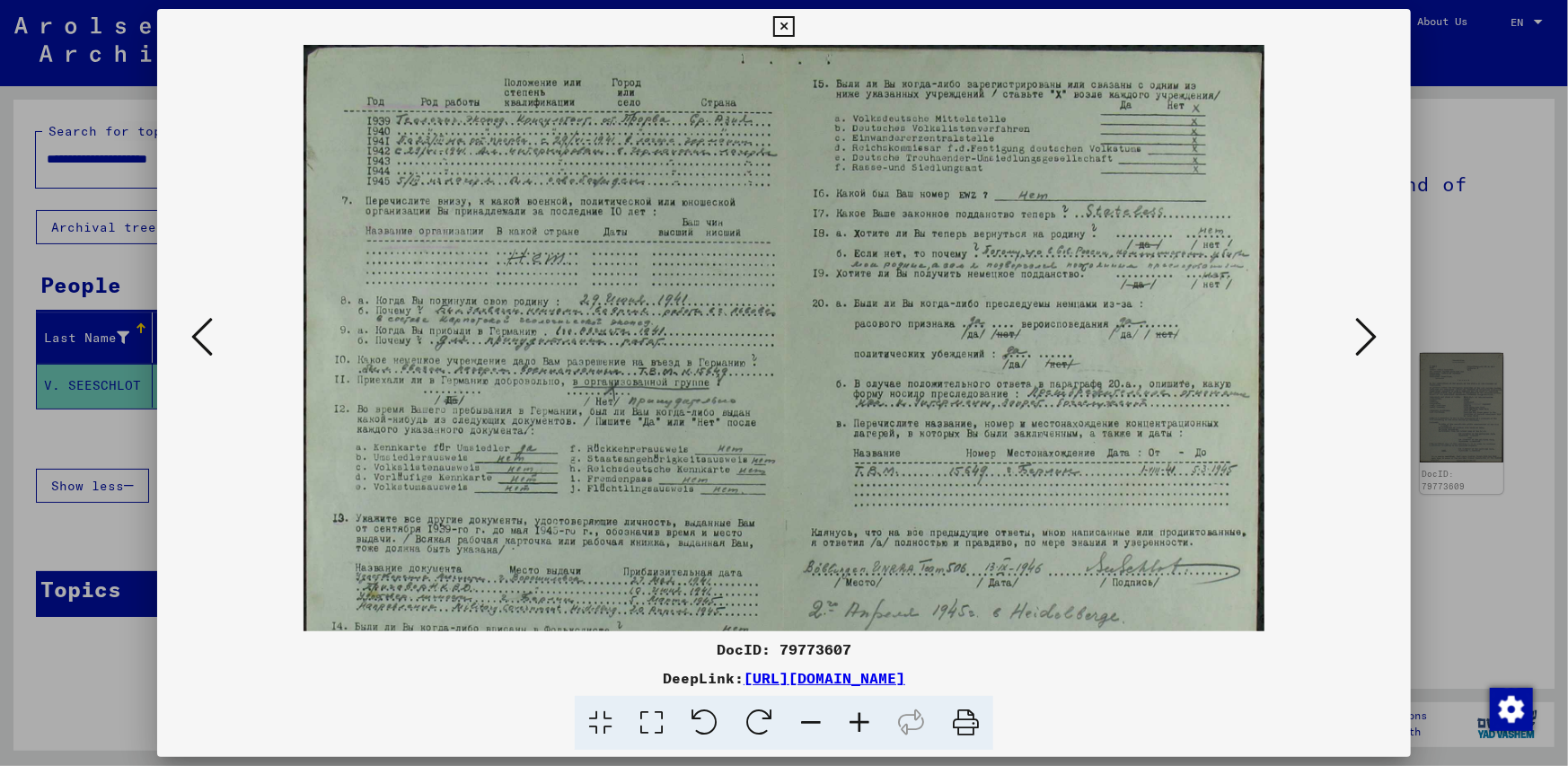
click at [856, 724] on icon at bounding box center [859, 724] width 48 height 55
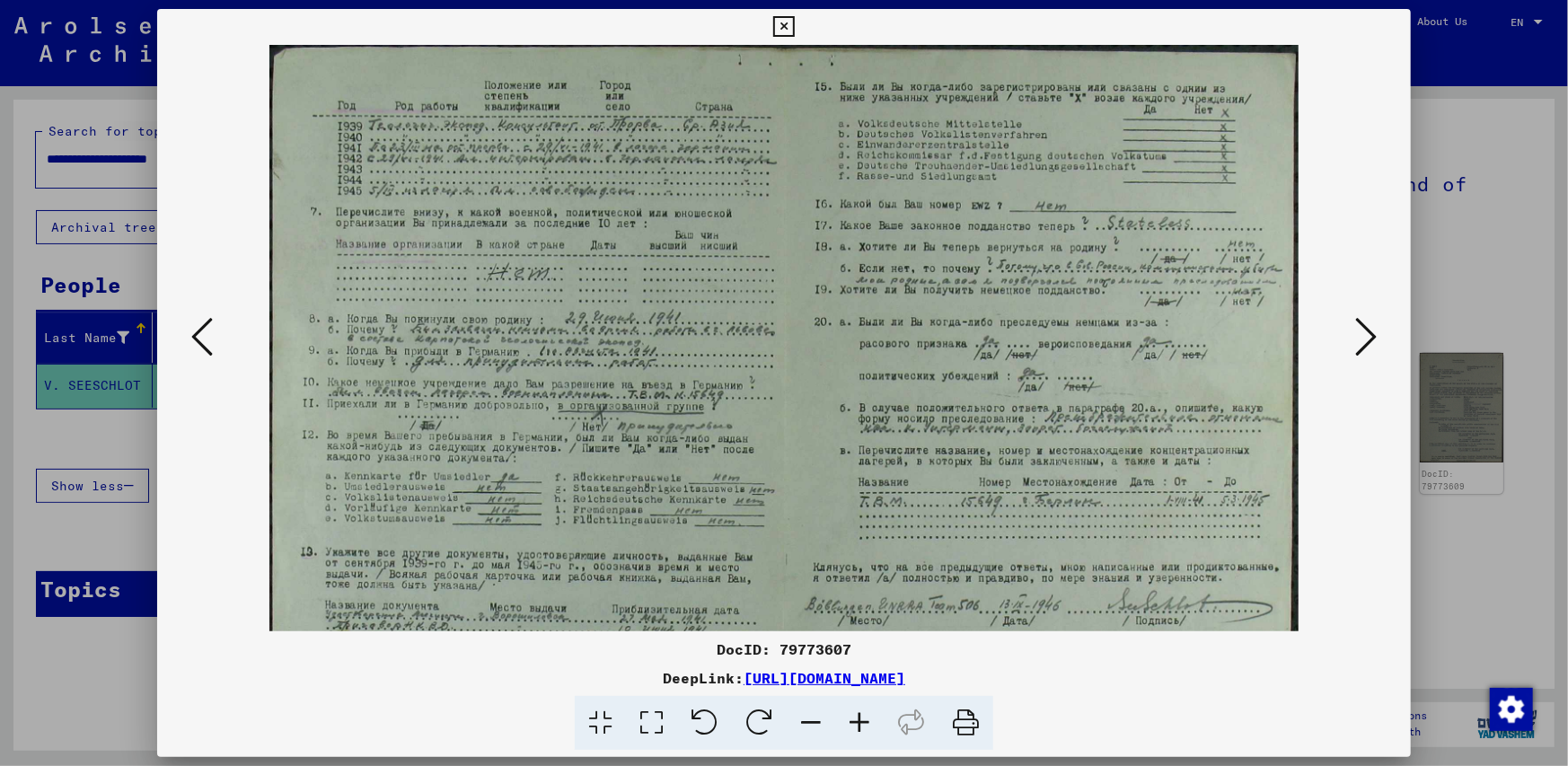
click at [856, 724] on icon at bounding box center [859, 724] width 48 height 55
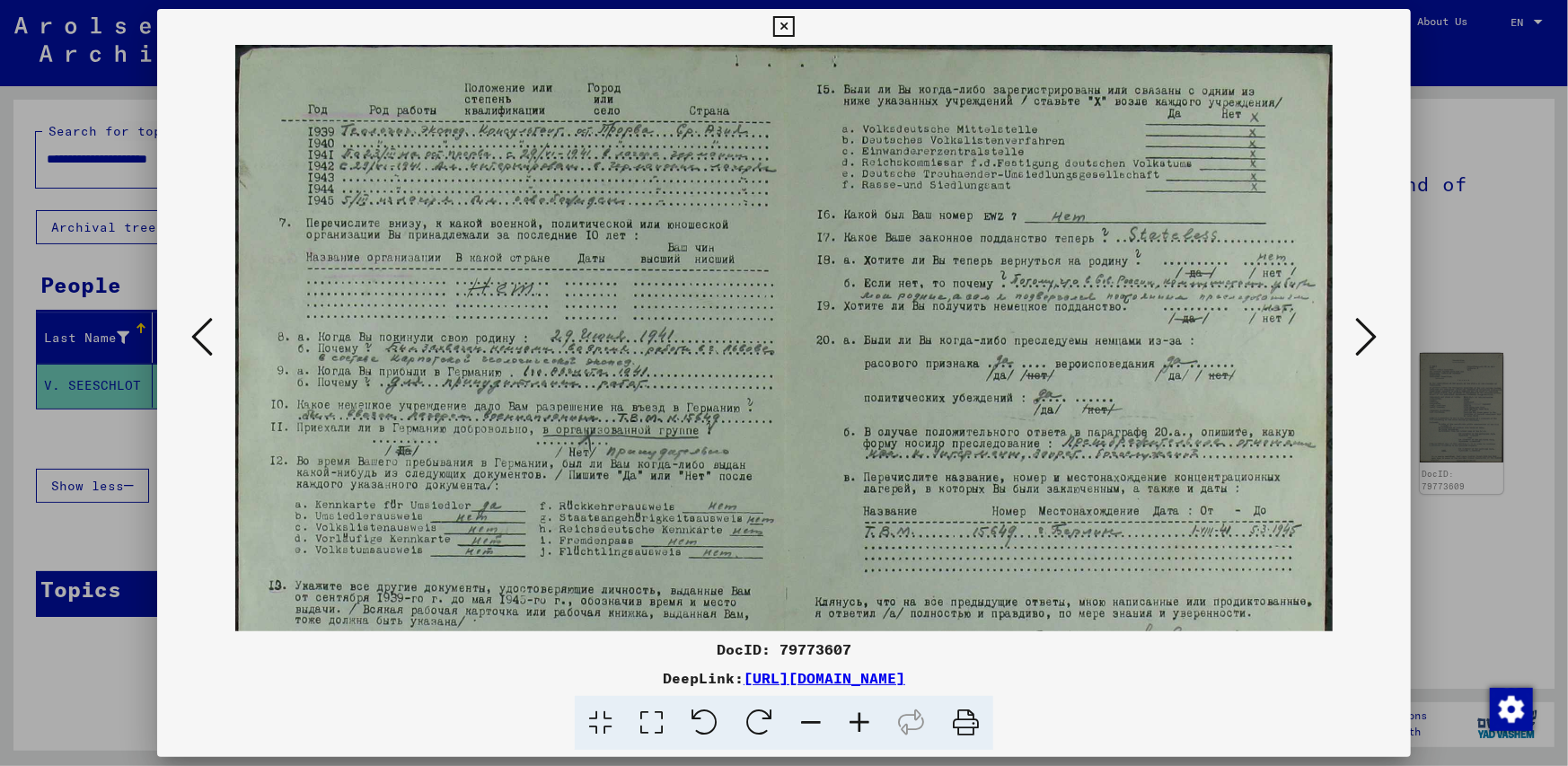
drag, startPoint x: 642, startPoint y: 358, endPoint x: 644, endPoint y: 464, distance: 106.0
click at [644, 464] on img at bounding box center [783, 405] width 1097 height 721
click at [201, 335] on icon at bounding box center [202, 336] width 22 height 43
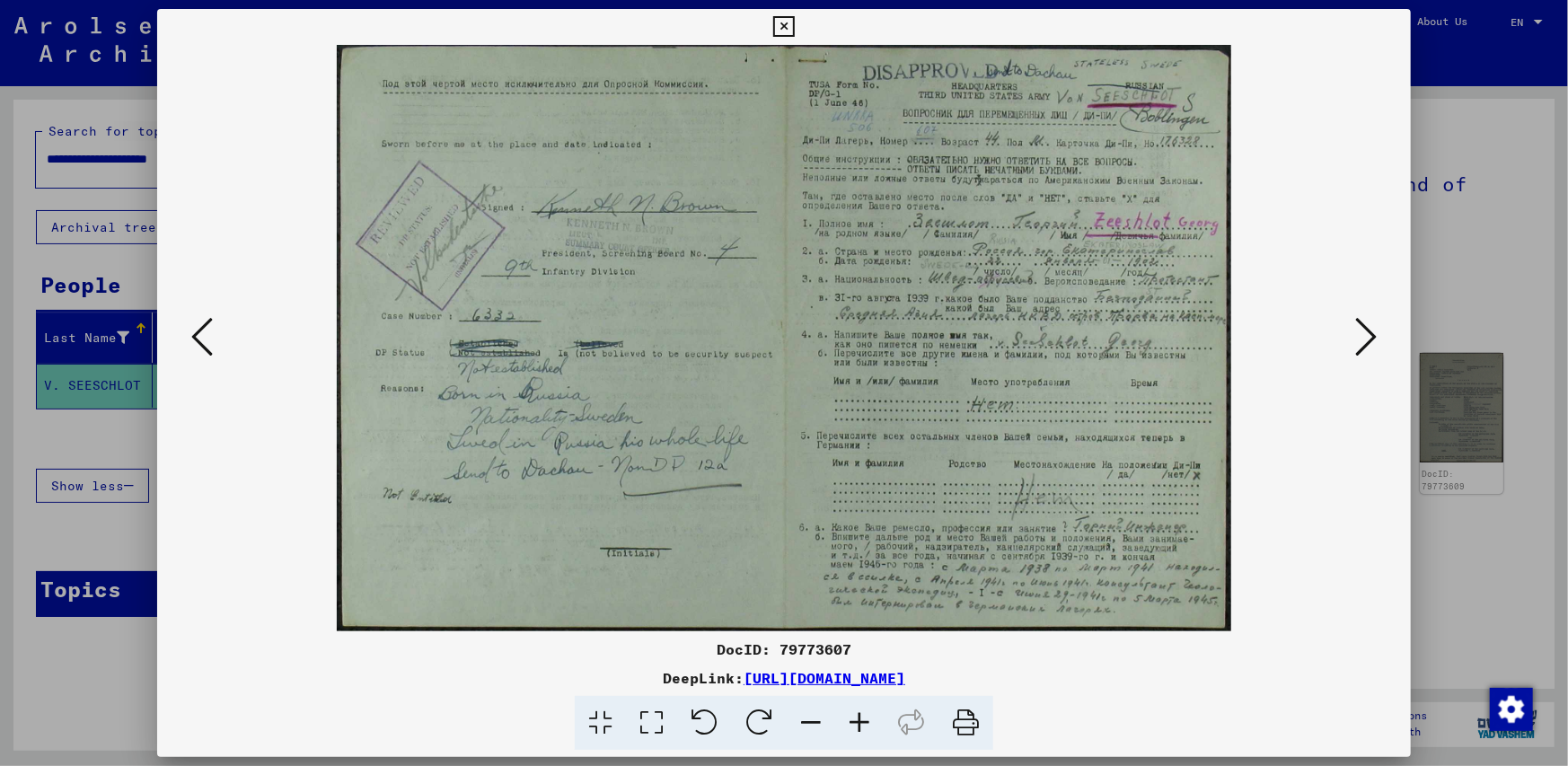
click at [859, 725] on icon at bounding box center [859, 724] width 48 height 55
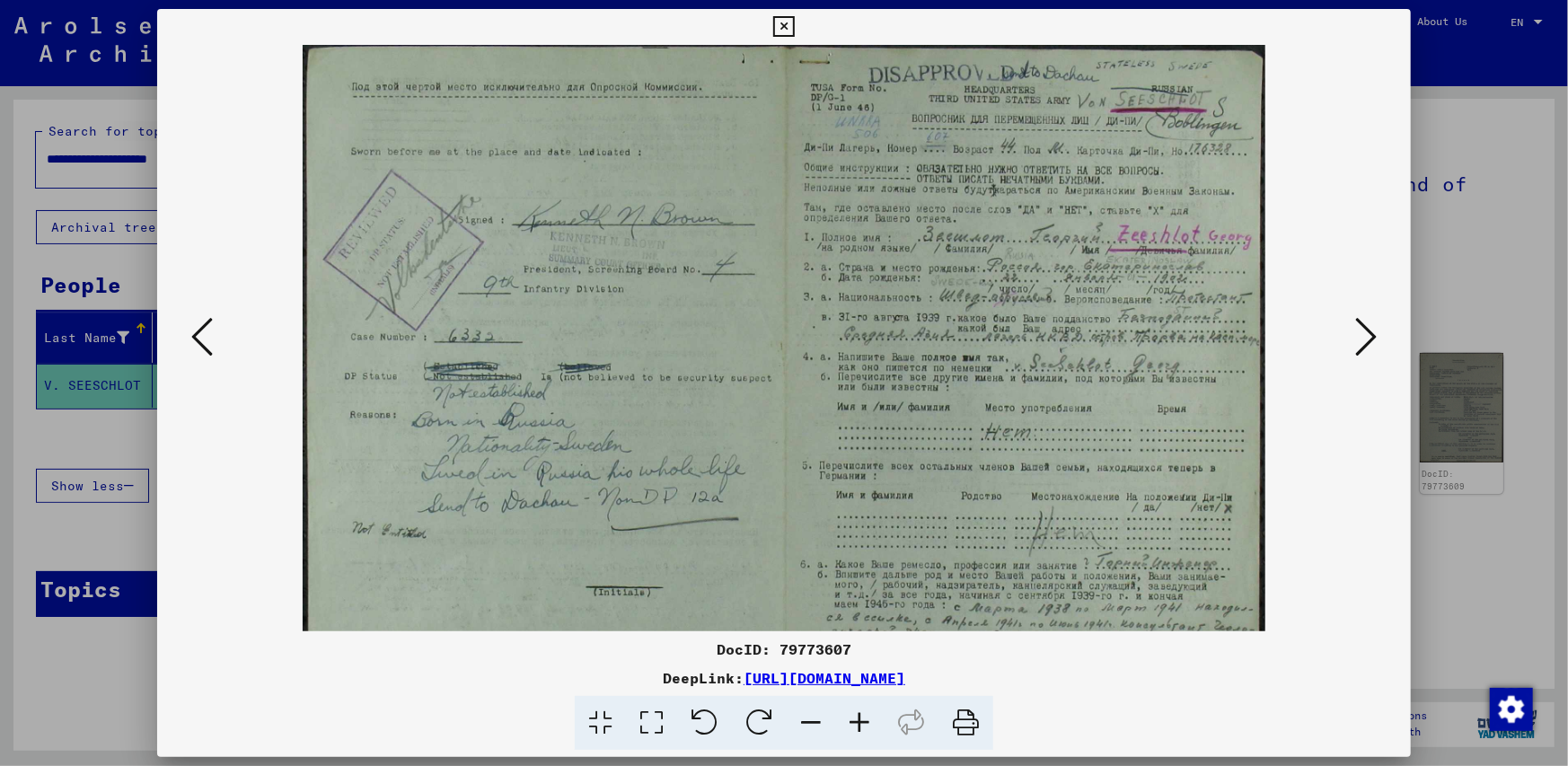
click at [859, 725] on icon at bounding box center [859, 724] width 48 height 55
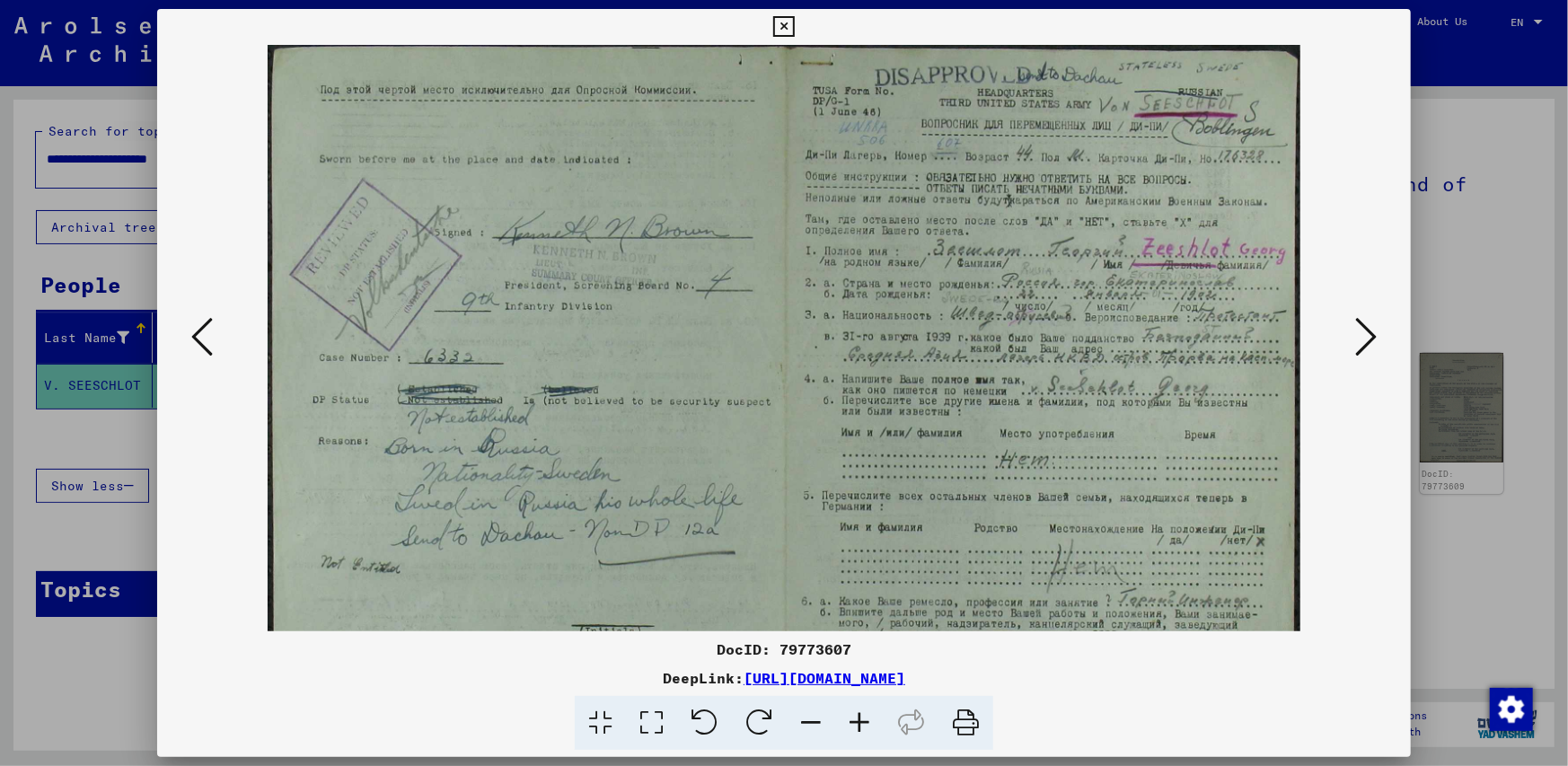
click at [859, 725] on icon at bounding box center [859, 724] width 48 height 55
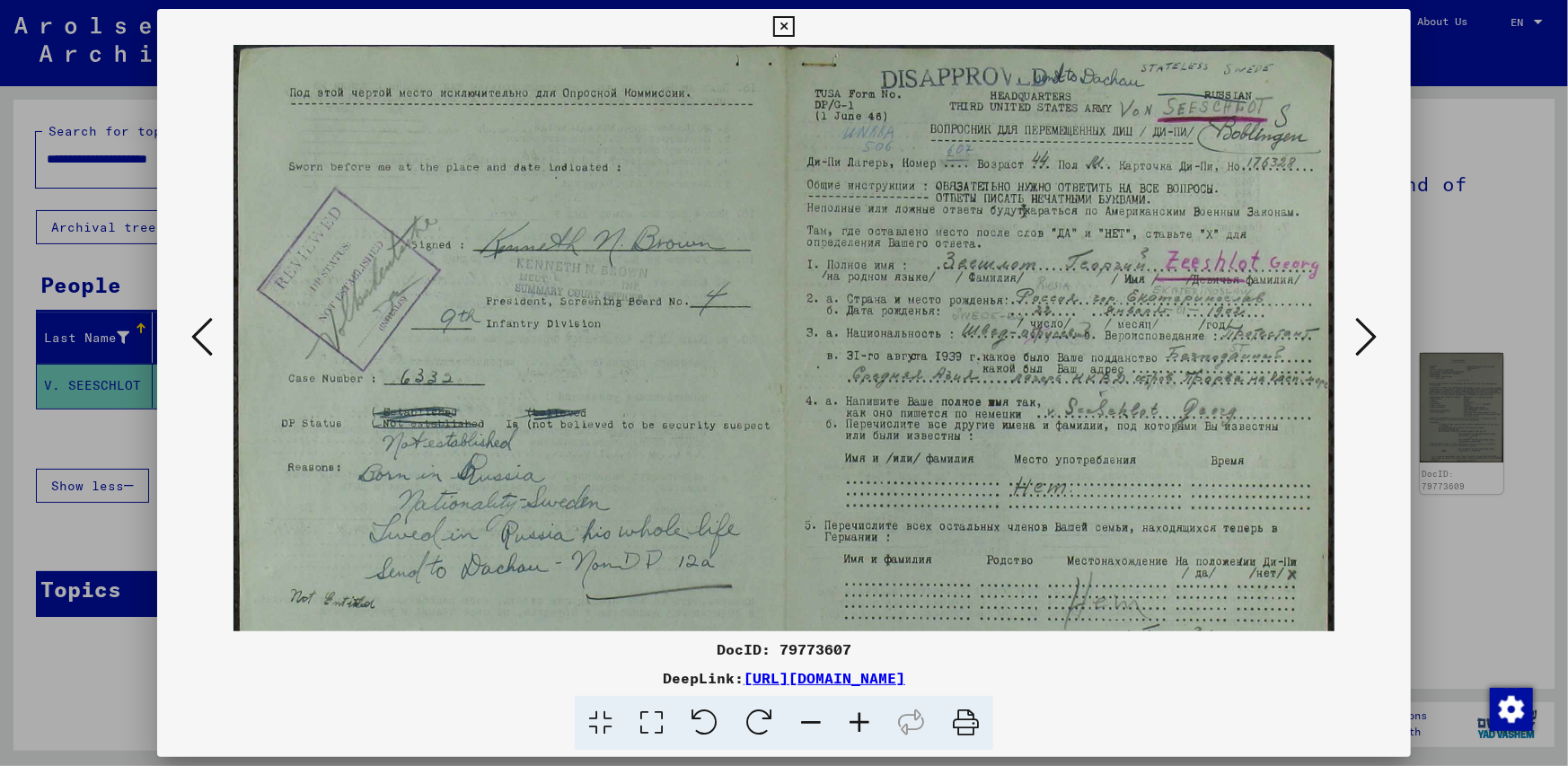
click at [859, 725] on icon at bounding box center [859, 724] width 48 height 55
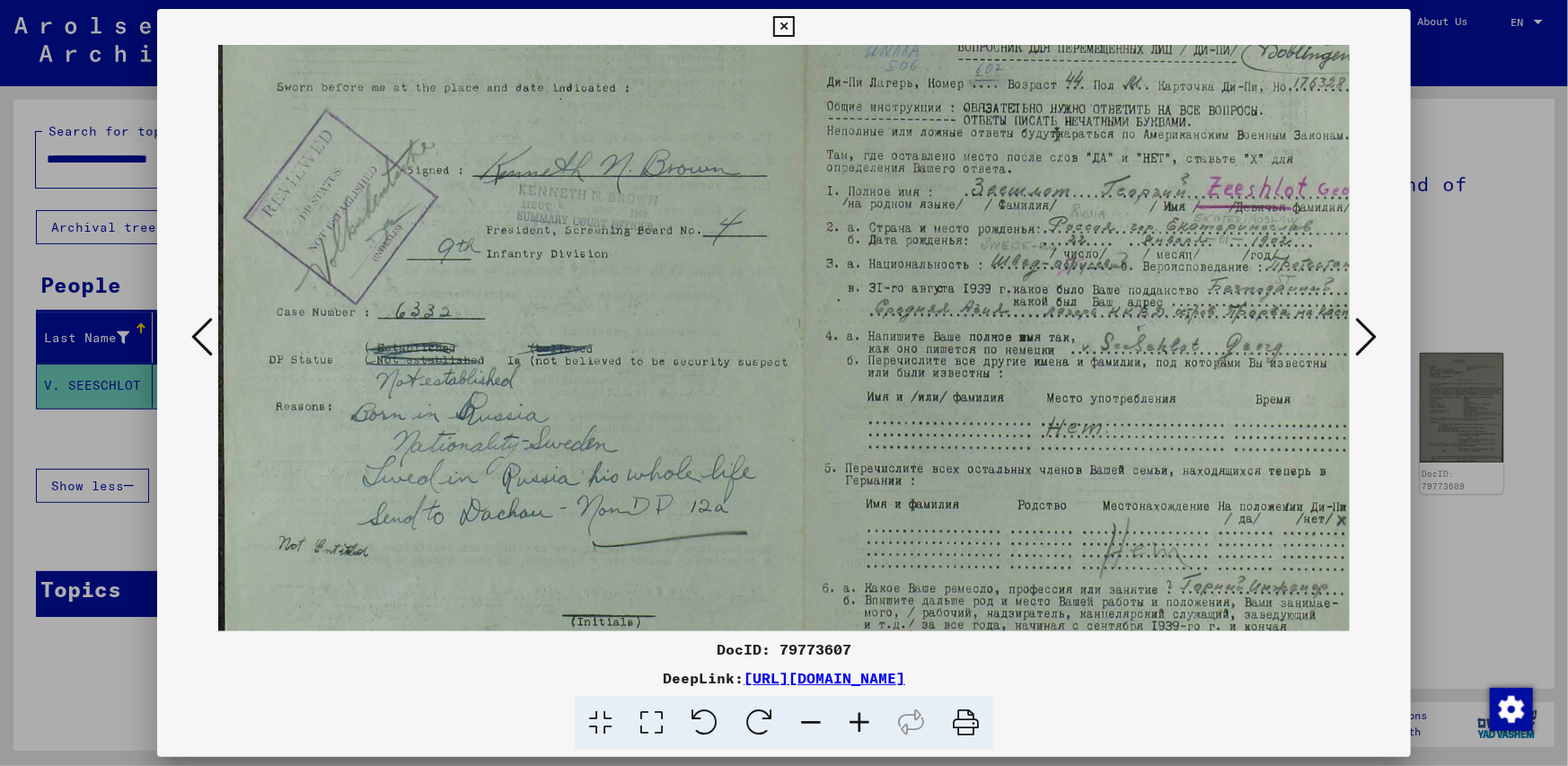
scroll to position [92, 0]
drag, startPoint x: 640, startPoint y: 528, endPoint x: 653, endPoint y: 437, distance: 91.9
click at [653, 437] on img at bounding box center [802, 336] width 1170 height 766
